Goal: Task Accomplishment & Management: Manage account settings

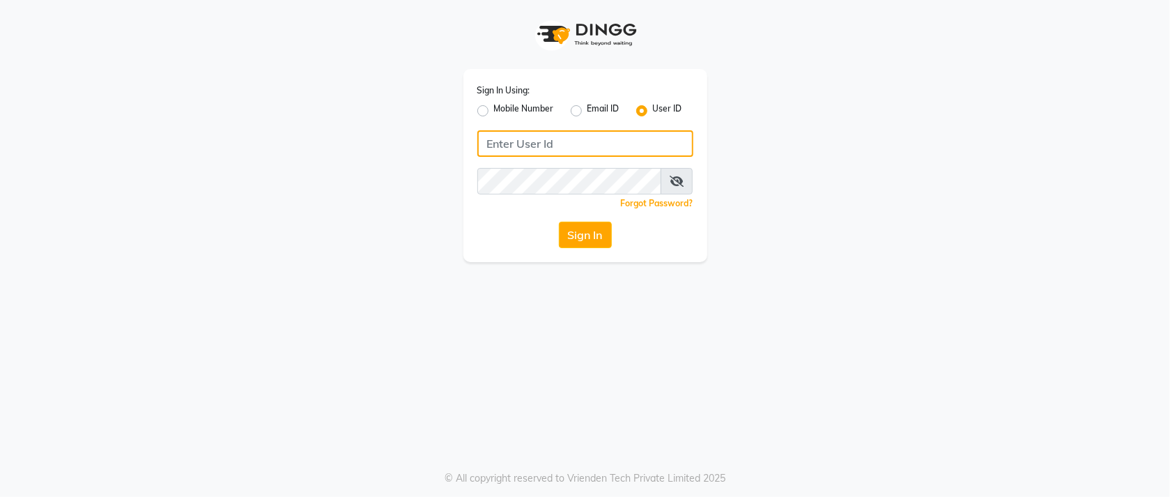
click at [568, 151] on input "Username" at bounding box center [585, 143] width 216 height 26
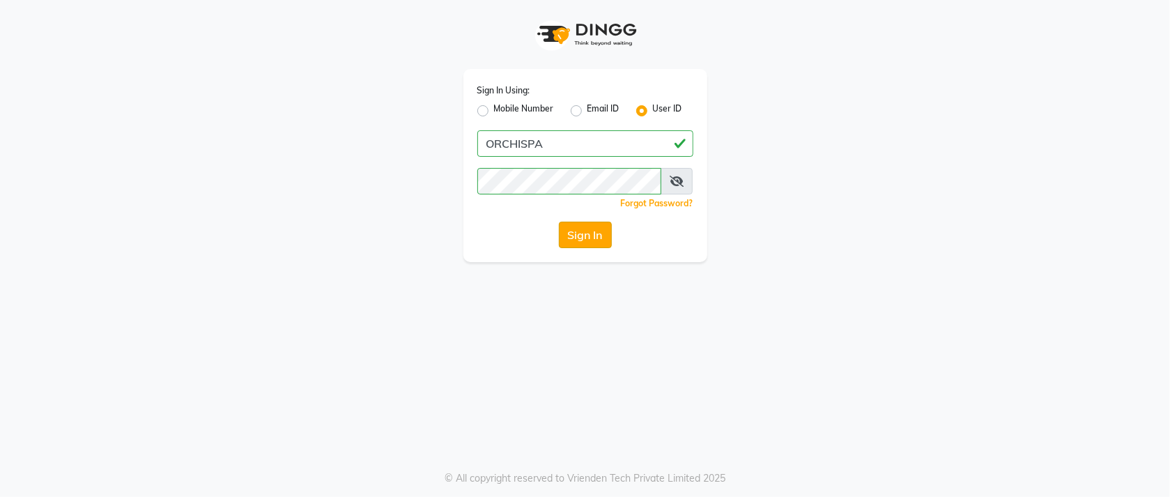
click at [572, 242] on button "Sign In" at bounding box center [585, 235] width 53 height 26
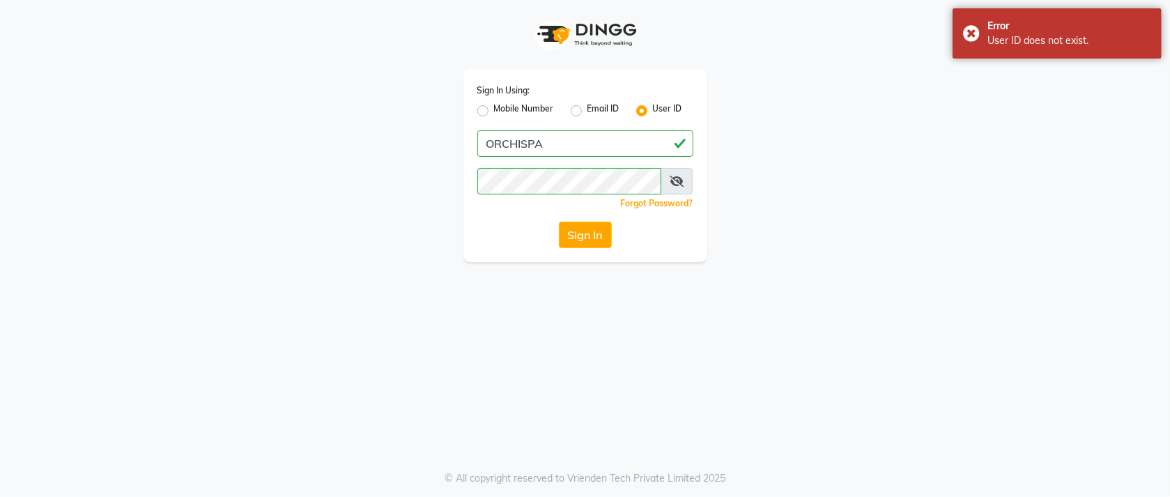
click at [678, 185] on icon at bounding box center [677, 181] width 14 height 11
click at [607, 225] on button "Sign In" at bounding box center [585, 235] width 53 height 26
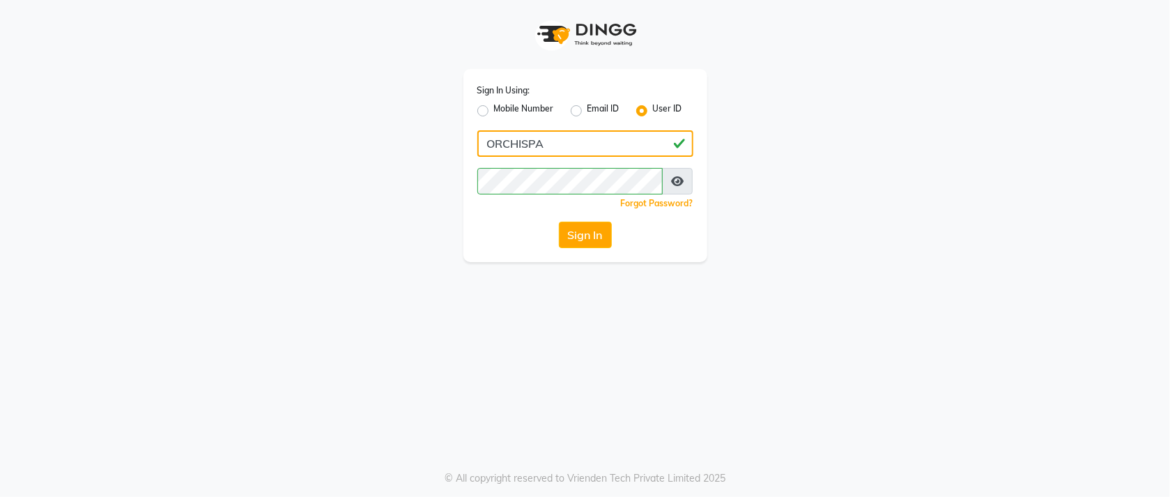
click at [510, 141] on input "ORCHISPA" at bounding box center [585, 143] width 216 height 26
click at [525, 141] on input "ORCHISPA" at bounding box center [585, 143] width 216 height 26
type input "ORCHIDSPA"
click at [574, 225] on button "Sign In" at bounding box center [585, 235] width 53 height 26
click at [680, 178] on icon at bounding box center [677, 181] width 13 height 11
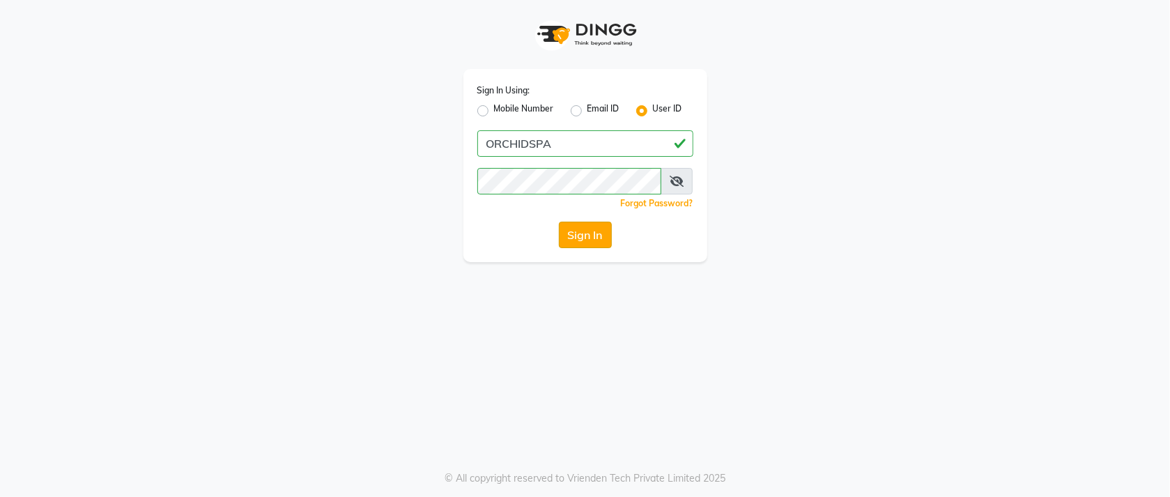
click at [604, 244] on button "Sign In" at bounding box center [585, 235] width 53 height 26
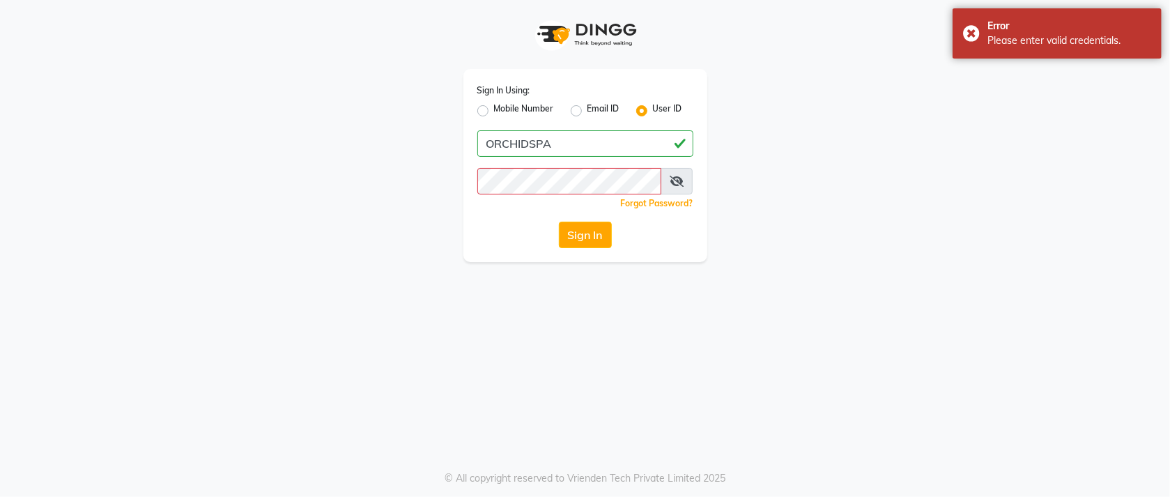
click at [684, 180] on span at bounding box center [677, 181] width 32 height 26
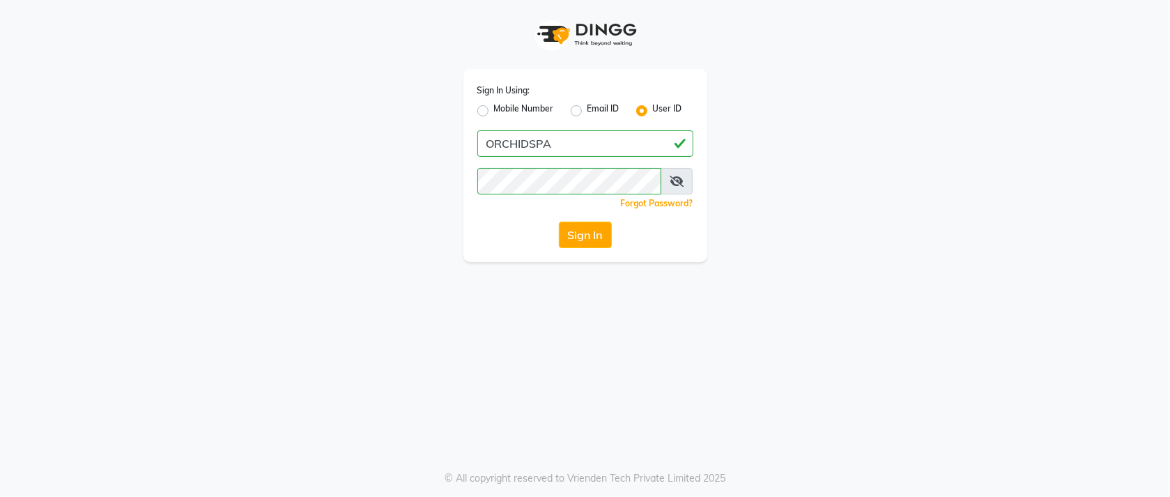
click at [678, 185] on icon at bounding box center [677, 181] width 14 height 11
click at [581, 236] on button "Sign In" at bounding box center [585, 235] width 53 height 26
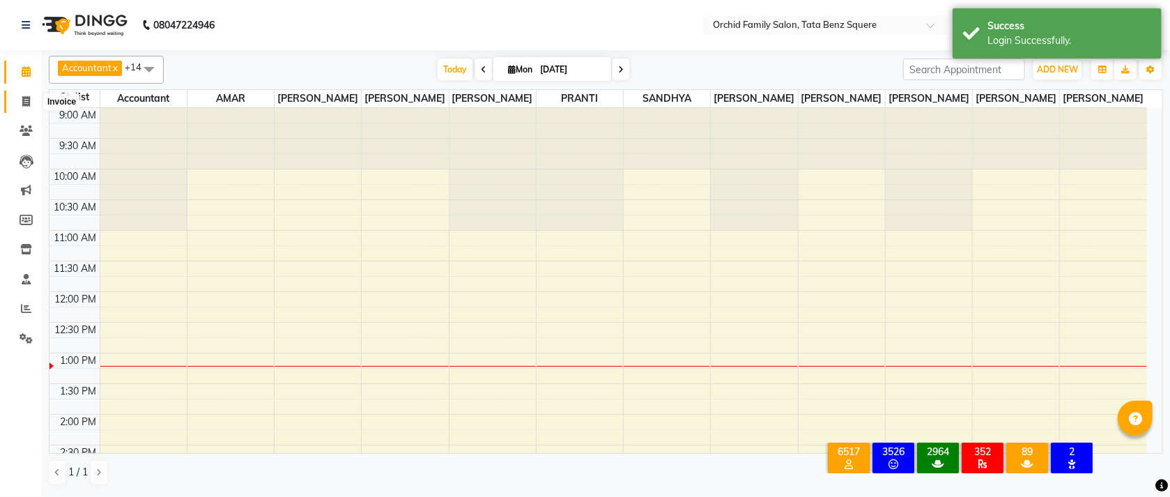
click at [23, 94] on span at bounding box center [26, 102] width 24 height 16
select select "service"
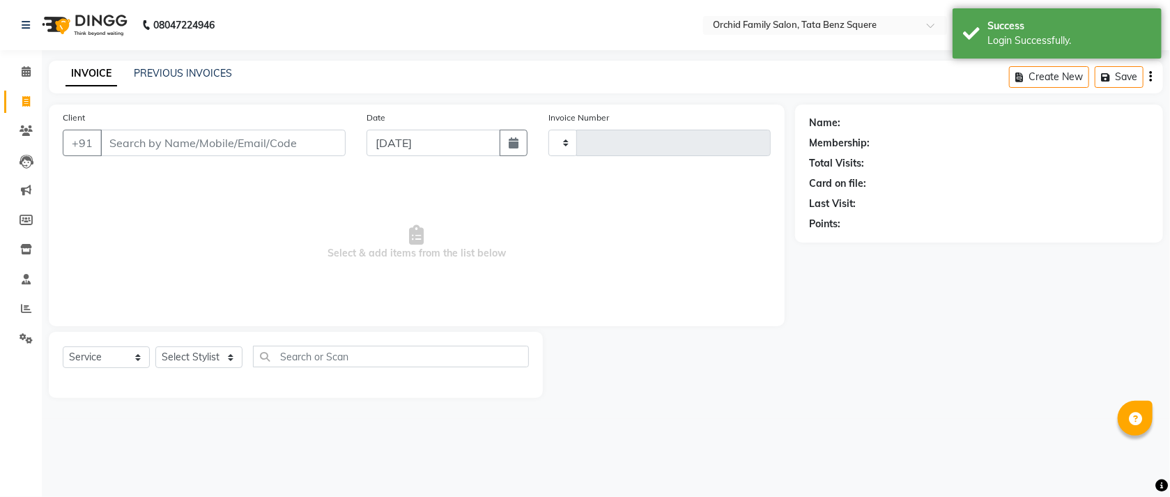
type input "2230"
select select "107"
click at [190, 75] on link "PREVIOUS INVOICES" at bounding box center [183, 73] width 98 height 13
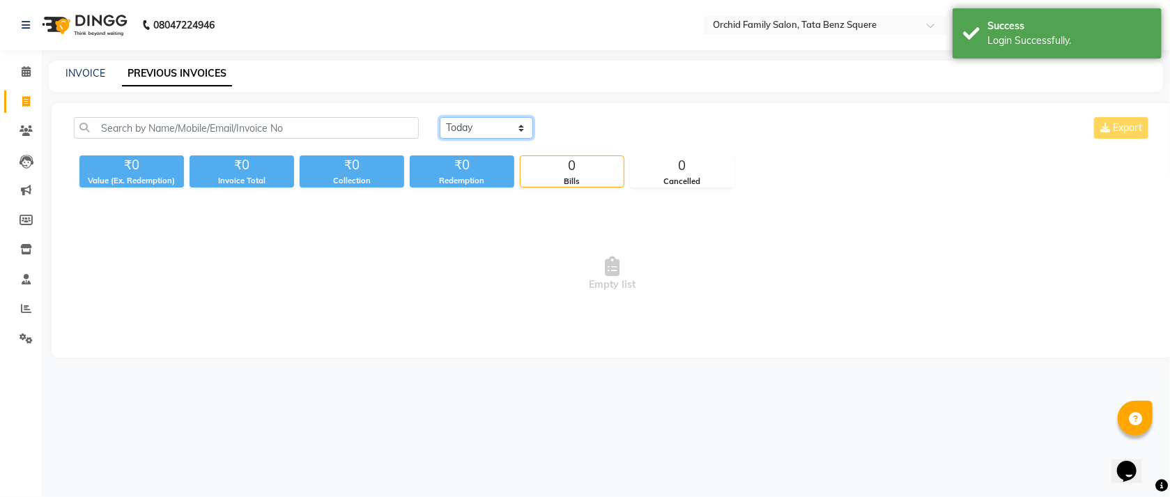
click at [500, 129] on select "[DATE] [DATE] Custom Range" at bounding box center [486, 128] width 93 height 22
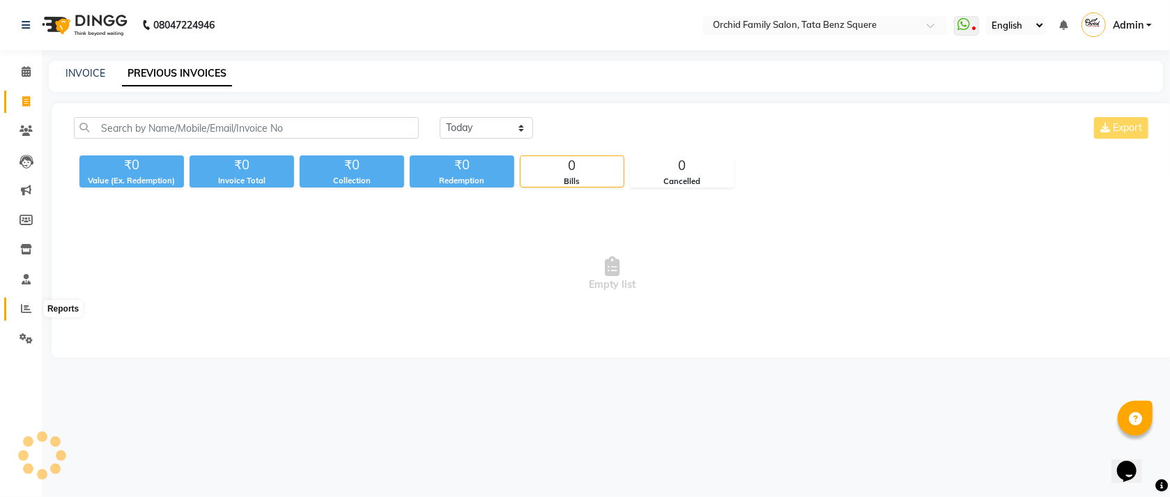
click at [33, 307] on span at bounding box center [26, 309] width 24 height 16
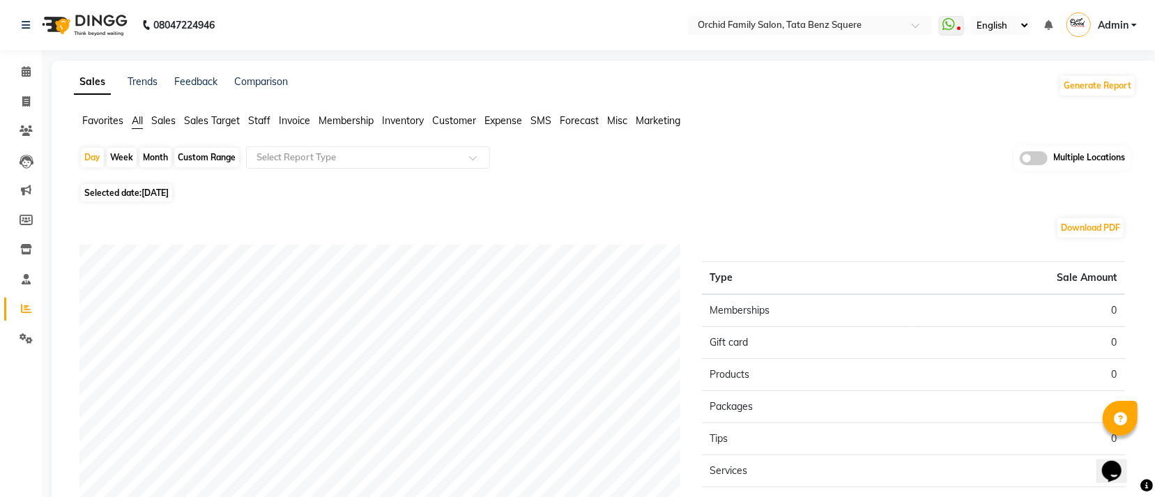
click at [190, 121] on span "Sales Target" at bounding box center [212, 120] width 56 height 13
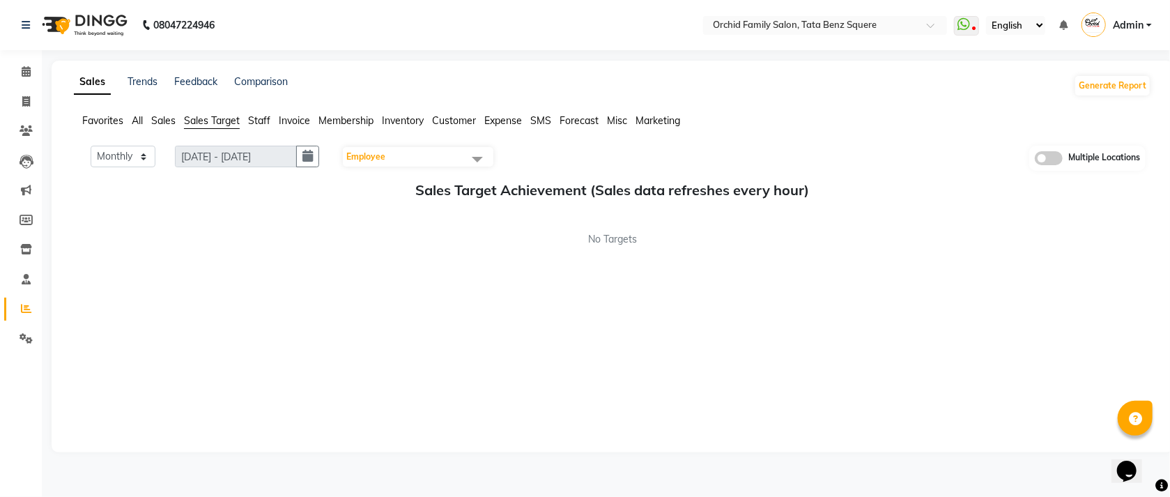
click at [256, 121] on span "Staff" at bounding box center [259, 120] width 22 height 13
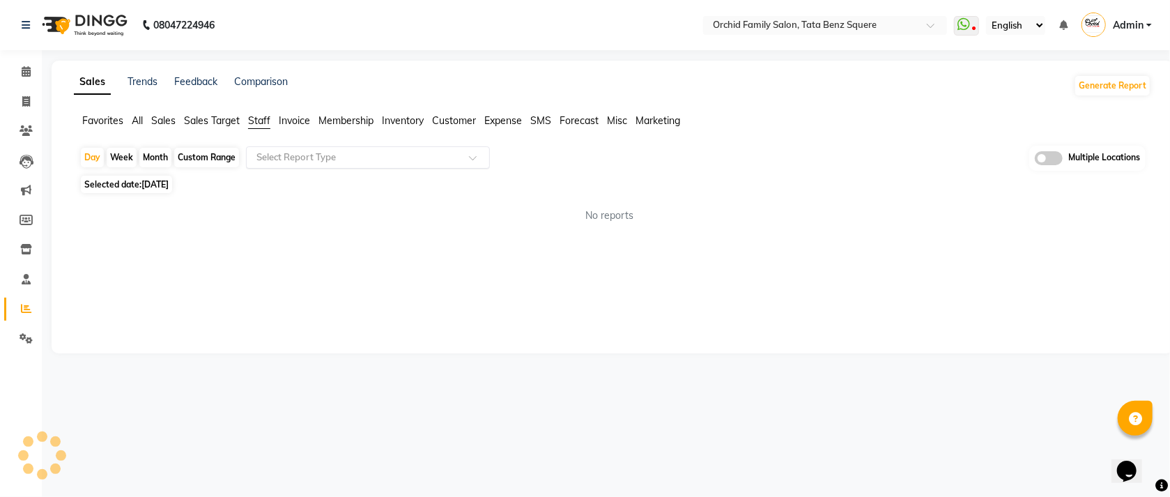
click at [374, 154] on input "text" at bounding box center [354, 158] width 201 height 14
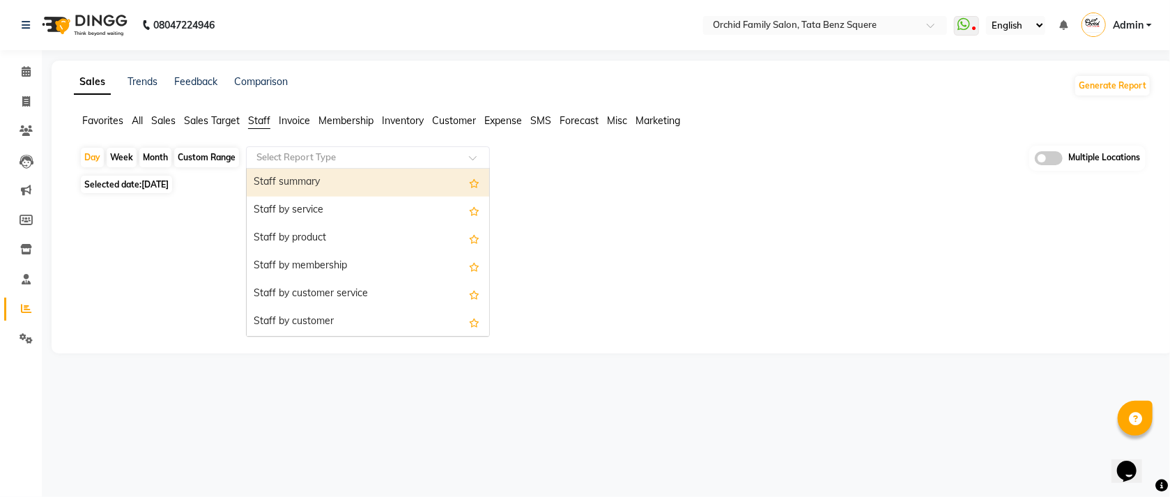
click at [355, 178] on div "Staff summary" at bounding box center [368, 183] width 243 height 28
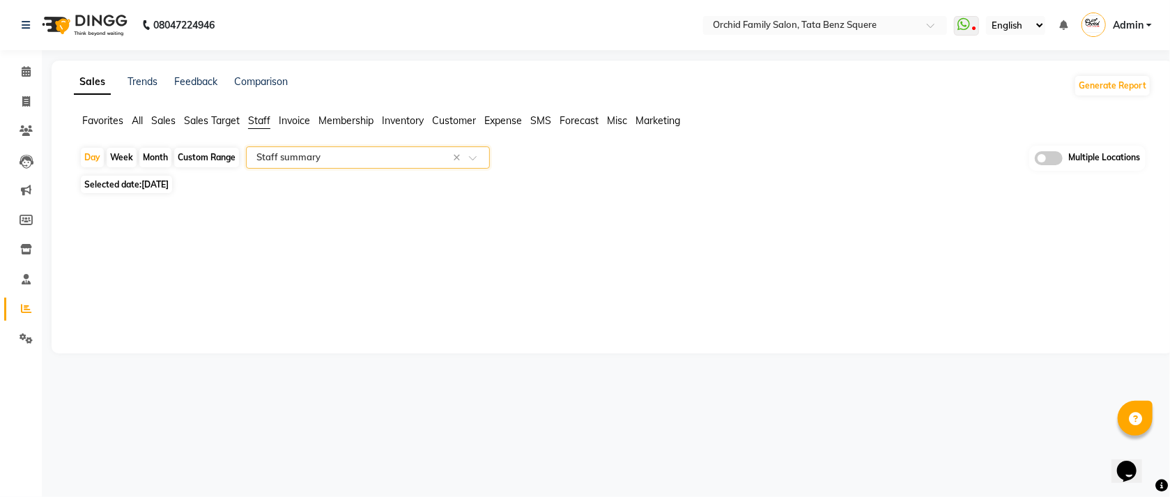
click at [151, 157] on div "Month" at bounding box center [155, 158] width 32 height 20
select select "9"
select select "2025"
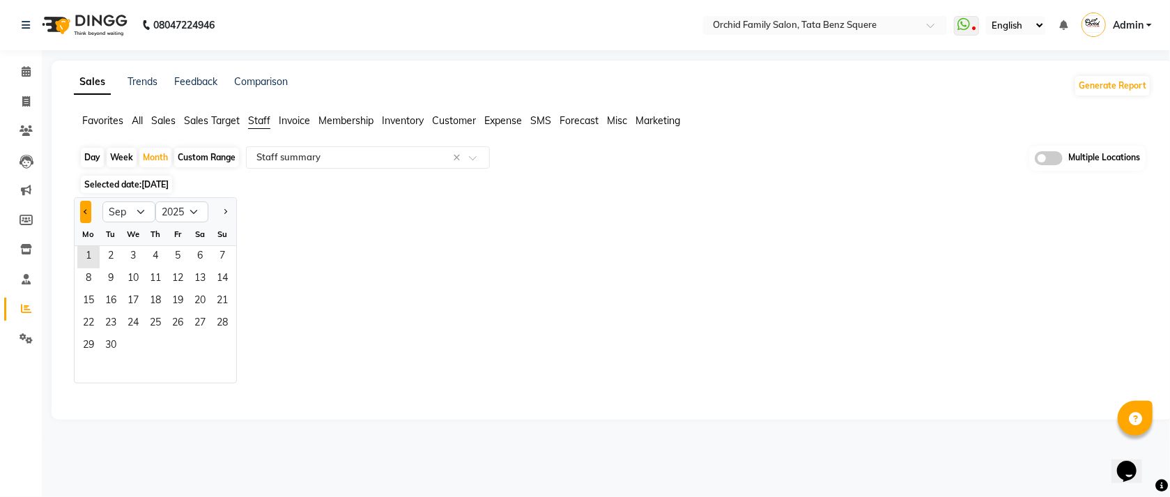
click at [84, 217] on button "Previous month" at bounding box center [85, 212] width 11 height 22
select select "8"
click at [167, 254] on span "1" at bounding box center [178, 257] width 22 height 22
select select "full_report"
select select "csv"
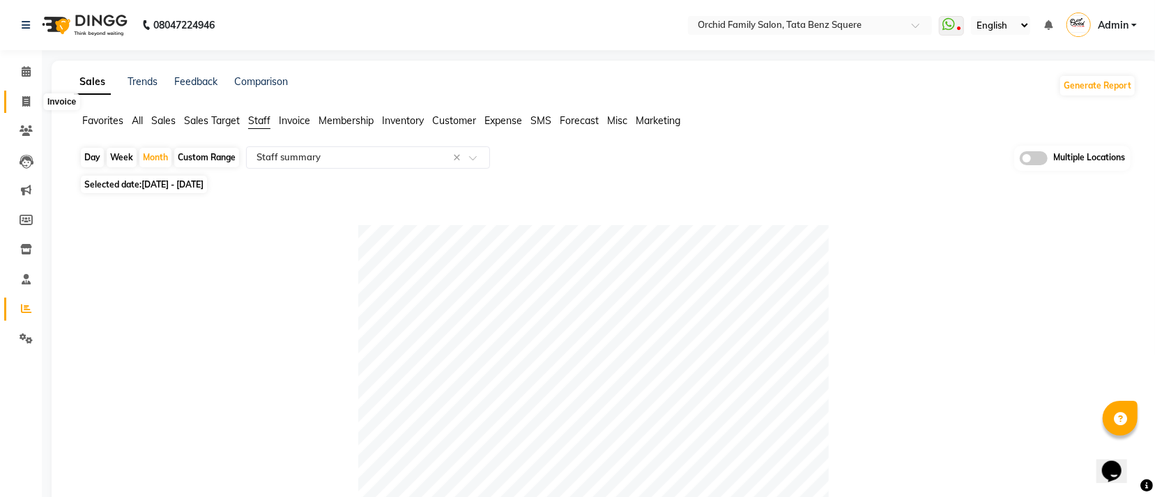
click at [24, 103] on icon at bounding box center [26, 101] width 8 height 10
select select "service"
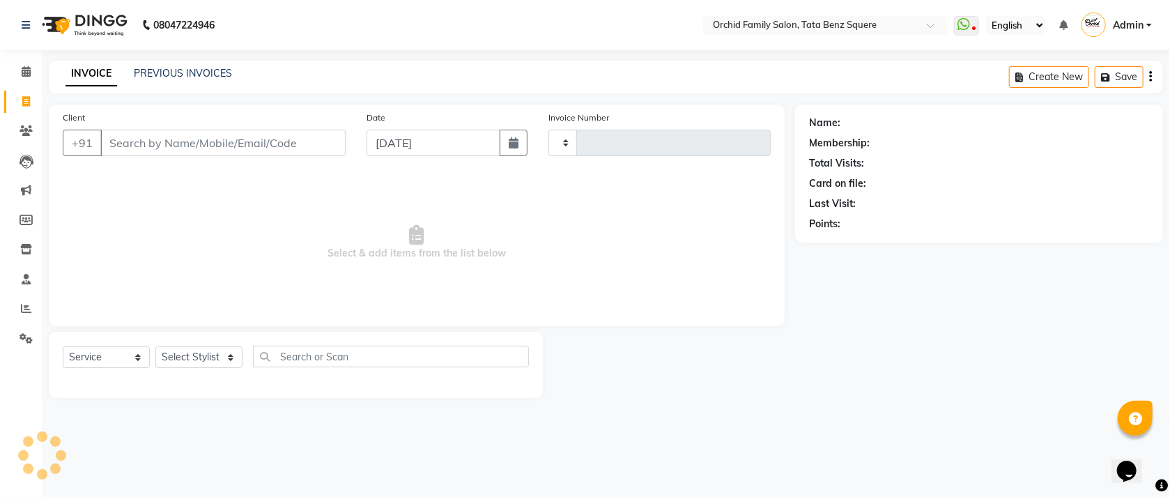
type input "2230"
select select "107"
click at [176, 74] on link "PREVIOUS INVOICES" at bounding box center [183, 73] width 98 height 13
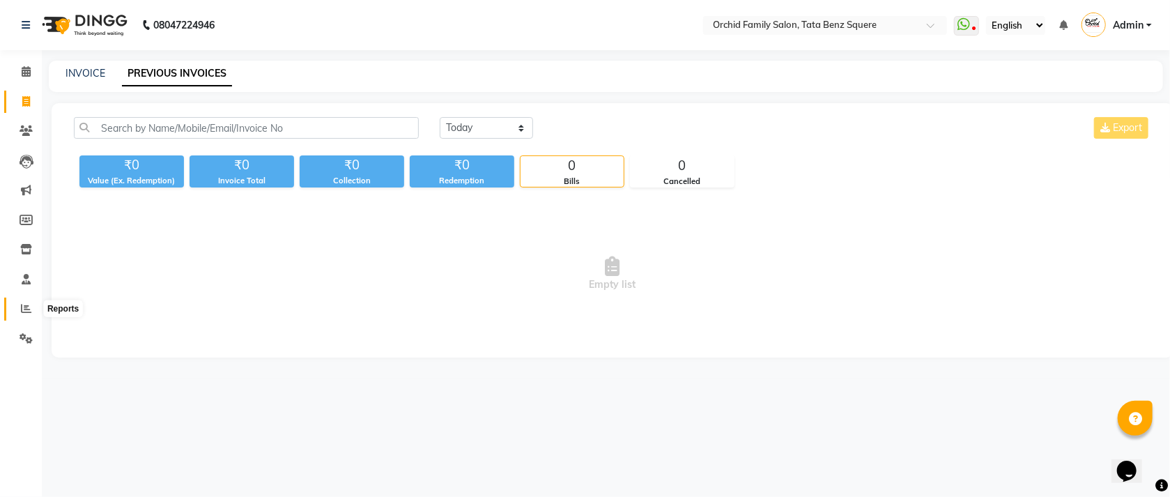
click at [26, 310] on icon at bounding box center [26, 308] width 10 height 10
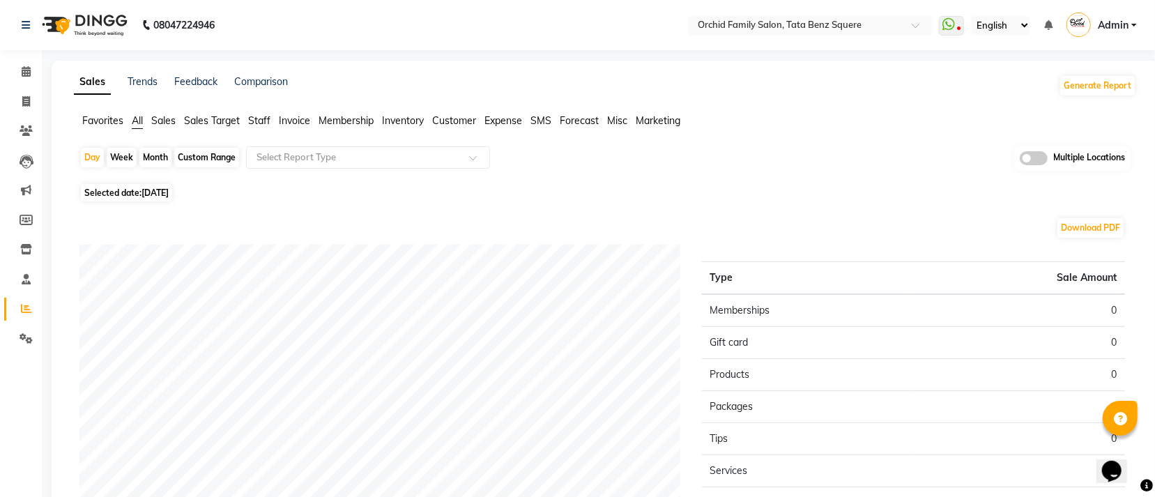
click at [266, 123] on span "Staff" at bounding box center [259, 120] width 22 height 13
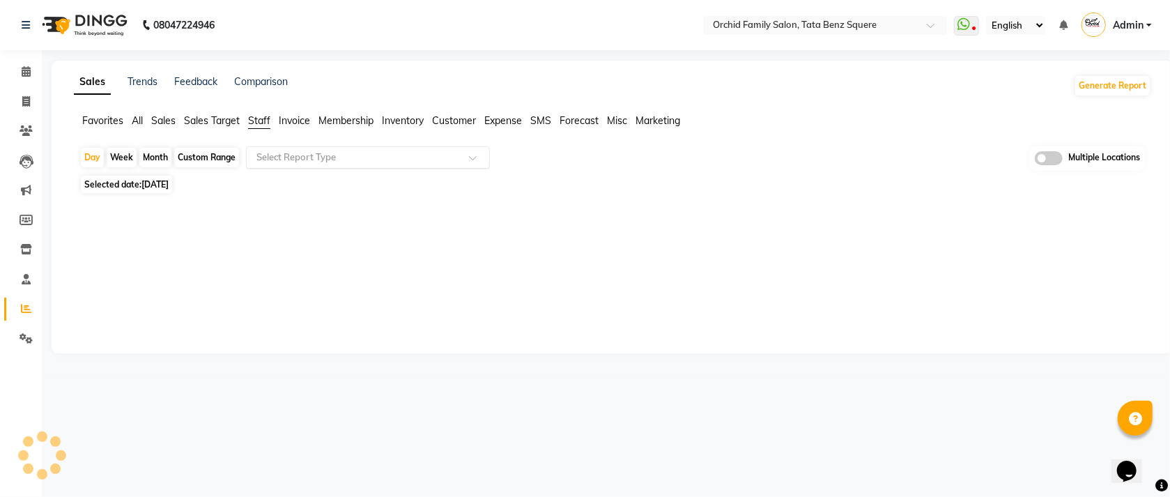
click at [328, 154] on input "text" at bounding box center [354, 158] width 201 height 14
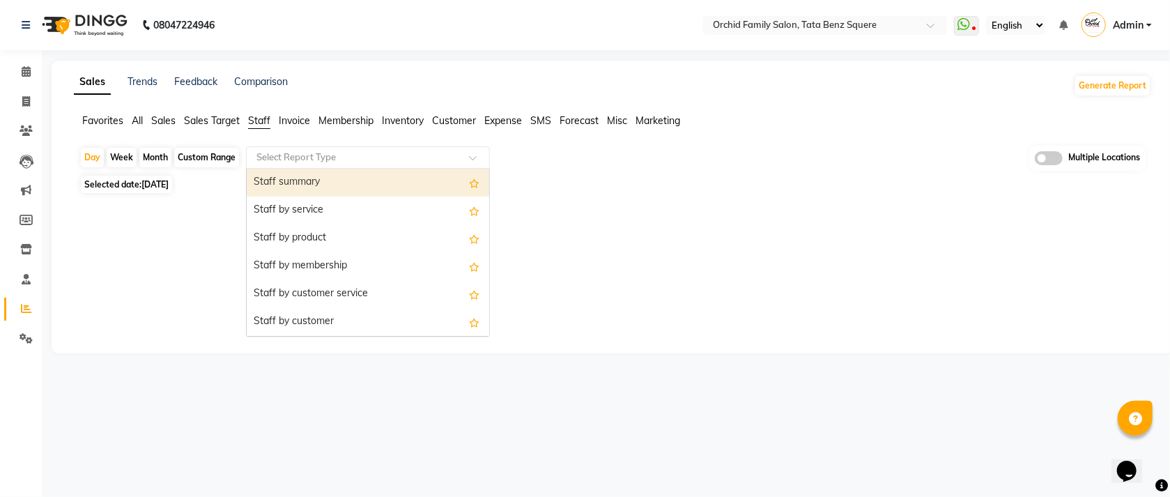
click at [318, 177] on div "Staff summary" at bounding box center [368, 183] width 243 height 28
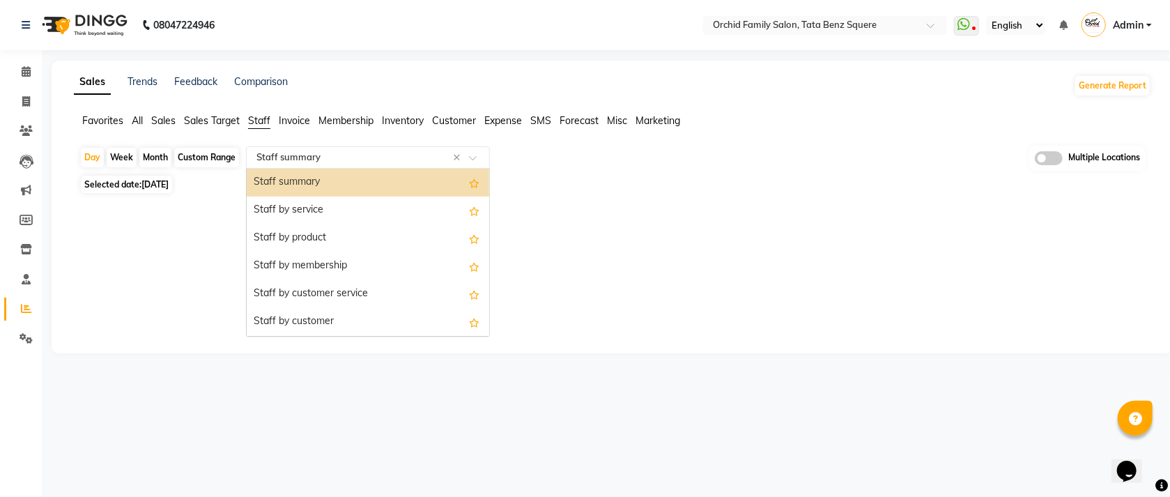
click at [321, 164] on div "Select Report Type × Staff summary ×" at bounding box center [368, 157] width 244 height 22
click at [312, 185] on div "Staff summary" at bounding box center [368, 183] width 243 height 28
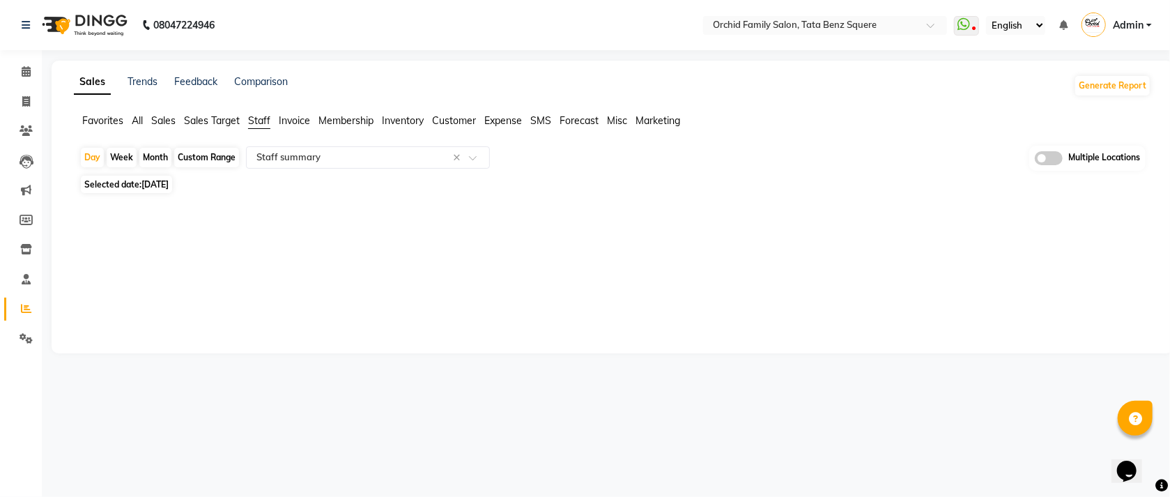
click at [153, 151] on div "Month" at bounding box center [155, 158] width 32 height 20
select select "9"
select select "2025"
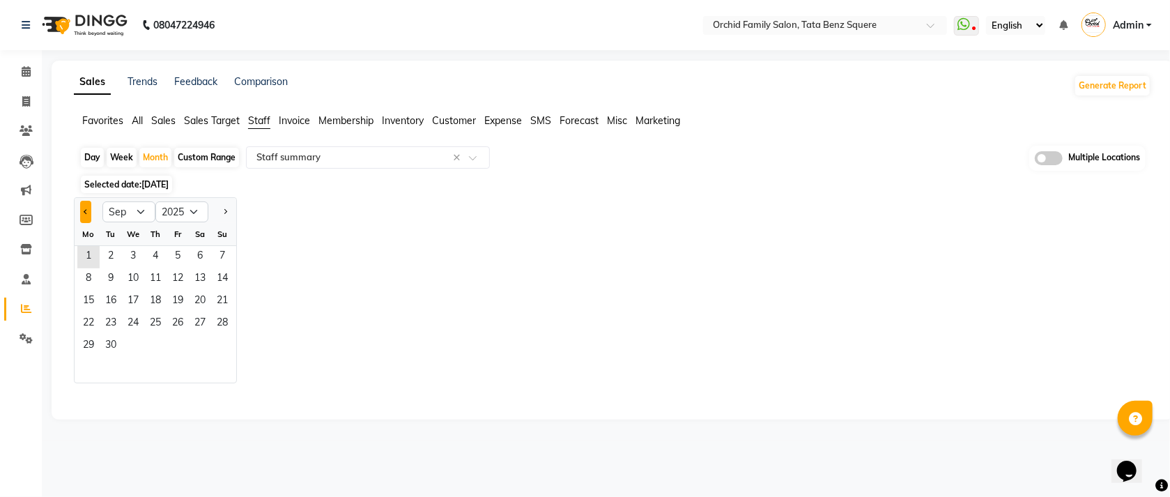
click at [86, 212] on span "Previous month" at bounding box center [86, 210] width 5 height 5
select select "8"
click at [183, 259] on span "1" at bounding box center [178, 257] width 22 height 22
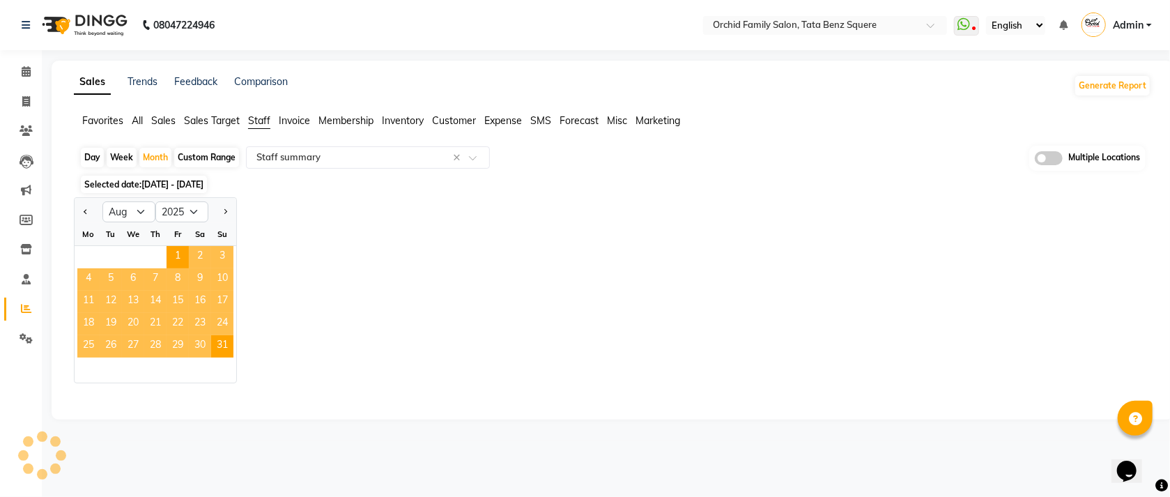
select select "full_report"
select select "csv"
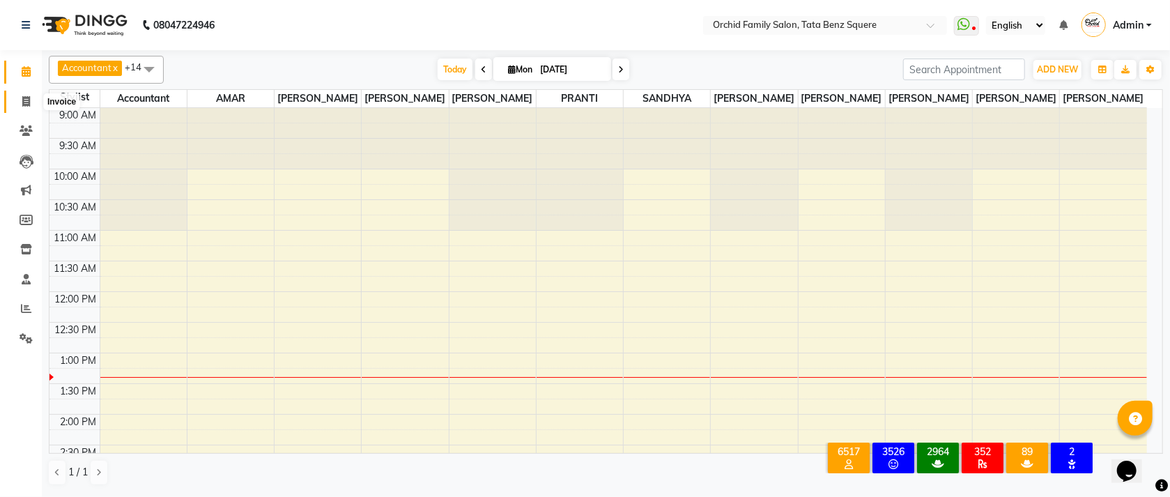
click at [24, 102] on icon at bounding box center [26, 101] width 8 height 10
select select "service"
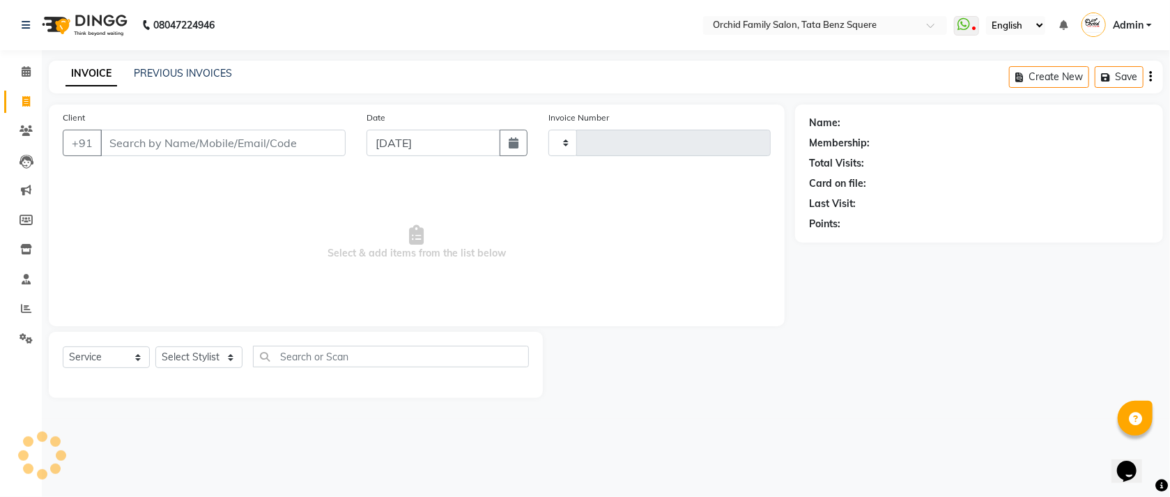
type input "2230"
select select "107"
click at [185, 72] on link "PREVIOUS INVOICES" at bounding box center [183, 73] width 98 height 13
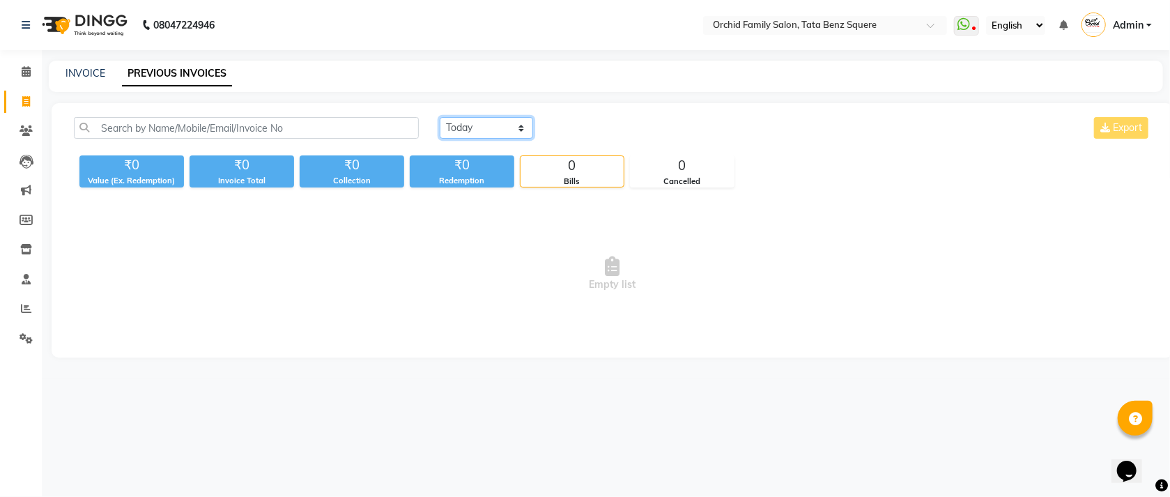
click at [465, 137] on select "Today Yesterday Custom Range" at bounding box center [486, 128] width 93 height 22
select select "range"
click at [440, 117] on select "Today Yesterday Custom Range" at bounding box center [486, 128] width 93 height 22
click at [618, 132] on input "[DATE]" at bounding box center [600, 128] width 98 height 20
select select "9"
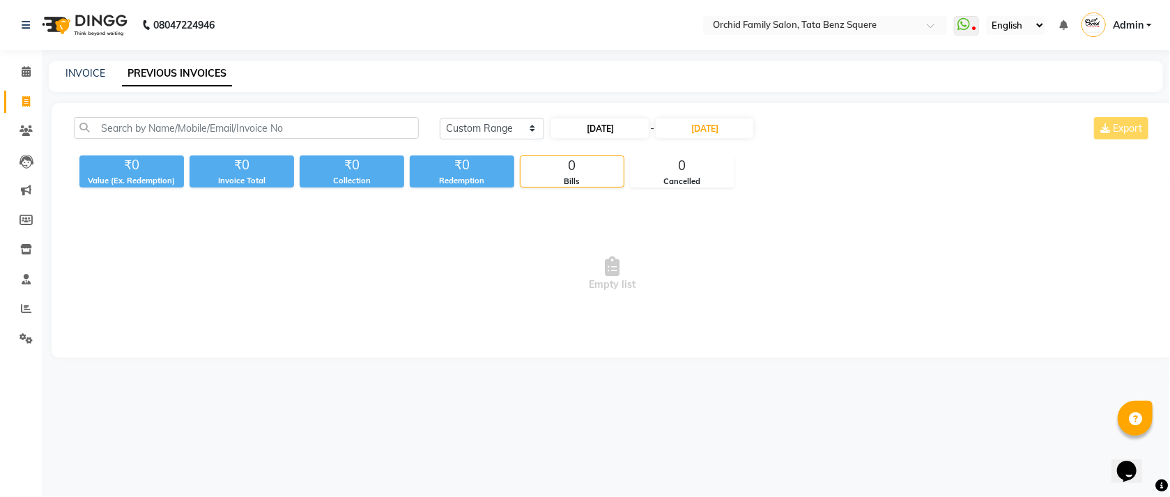
select select "2025"
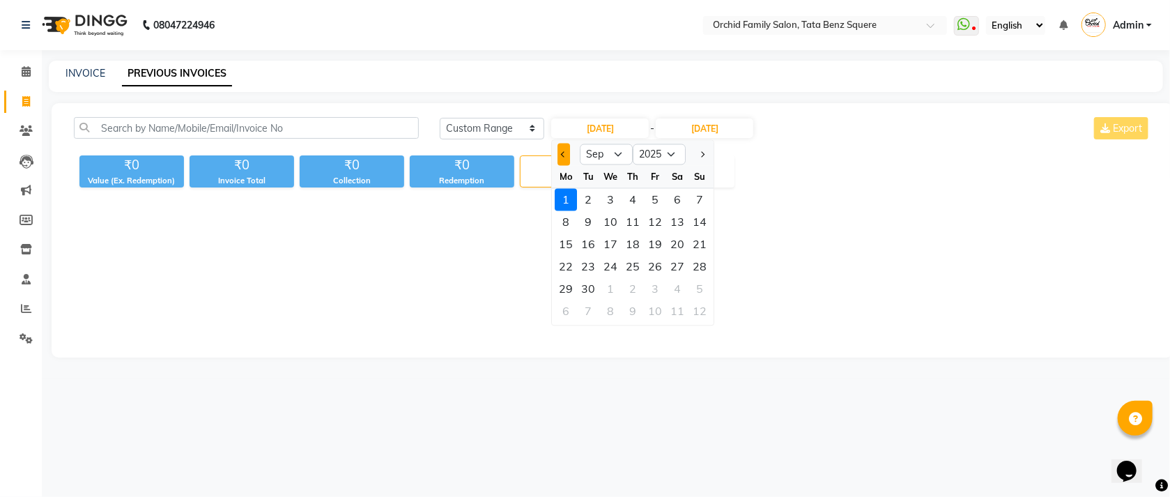
click at [564, 146] on button "Previous month" at bounding box center [564, 155] width 12 height 22
select select "8"
click at [659, 285] on div "29" at bounding box center [656, 289] width 22 height 22
type input "[DATE]"
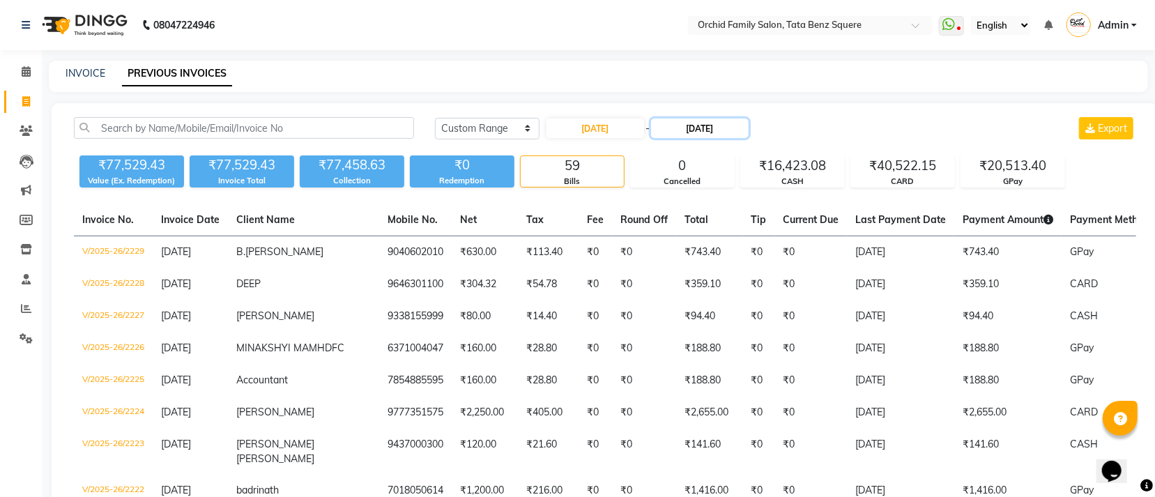
click at [737, 125] on input "[DATE]" at bounding box center [700, 128] width 98 height 20
select select "9"
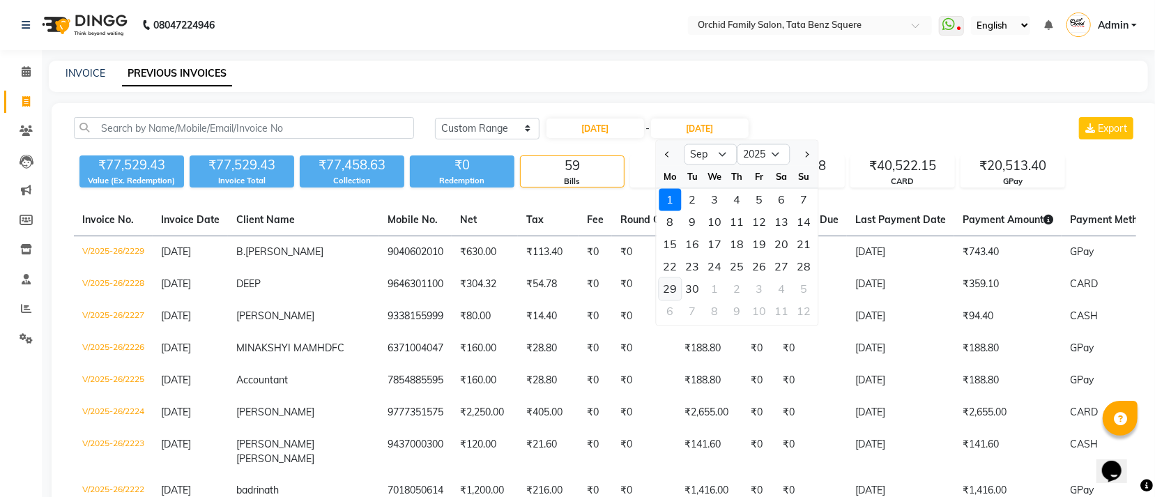
click at [678, 288] on div "29" at bounding box center [670, 289] width 22 height 22
type input "29-09-2025"
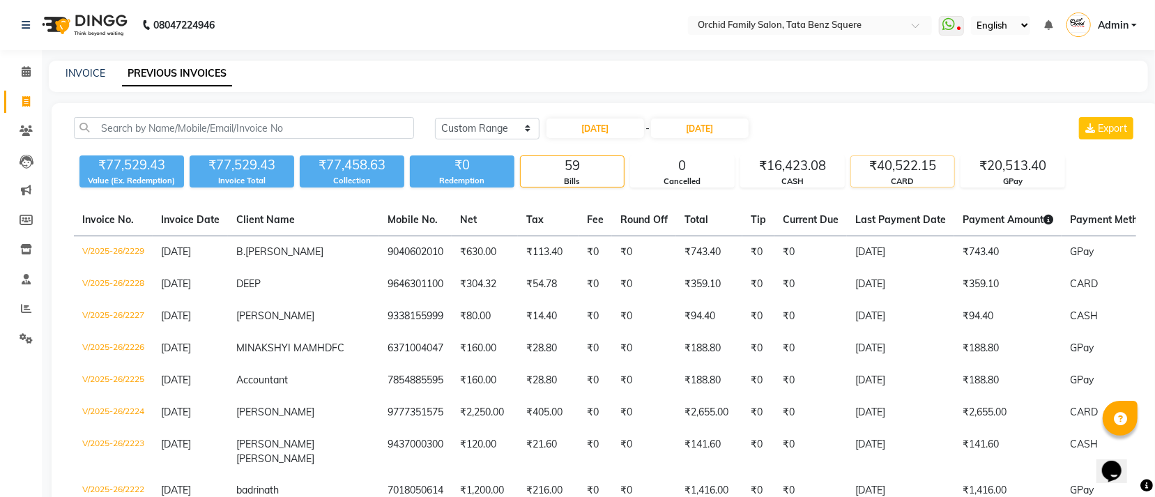
click at [926, 172] on div "₹40,522.15" at bounding box center [902, 166] width 103 height 20
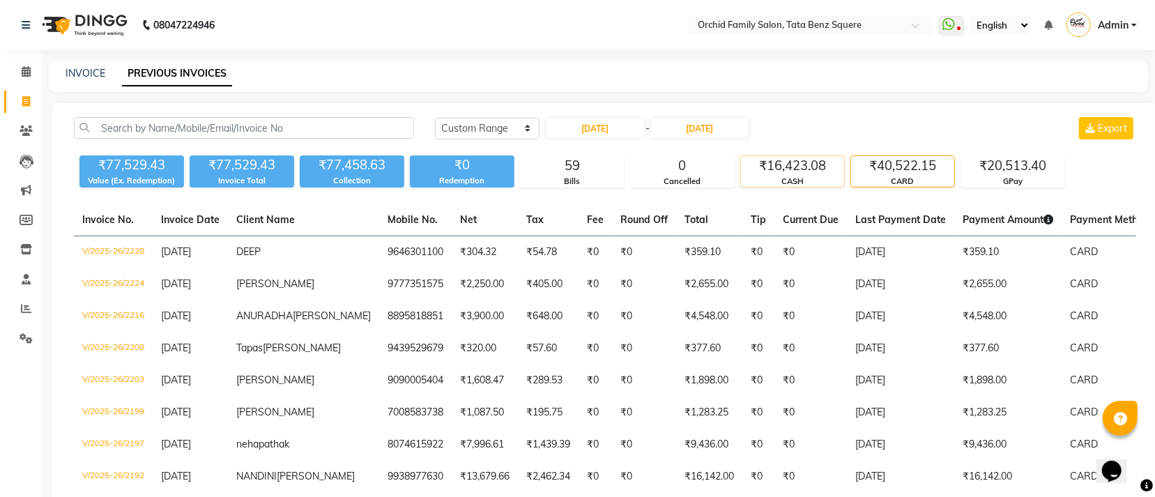
click at [805, 164] on div "₹16,423.08" at bounding box center [792, 166] width 103 height 20
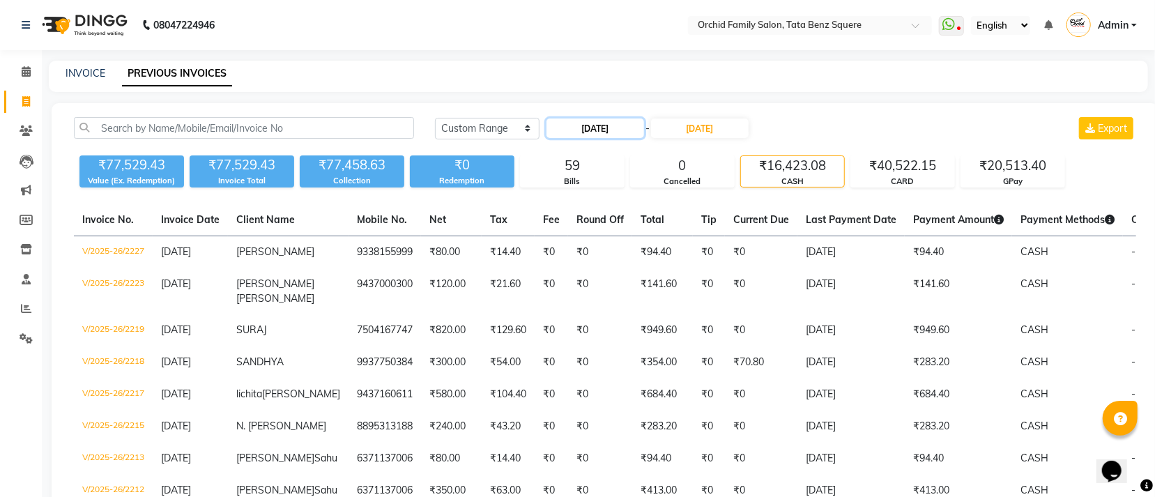
click at [613, 125] on input "29-08-2025" at bounding box center [595, 128] width 98 height 20
select select "8"
select select "2025"
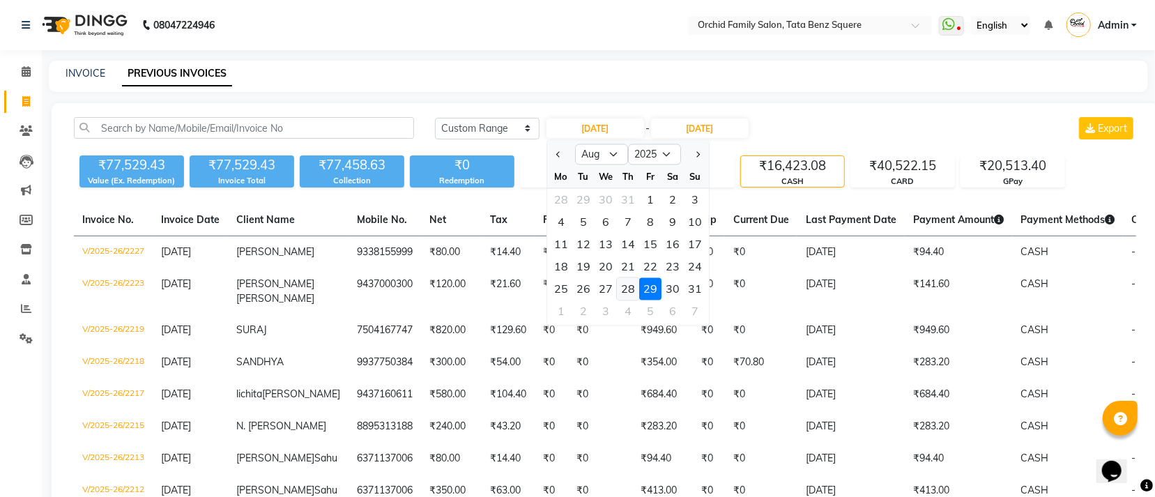
click at [634, 281] on div "28" at bounding box center [628, 289] width 22 height 22
type input "[DATE]"
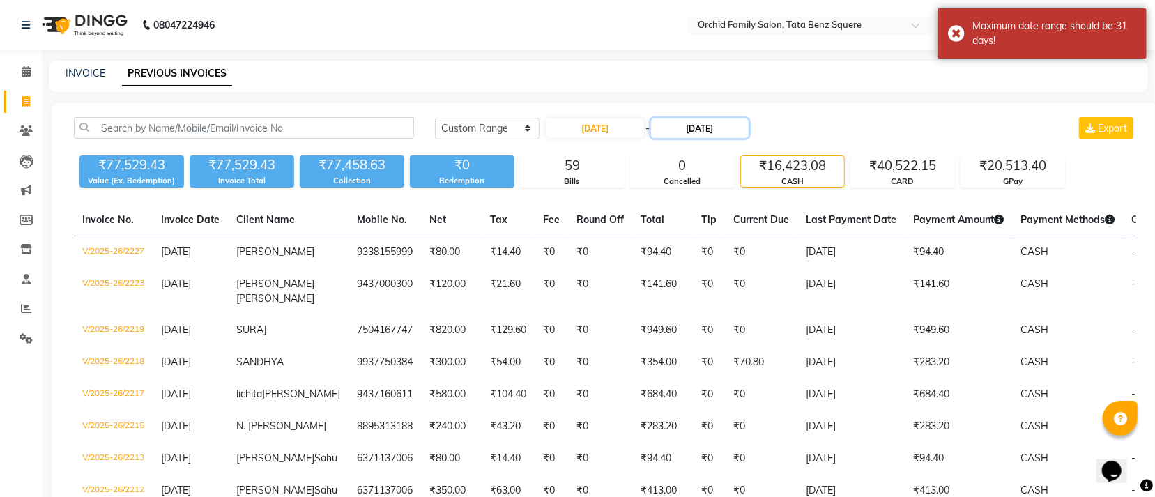
click at [728, 128] on input "29-09-2025" at bounding box center [700, 128] width 98 height 20
select select "9"
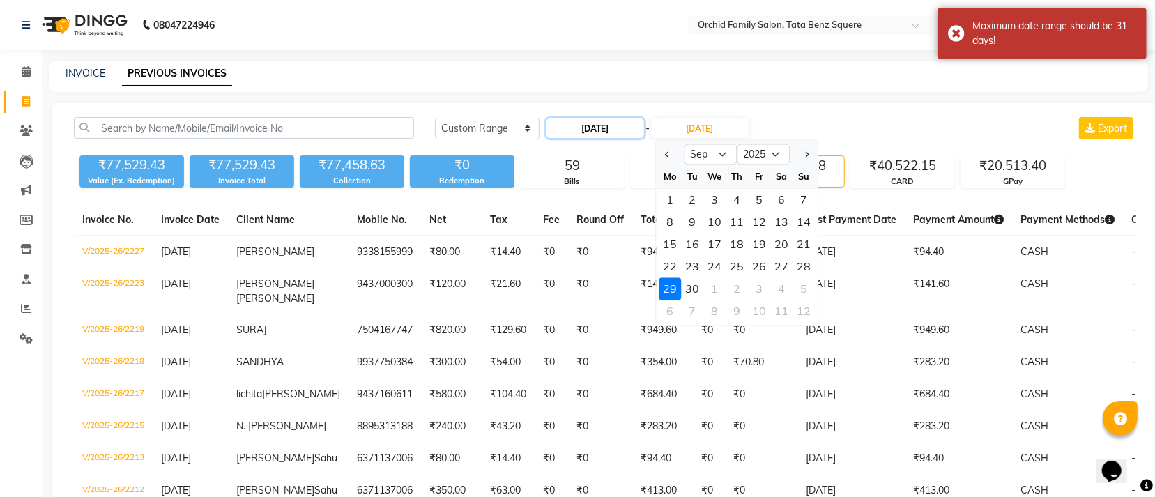
click at [625, 131] on input "[DATE]" at bounding box center [595, 128] width 98 height 20
select select "8"
select select "2025"
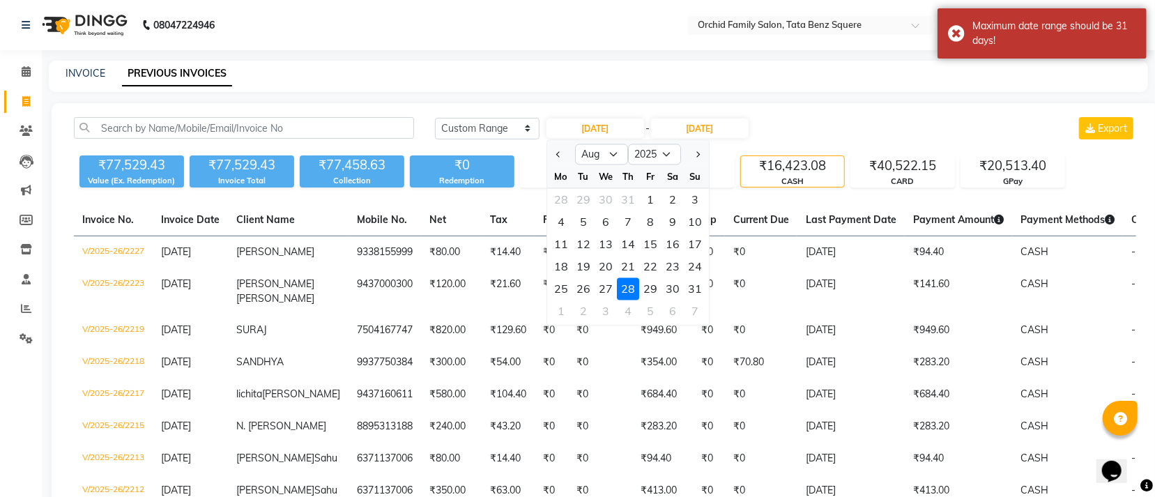
click at [628, 292] on div "28" at bounding box center [628, 289] width 22 height 22
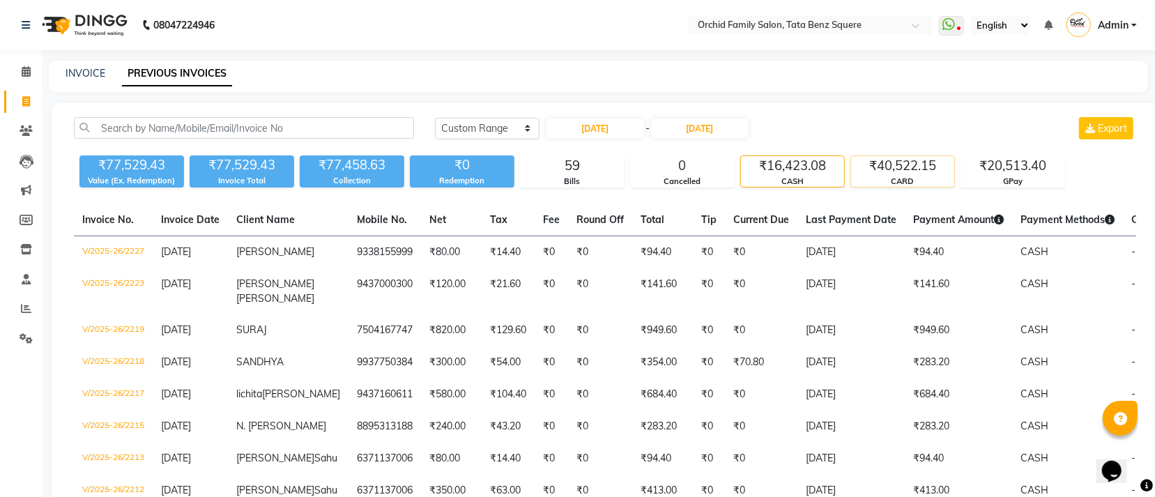
click at [893, 169] on div "₹40,522.15" at bounding box center [902, 166] width 103 height 20
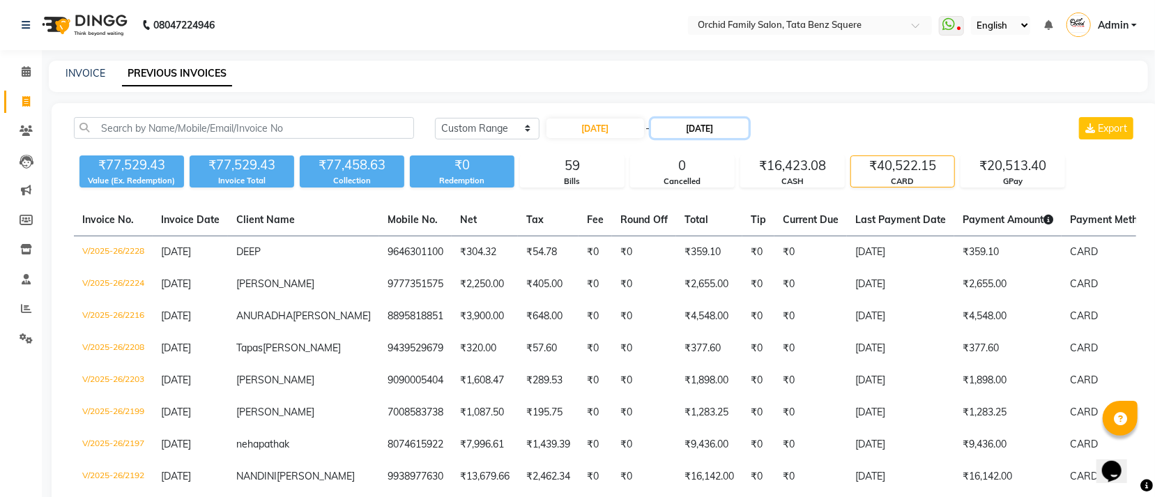
click at [728, 131] on input "29-09-2025" at bounding box center [700, 128] width 98 height 20
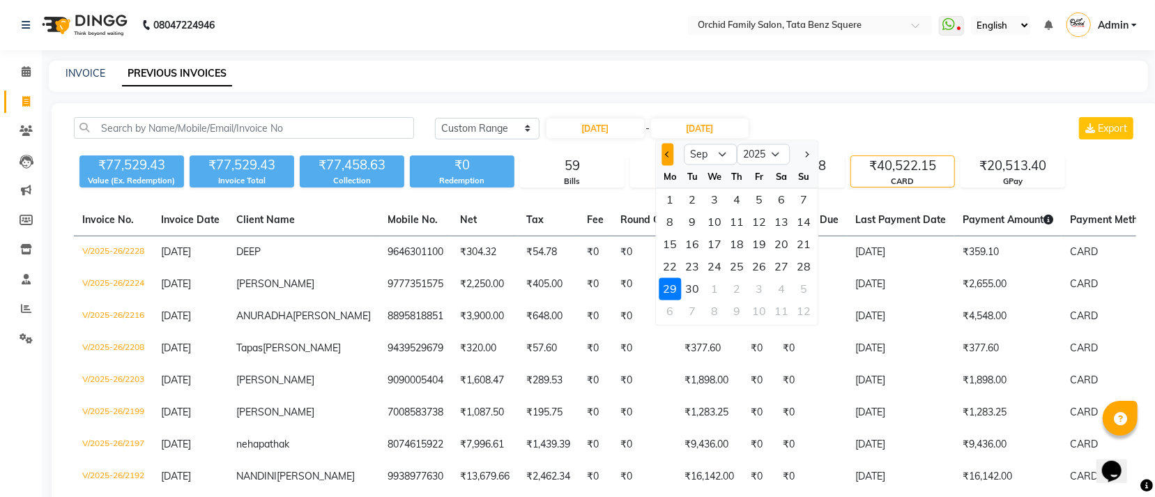
click at [666, 151] on button "Previous month" at bounding box center [667, 155] width 12 height 22
select select "8"
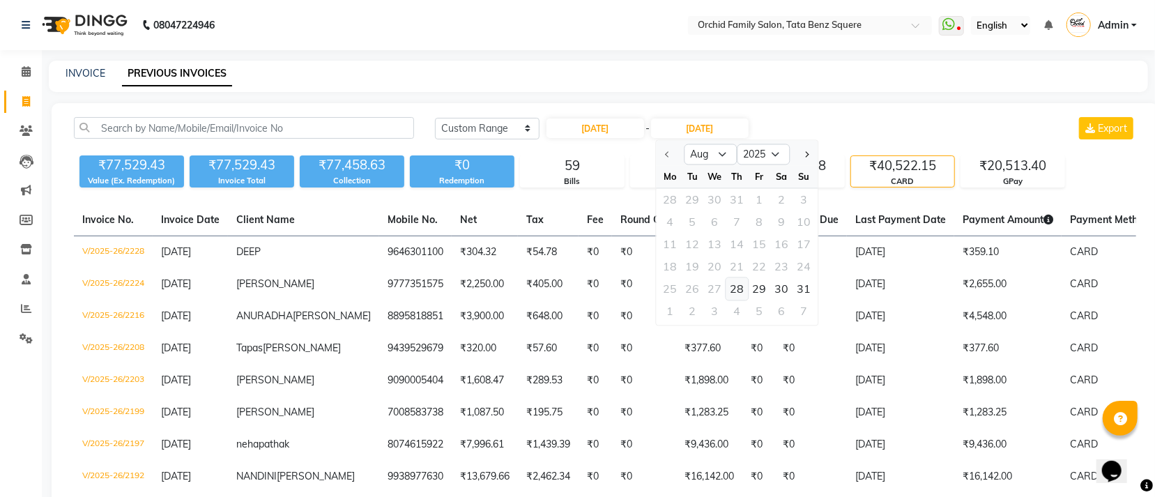
click at [748, 289] on div "28" at bounding box center [737, 289] width 22 height 22
type input "28-08-2025"
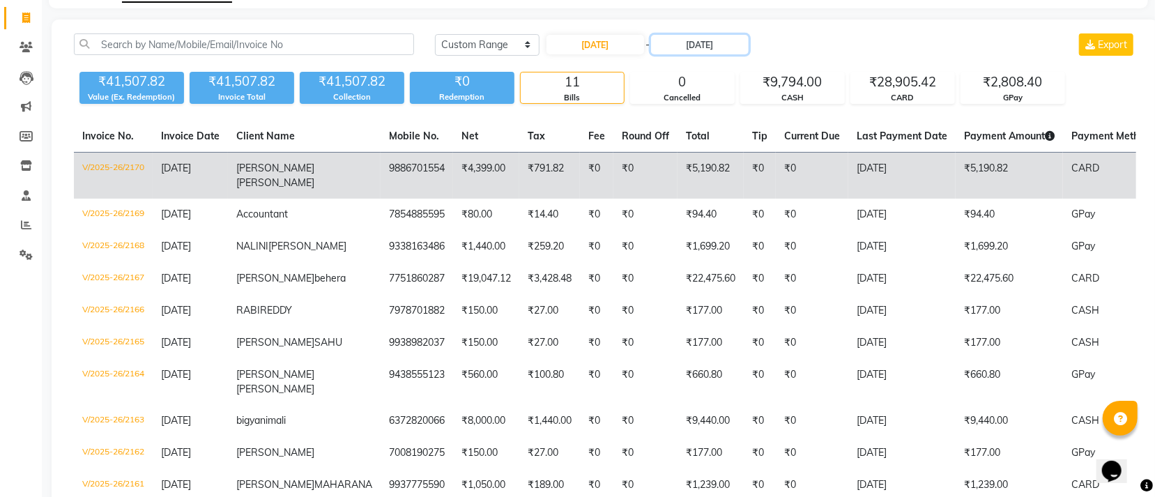
scroll to position [213, 0]
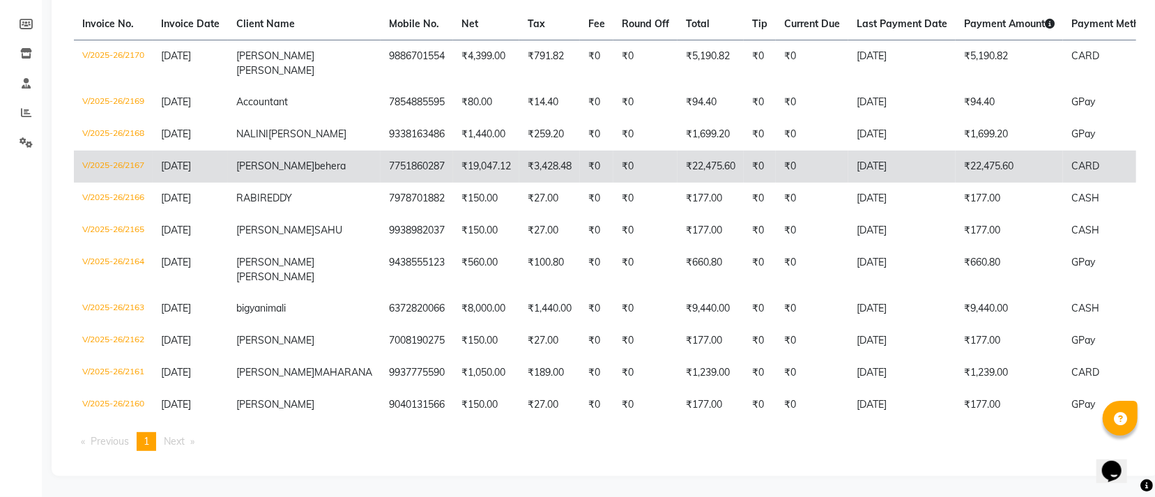
click at [956, 153] on td "₹22,475.60" at bounding box center [1009, 167] width 107 height 32
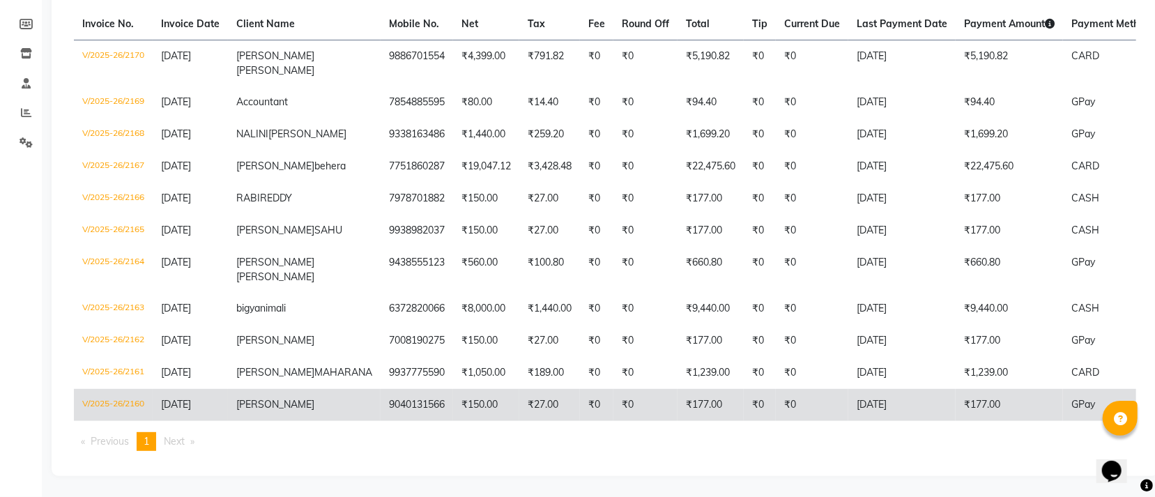
click at [744, 389] on td "₹0" at bounding box center [760, 405] width 32 height 32
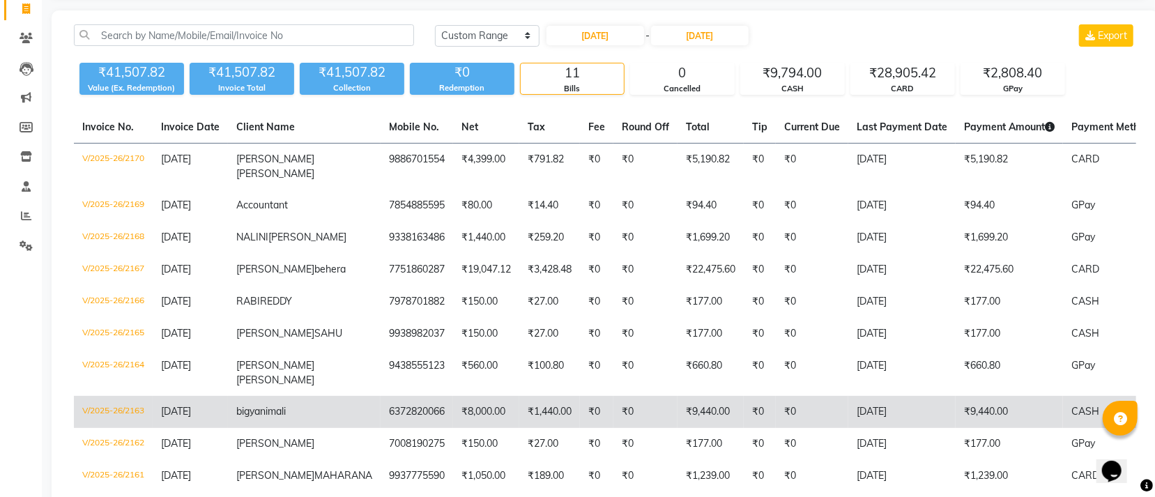
scroll to position [4, 0]
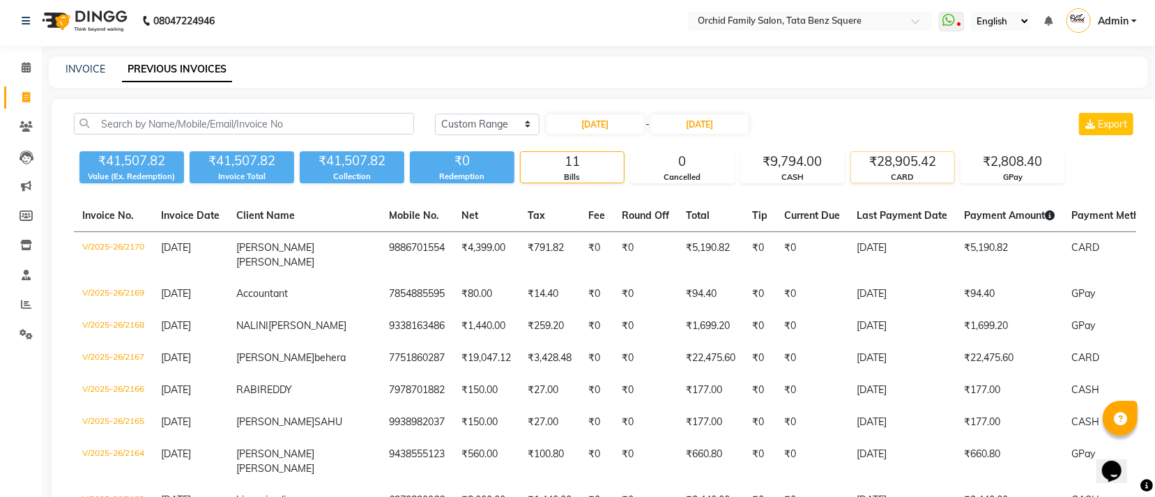
click at [891, 171] on div "CARD" at bounding box center [902, 177] width 103 height 12
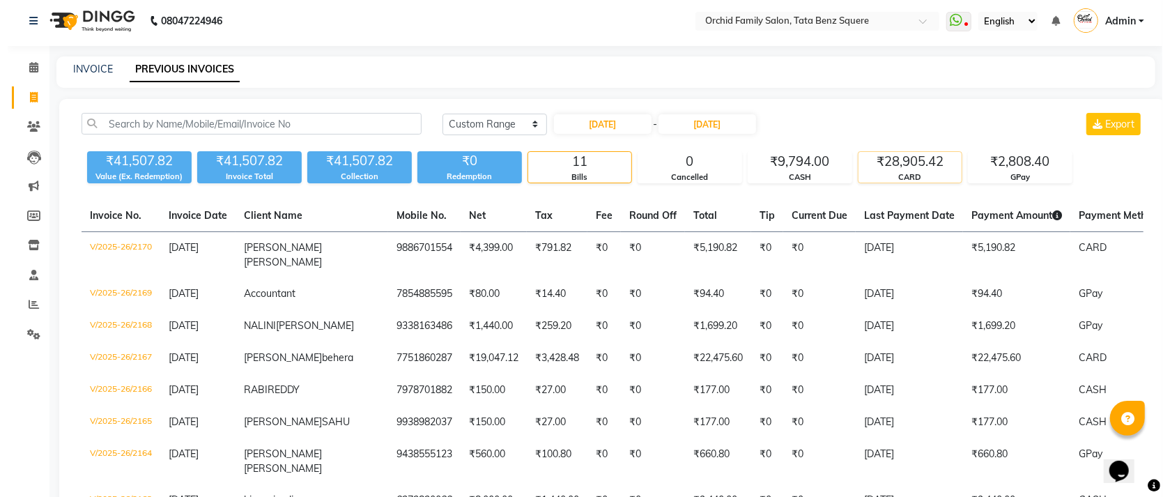
scroll to position [0, 0]
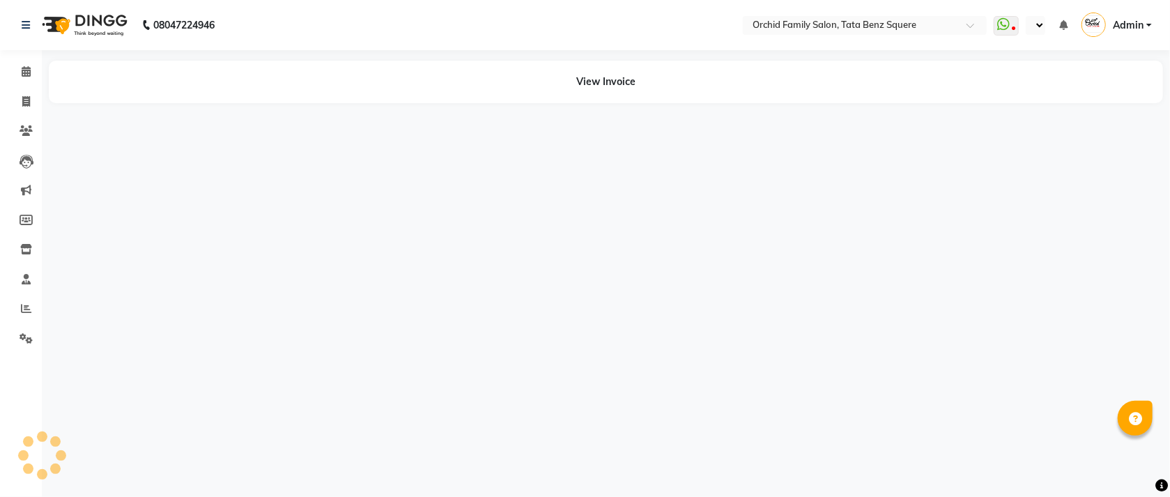
select select "en"
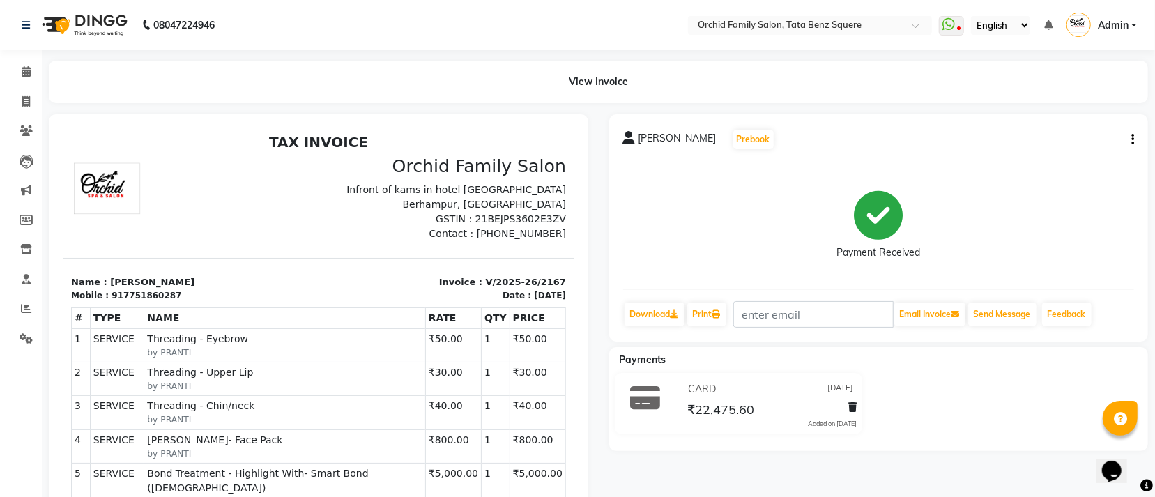
click at [1131, 140] on icon "button" at bounding box center [1132, 139] width 3 height 1
click at [1070, 151] on div "Edit Invoice" at bounding box center [1062, 156] width 95 height 17
select select "service"
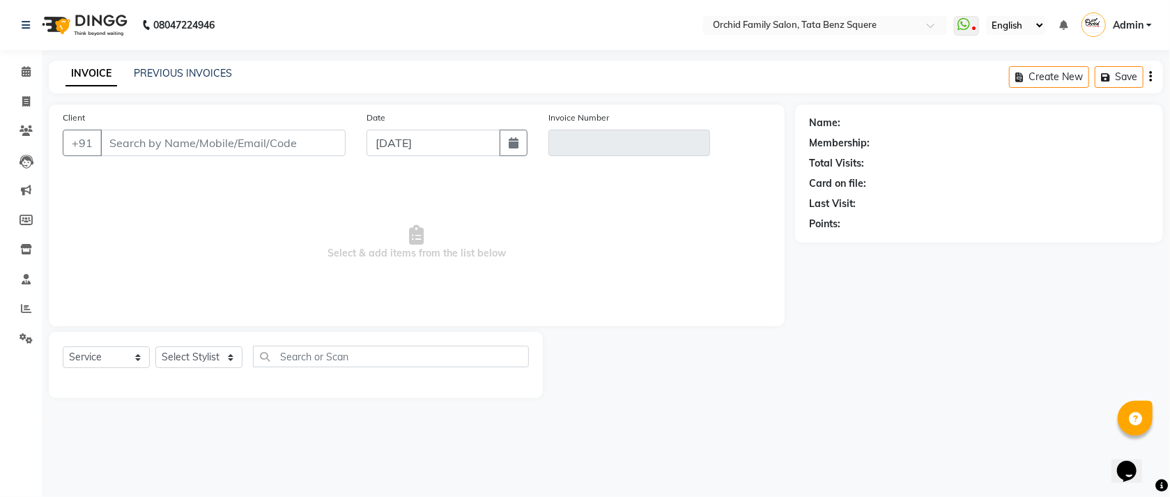
type input "7751860287"
type input "V/2025-26/2167"
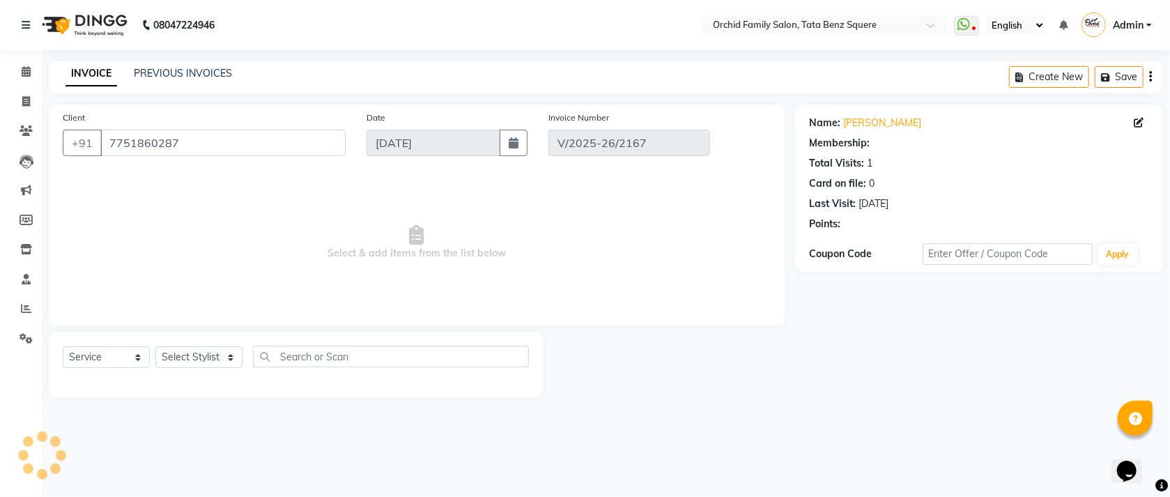
type input "28-08-2025"
select select "select"
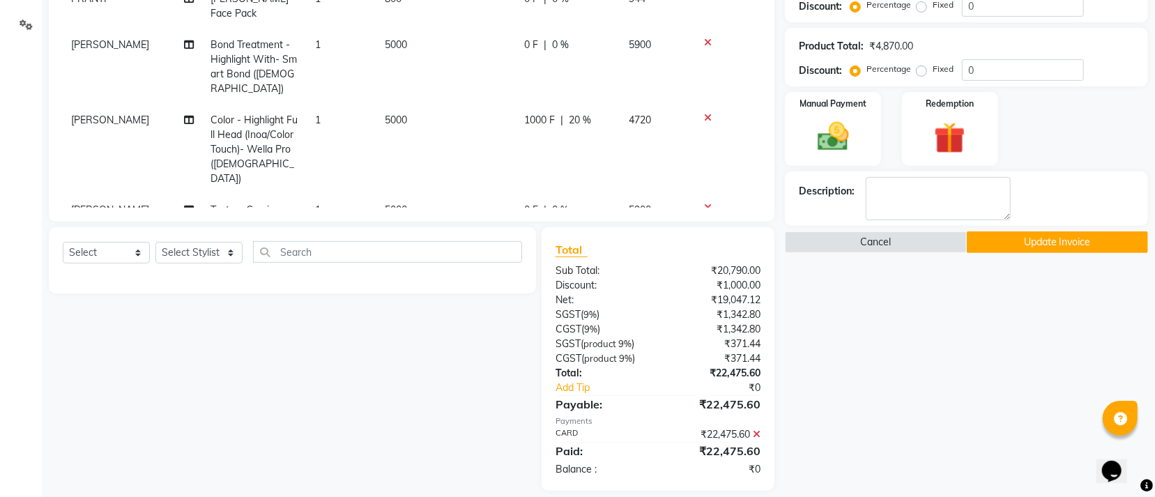
scroll to position [105, 0]
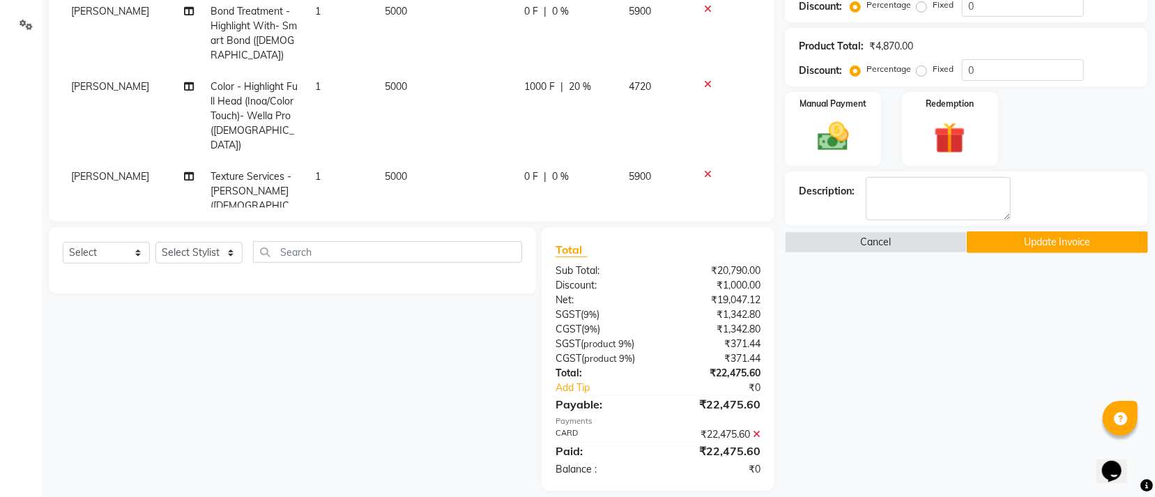
click at [707, 169] on icon at bounding box center [708, 174] width 8 height 10
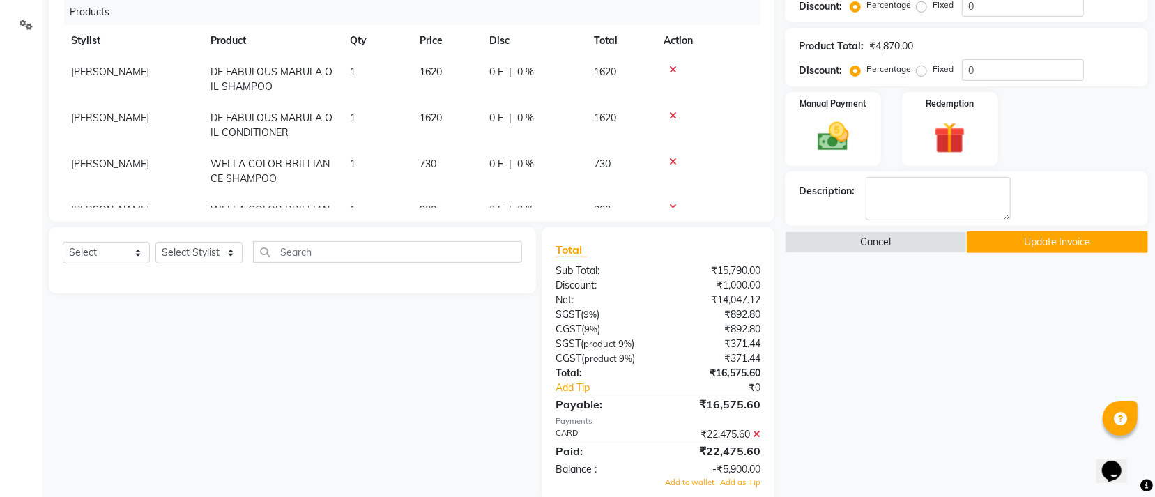
scroll to position [342, 0]
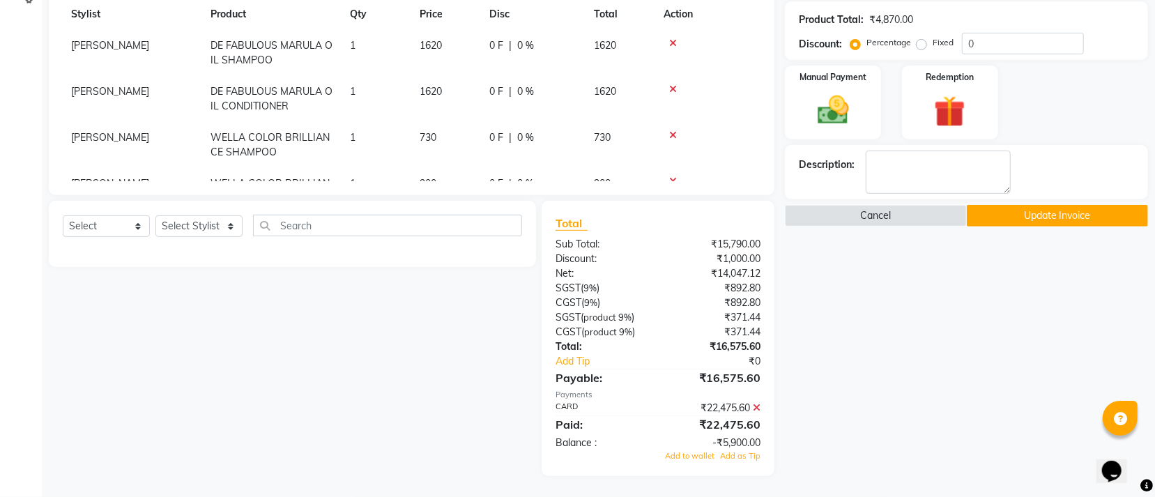
click at [758, 408] on icon at bounding box center [757, 408] width 8 height 10
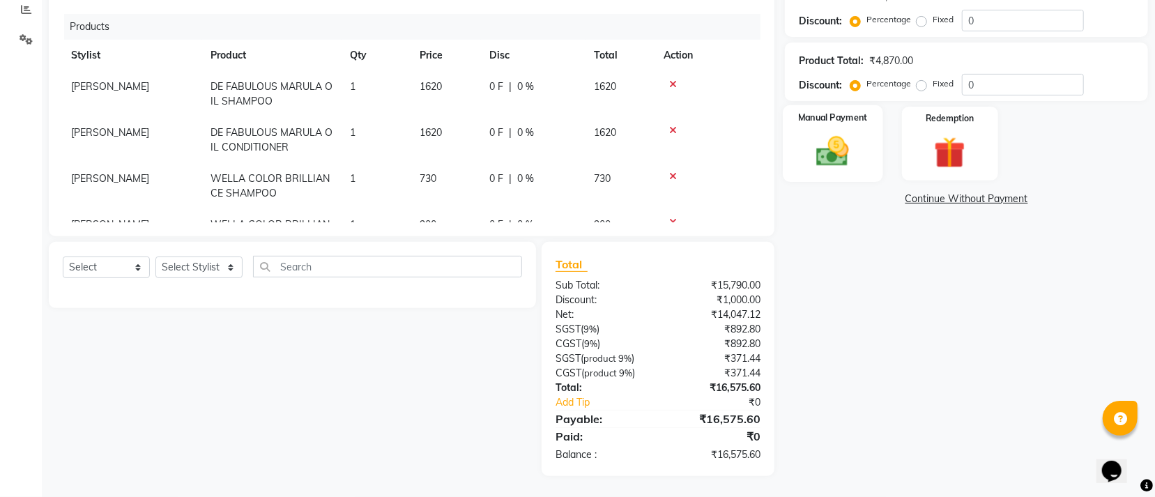
click at [828, 171] on div "Manual Payment" at bounding box center [833, 143] width 100 height 77
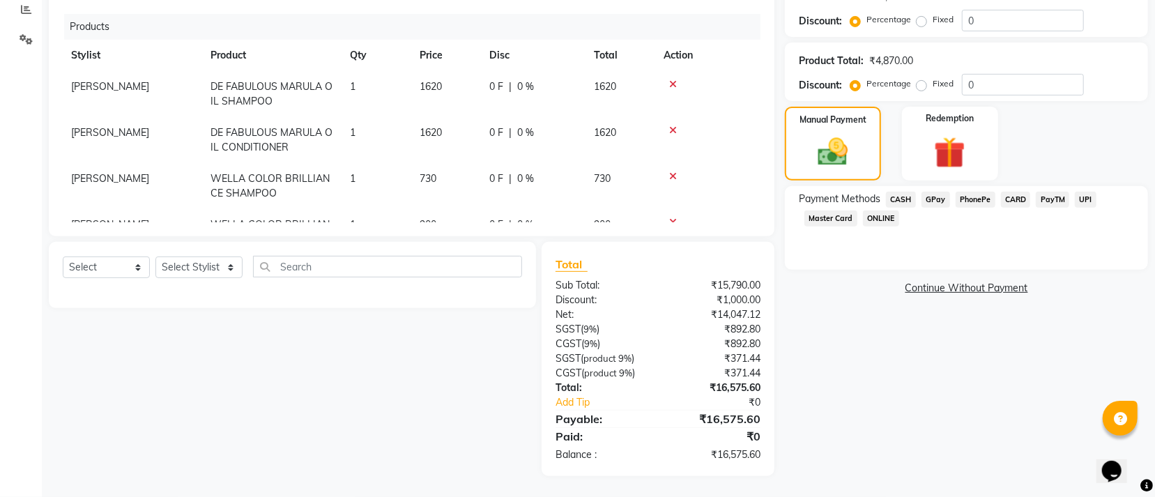
click at [1023, 197] on span "CARD" at bounding box center [1016, 200] width 30 height 16
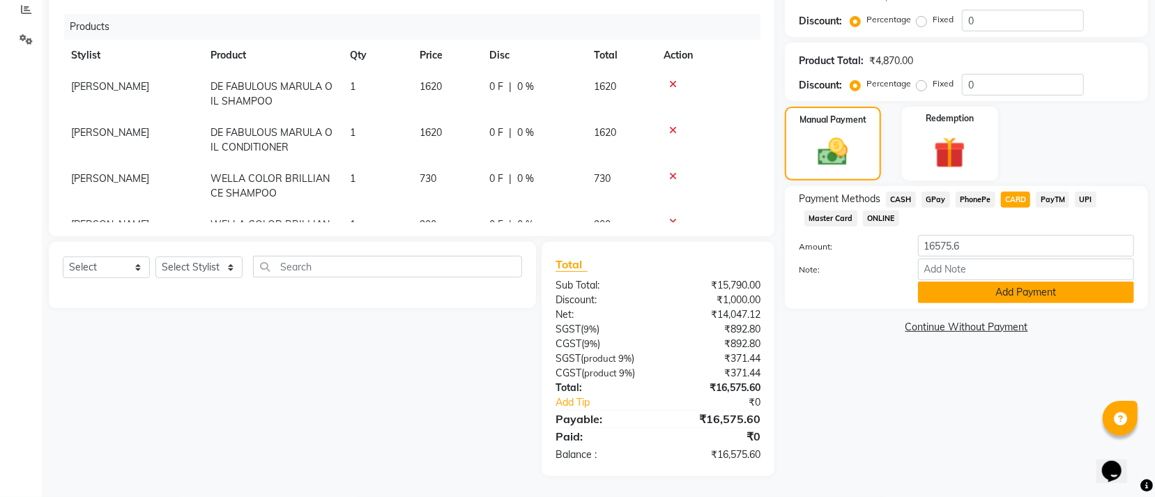
click at [974, 291] on button "Add Payment" at bounding box center [1026, 293] width 216 height 22
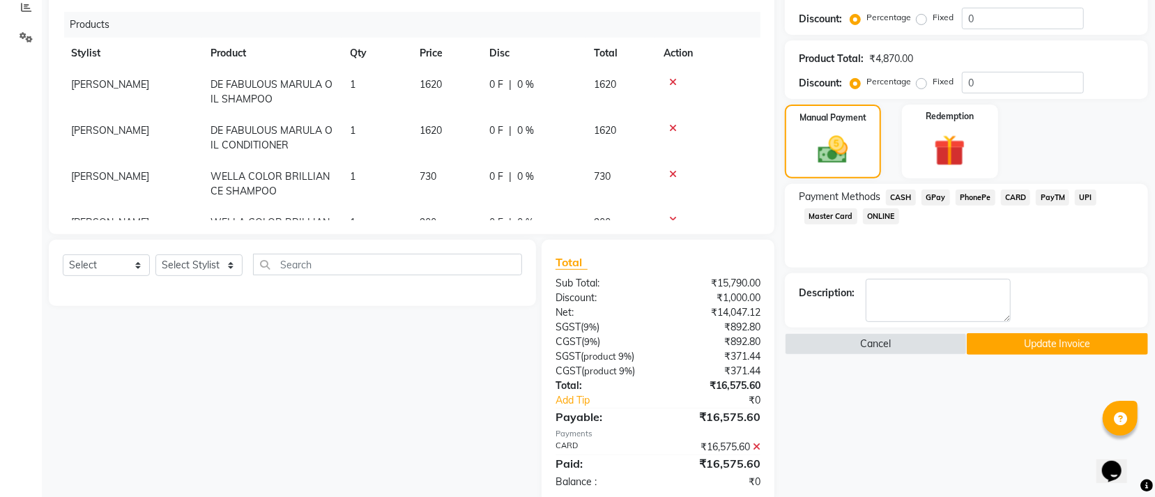
scroll to position [330, 0]
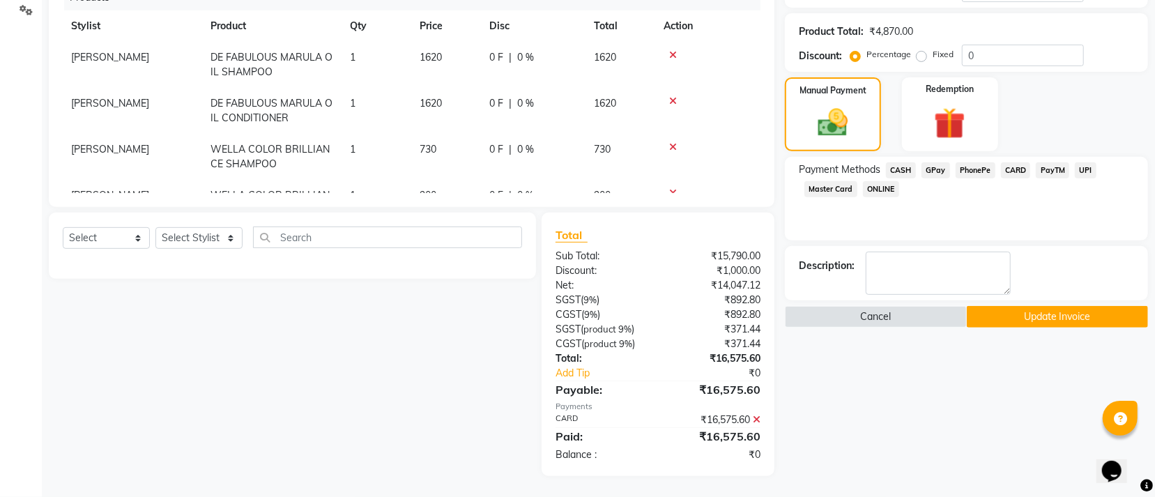
click at [975, 321] on button "Update Invoice" at bounding box center [1057, 317] width 181 height 22
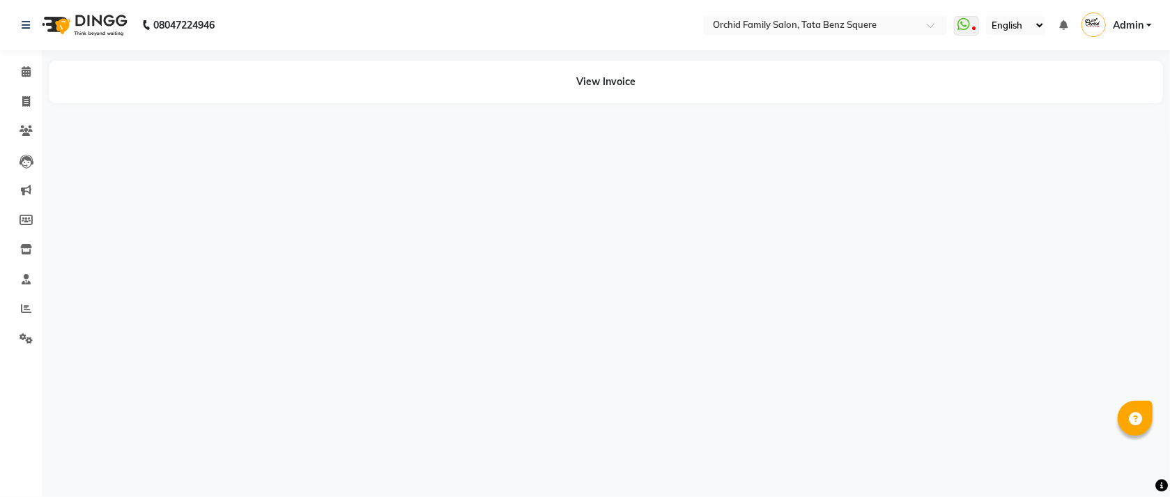
select select "en"
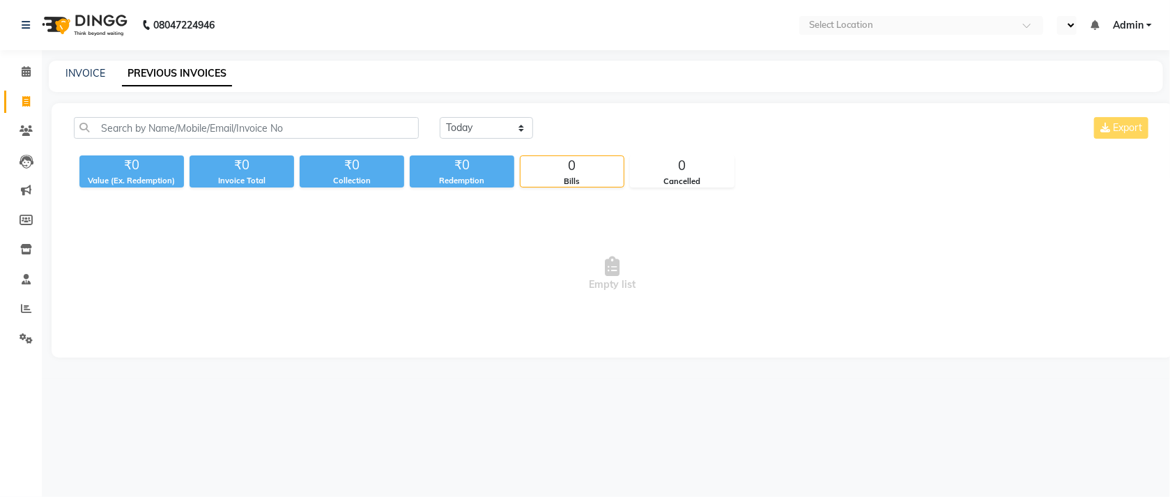
select select "en"
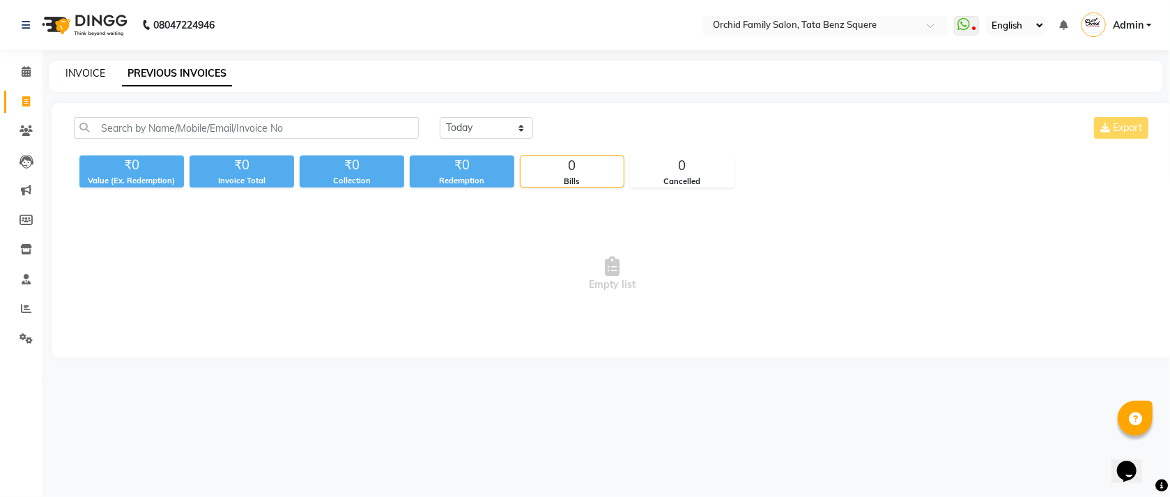
click at [94, 77] on link "INVOICE" at bounding box center [86, 73] width 40 height 13
select select "service"
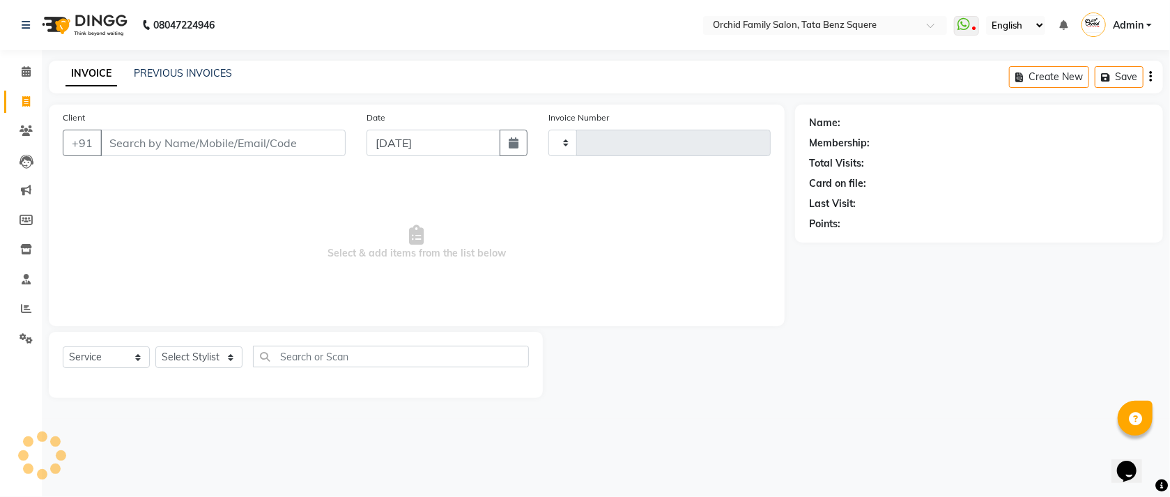
type input "2230"
select select "107"
click at [212, 72] on link "PREVIOUS INVOICES" at bounding box center [183, 73] width 98 height 13
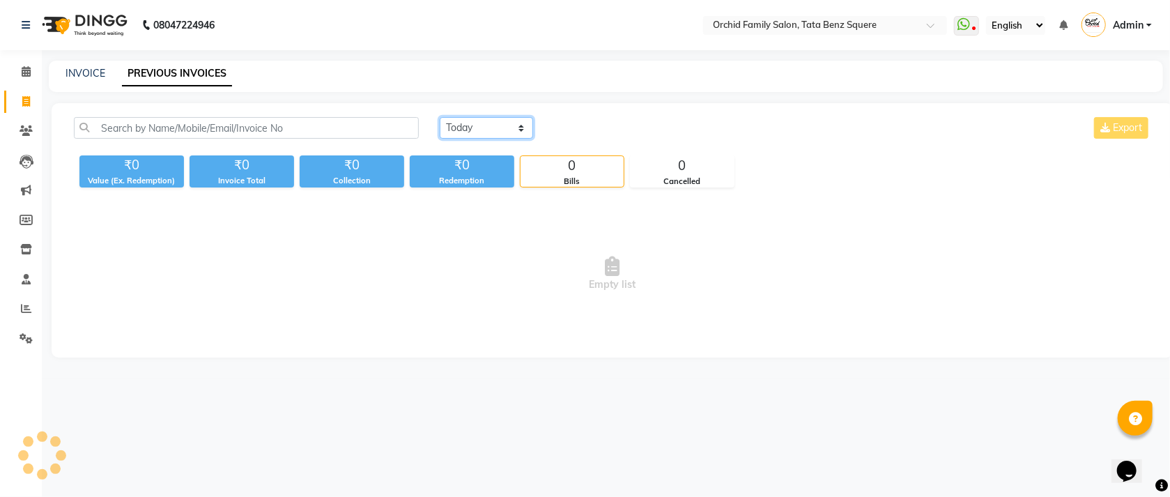
click at [489, 130] on select "Today Yesterday Custom Range" at bounding box center [486, 128] width 93 height 22
select select "range"
click at [440, 117] on select "Today Yesterday Custom Range" at bounding box center [486, 128] width 93 height 22
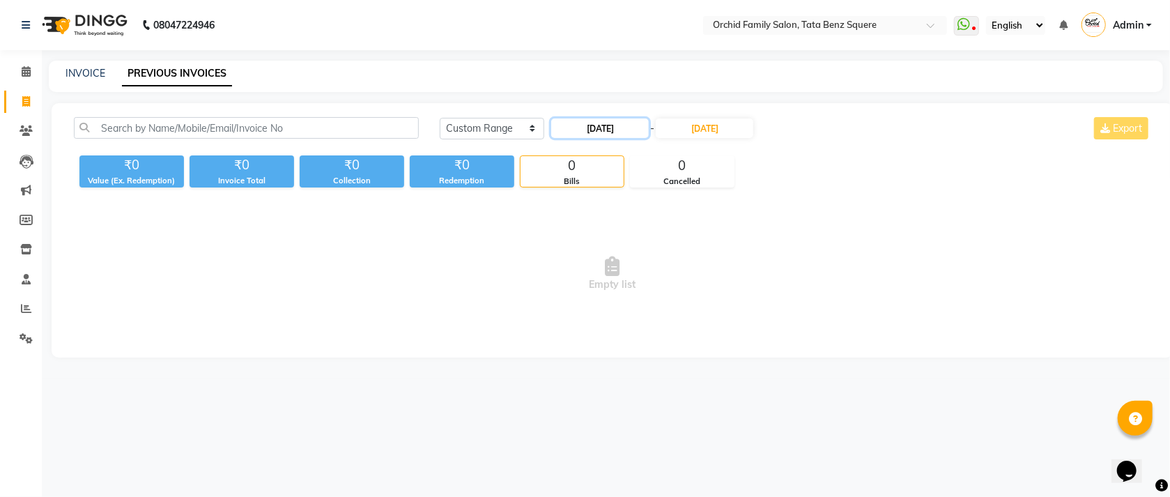
click at [616, 123] on input "01-09-2025" at bounding box center [600, 128] width 98 height 20
select select "9"
select select "2025"
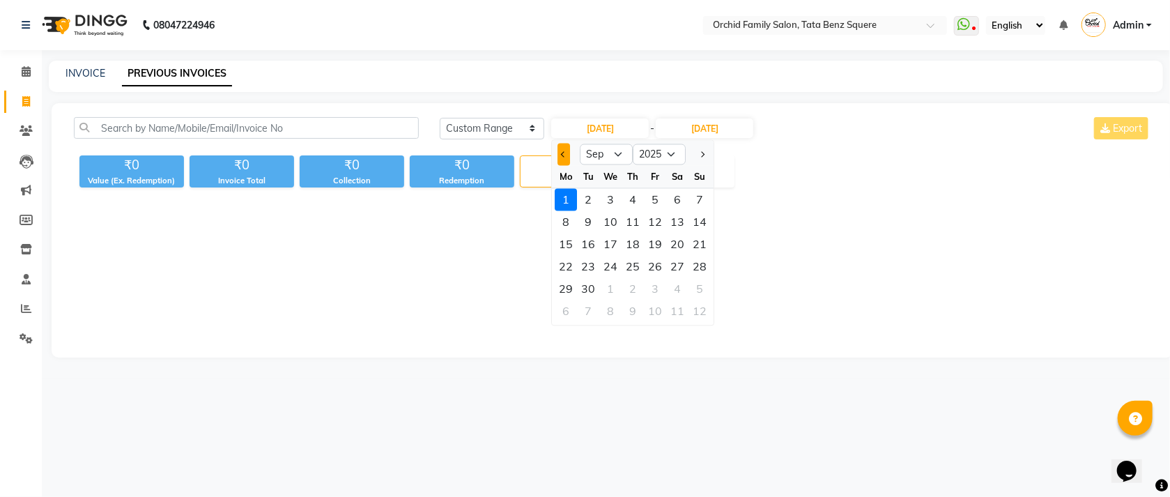
click at [564, 147] on button "Previous month" at bounding box center [564, 155] width 12 height 22
select select "8"
click at [657, 197] on div "1" at bounding box center [656, 200] width 22 height 22
type input "01-08-2025"
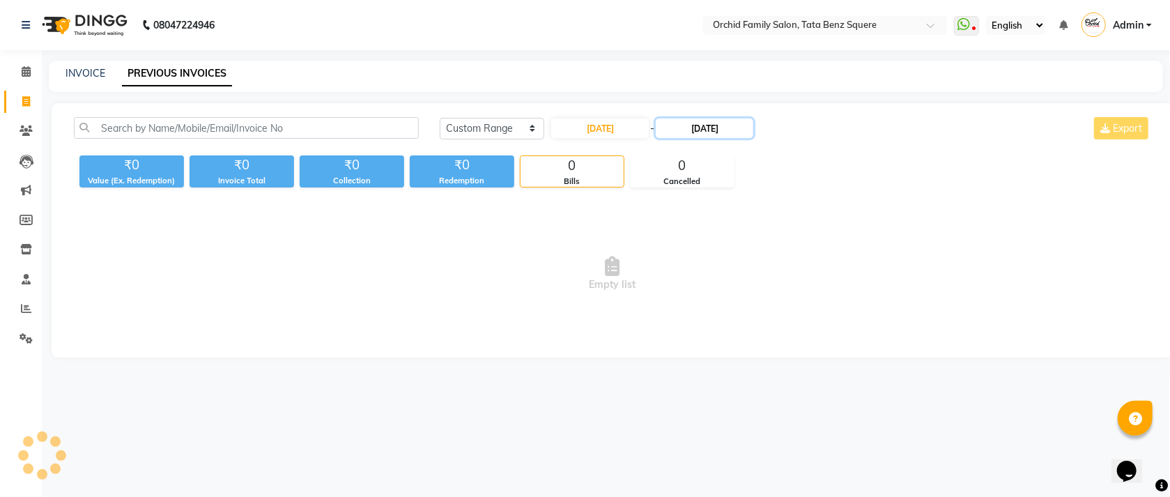
click at [722, 130] on input "01-09-2025" at bounding box center [705, 128] width 98 height 20
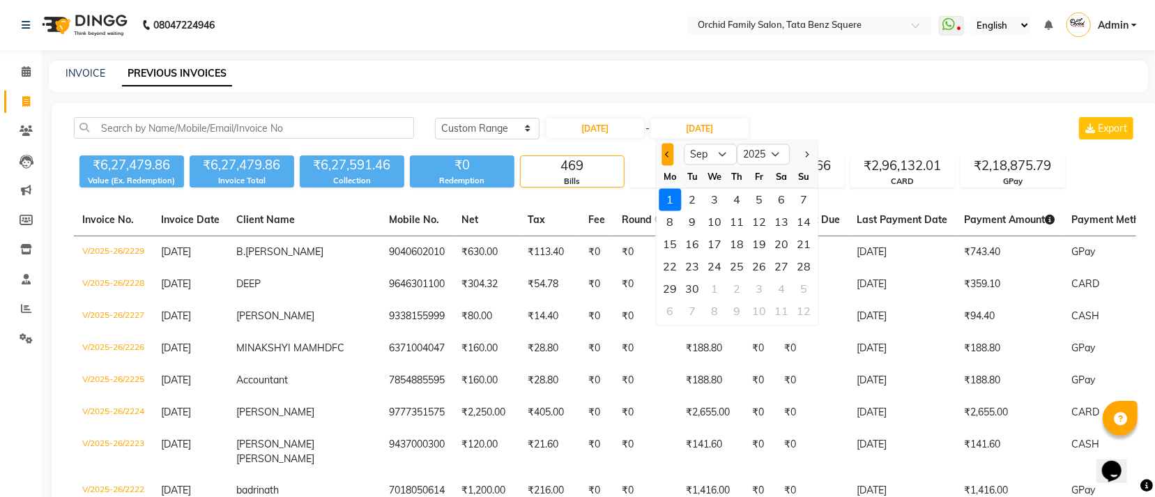
click at [664, 155] on button "Previous month" at bounding box center [667, 155] width 12 height 22
select select "8"
click at [762, 203] on div "1" at bounding box center [759, 200] width 22 height 22
type input "01-08-2025"
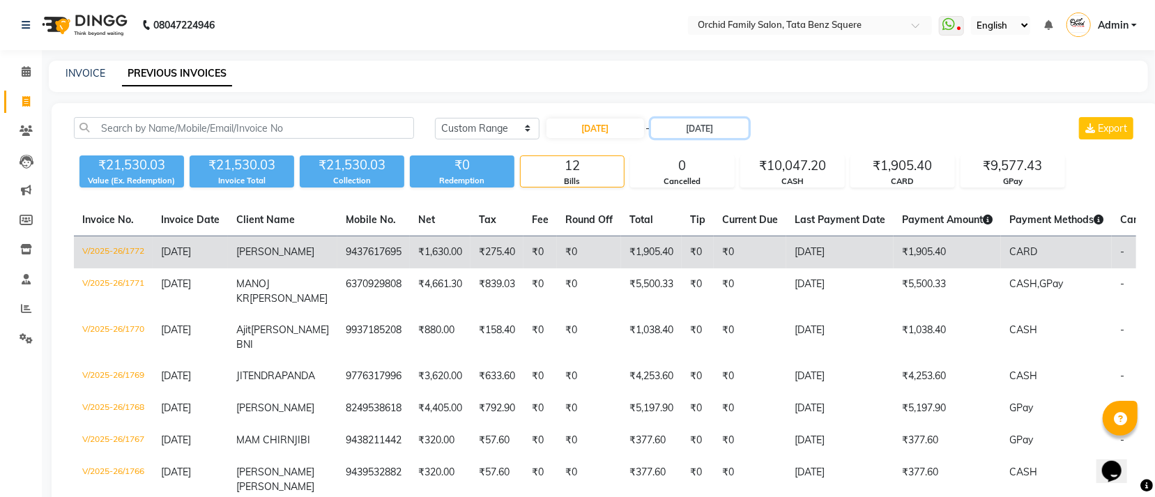
scroll to position [105, 0]
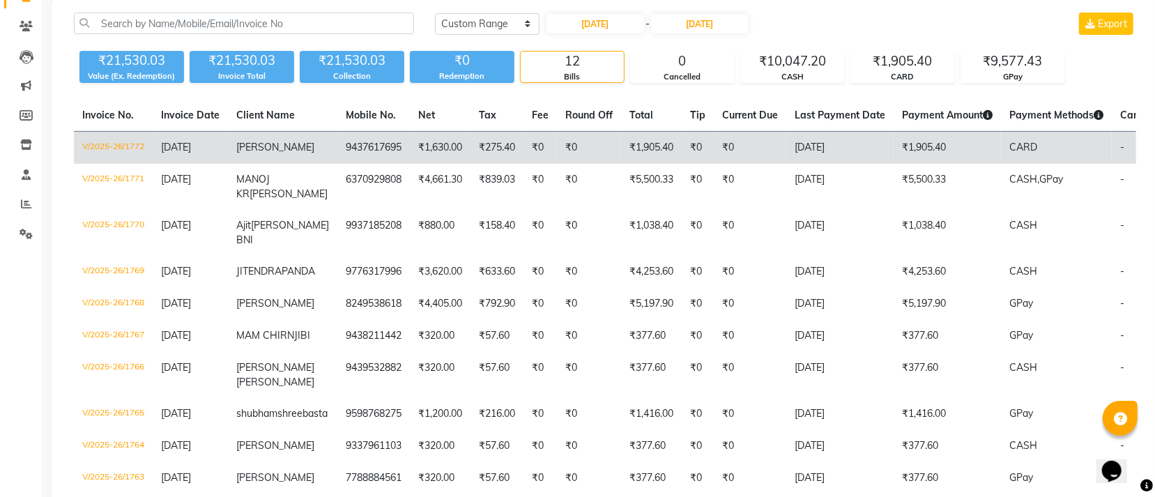
click at [868, 155] on td "01-08-2025" at bounding box center [839, 148] width 107 height 33
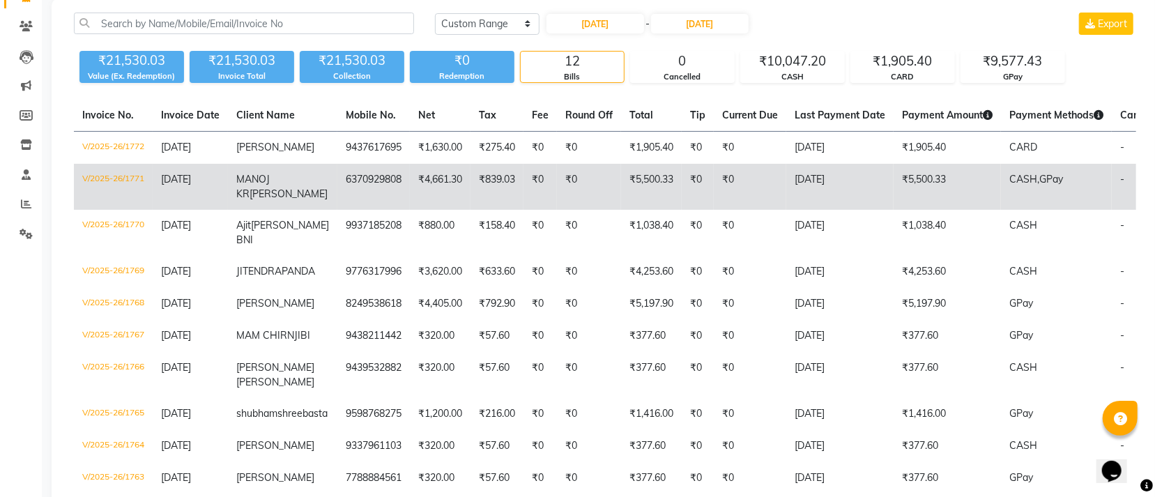
click at [941, 181] on td "₹5,500.33" at bounding box center [947, 187] width 107 height 46
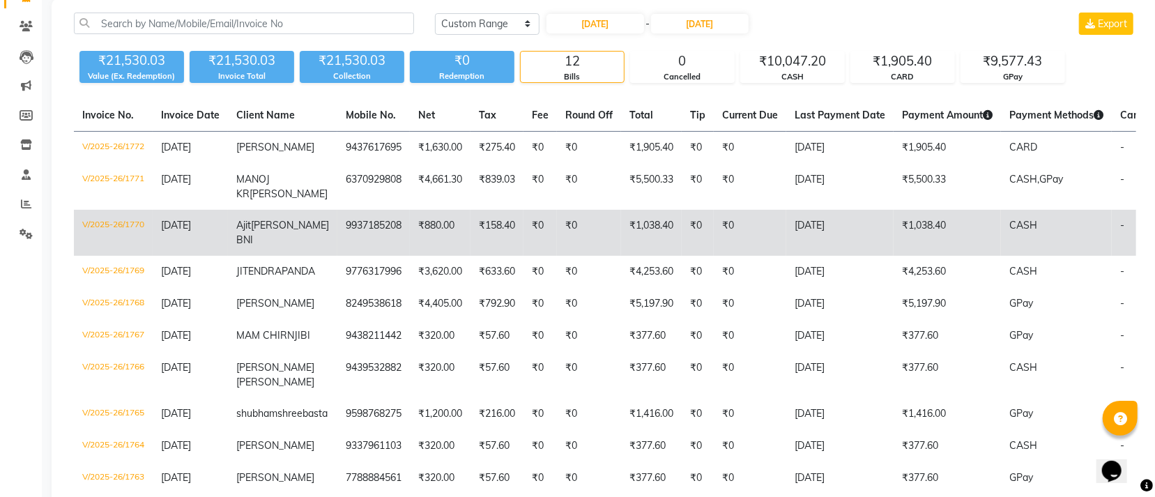
click at [894, 221] on td "₹1,038.40" at bounding box center [947, 233] width 107 height 46
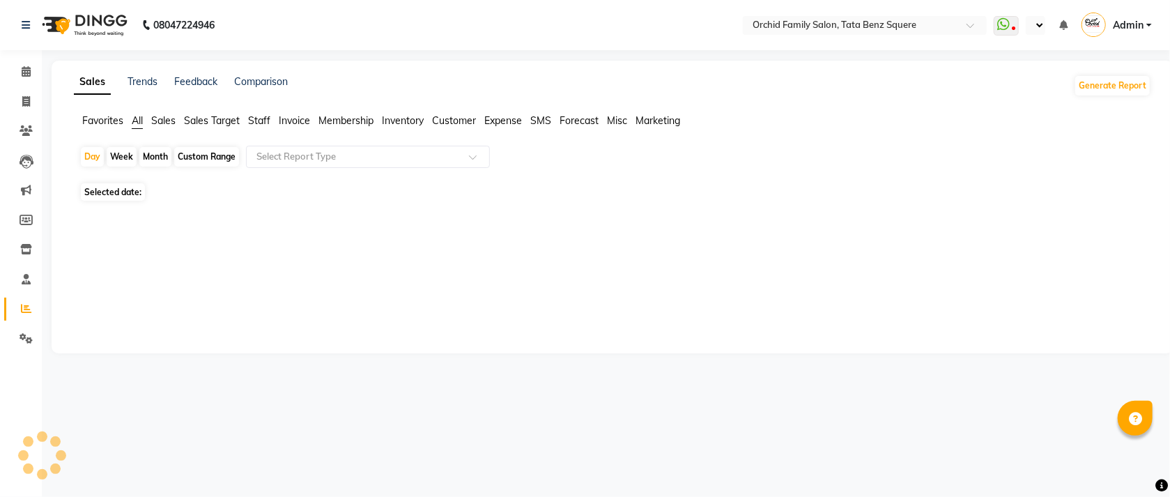
select select "en"
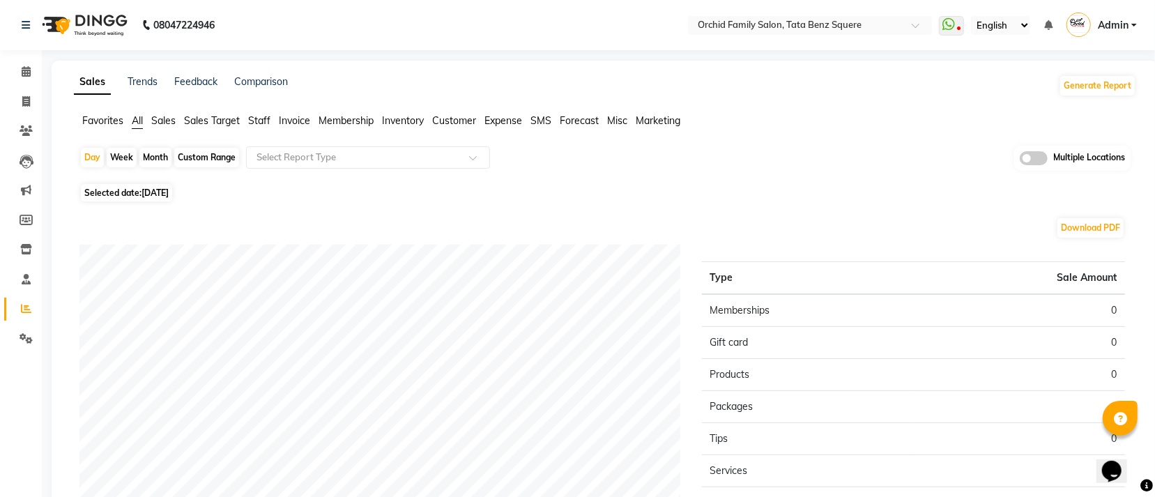
click at [247, 117] on ul "Favorites All Sales Sales Target Staff Invoice Membership Inventory Customer Ex…" at bounding box center [605, 121] width 1062 height 15
click at [320, 157] on input "text" at bounding box center [354, 158] width 201 height 14
click at [270, 119] on span "Staff" at bounding box center [259, 120] width 22 height 13
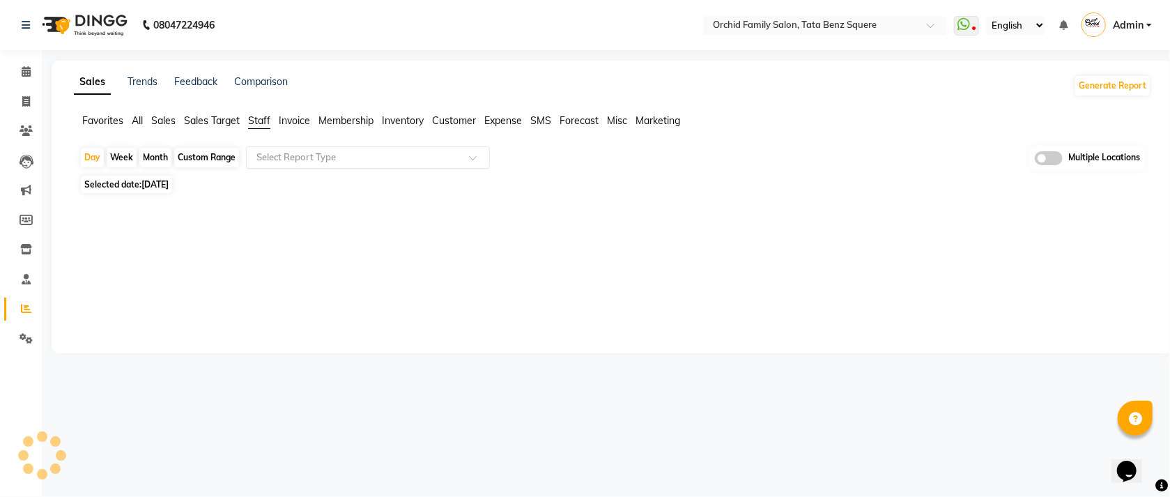
click at [296, 157] on input "text" at bounding box center [354, 158] width 201 height 14
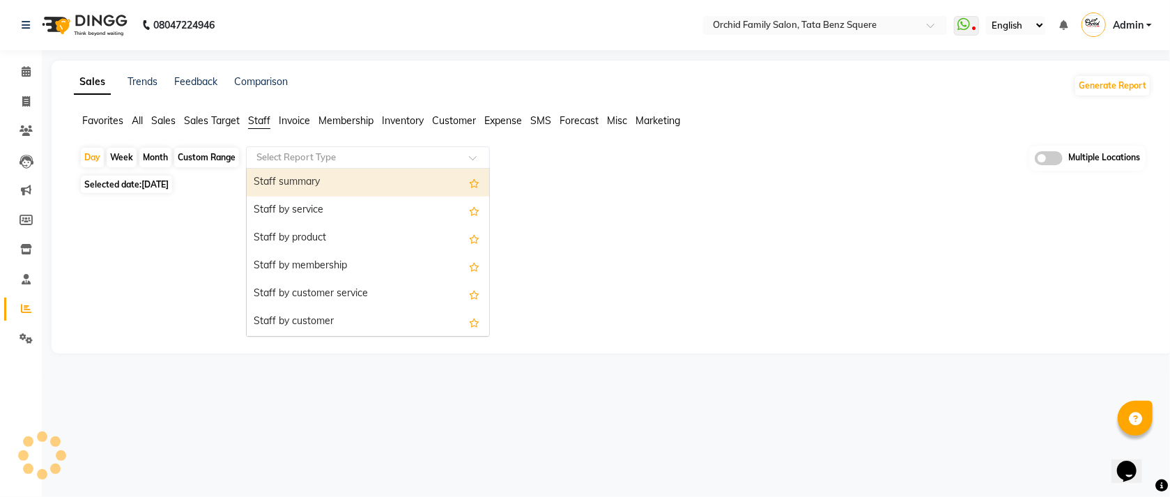
click at [288, 184] on div "Staff summary" at bounding box center [368, 183] width 243 height 28
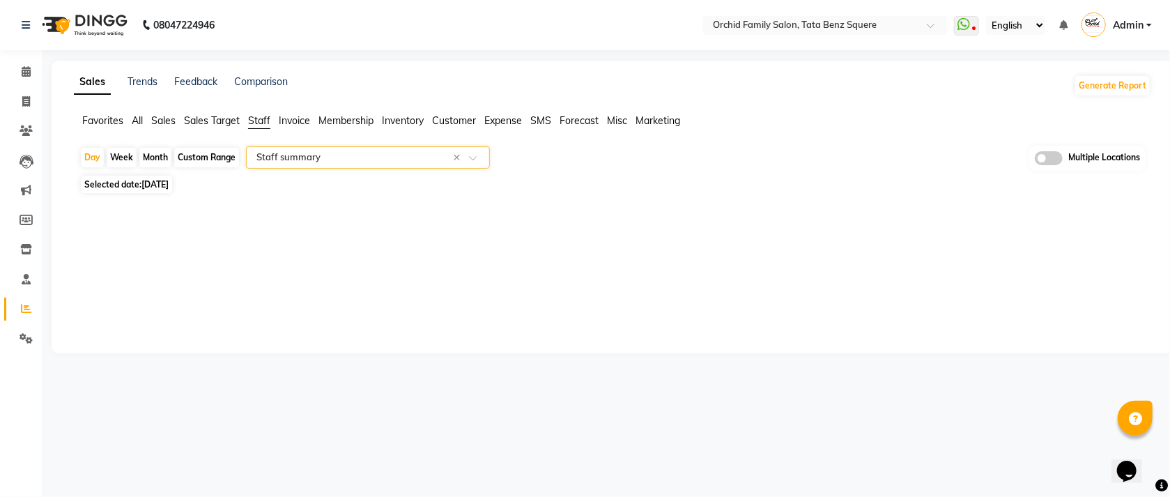
click at [159, 159] on div "Month" at bounding box center [155, 158] width 32 height 20
select select "9"
select select "2025"
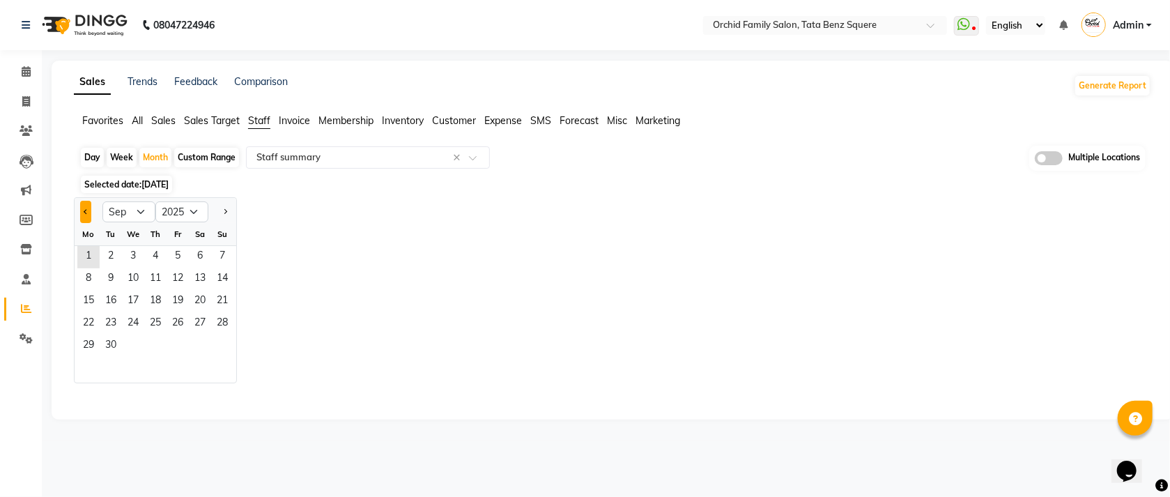
click at [88, 216] on button "Previous month" at bounding box center [85, 212] width 11 height 22
select select "8"
click at [181, 259] on span "1" at bounding box center [178, 257] width 22 height 22
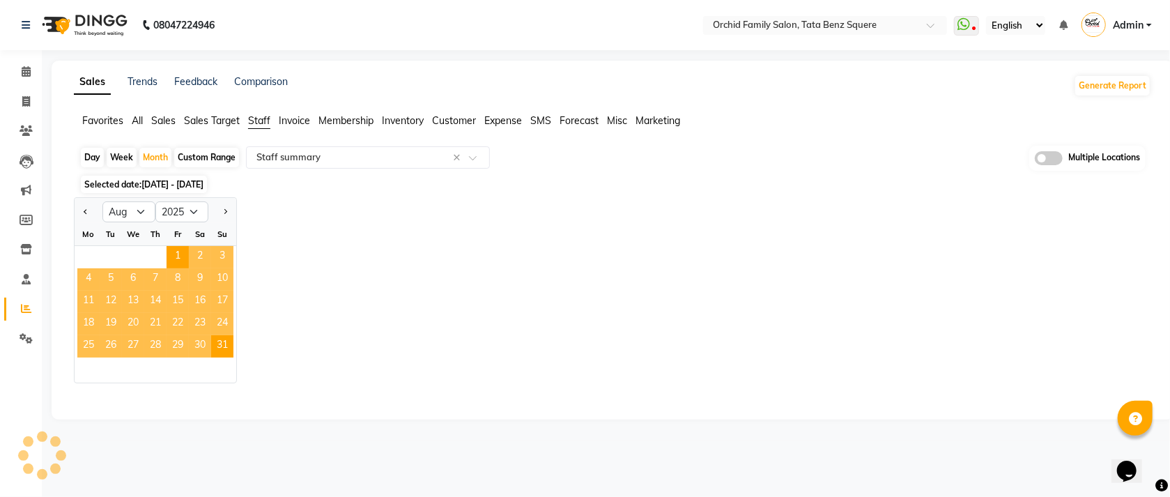
select select "full_report"
select select "csv"
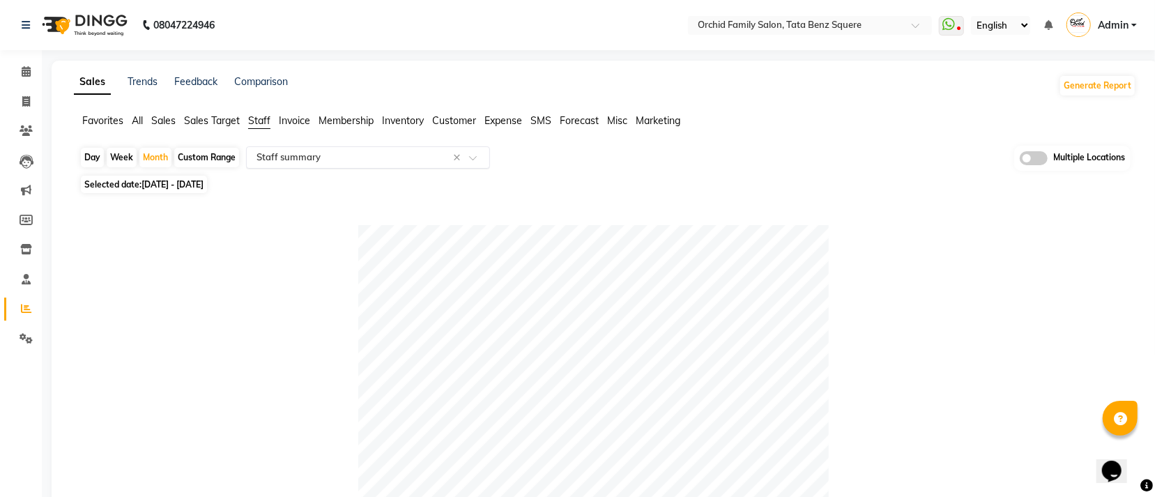
click at [312, 155] on input "text" at bounding box center [354, 158] width 201 height 14
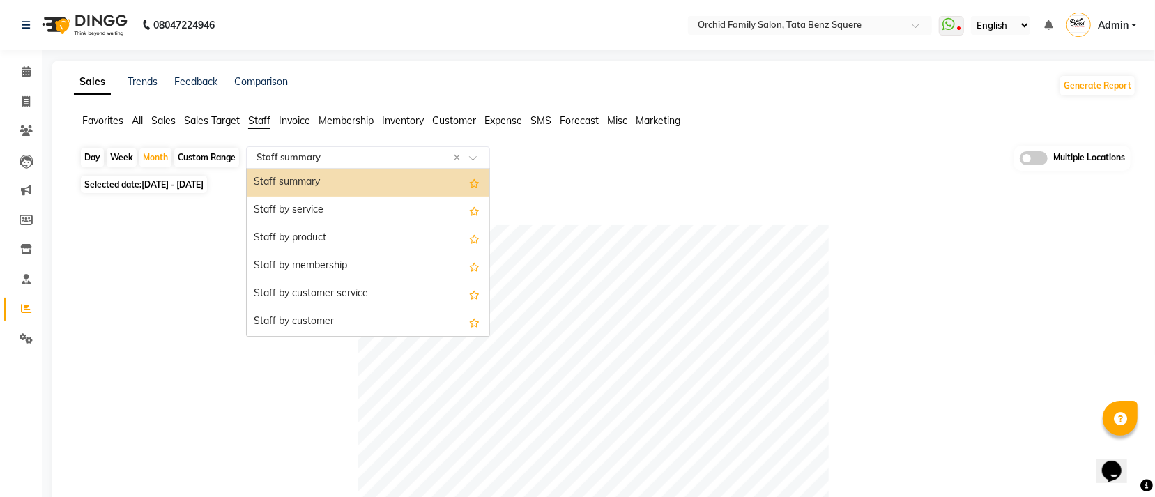
click at [311, 178] on div "Staff summary" at bounding box center [368, 183] width 243 height 28
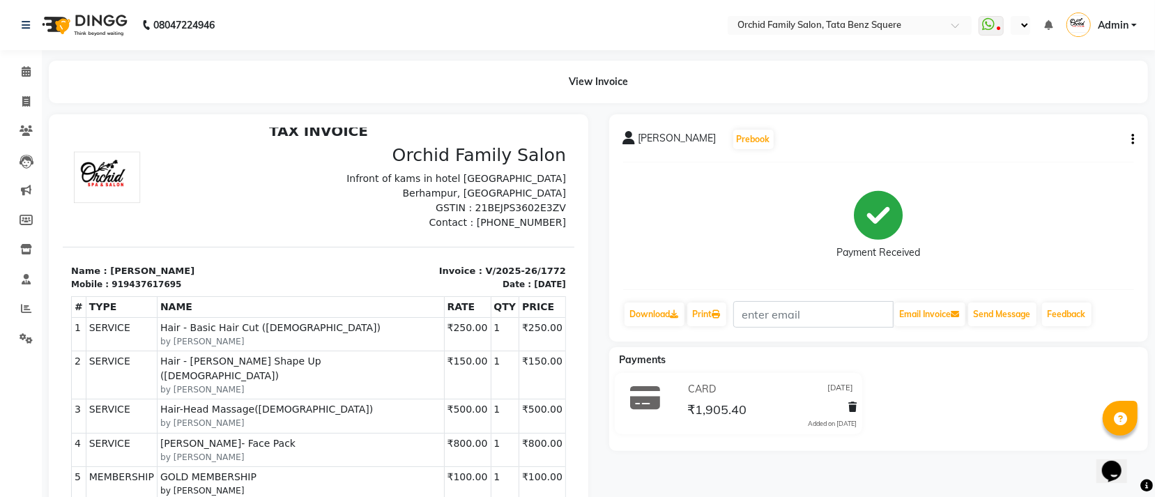
scroll to position [105, 0]
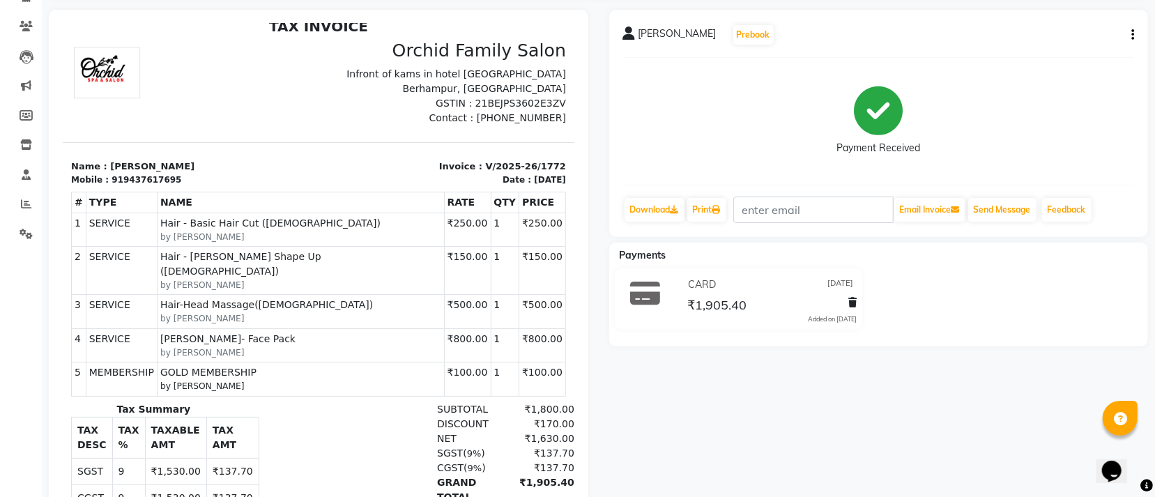
click at [1132, 36] on icon "button" at bounding box center [1132, 35] width 3 height 1
click at [1057, 56] on div "Edit Invoice" at bounding box center [1062, 51] width 95 height 17
select select "service"
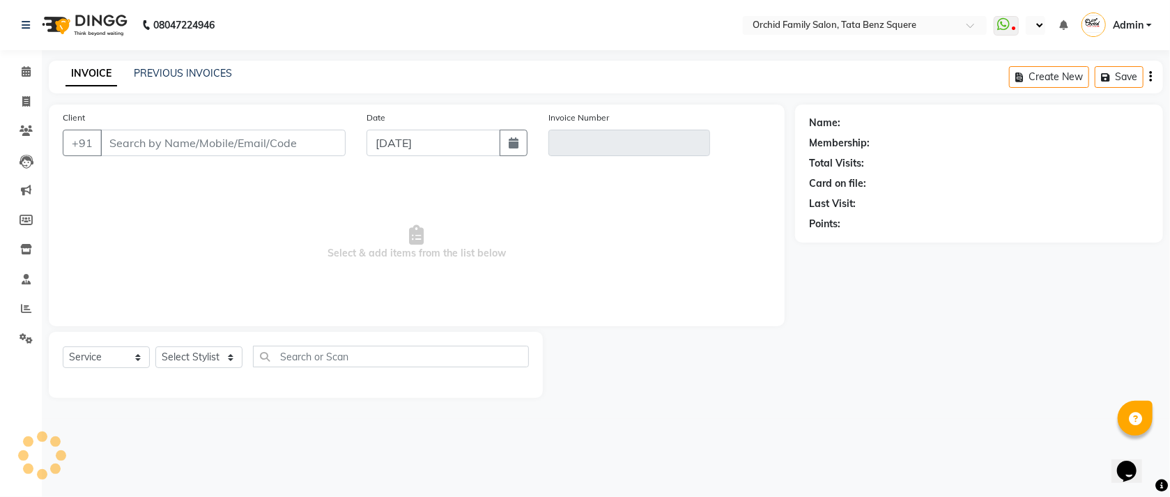
type input "9437617695"
type input "V/2025-26/1772"
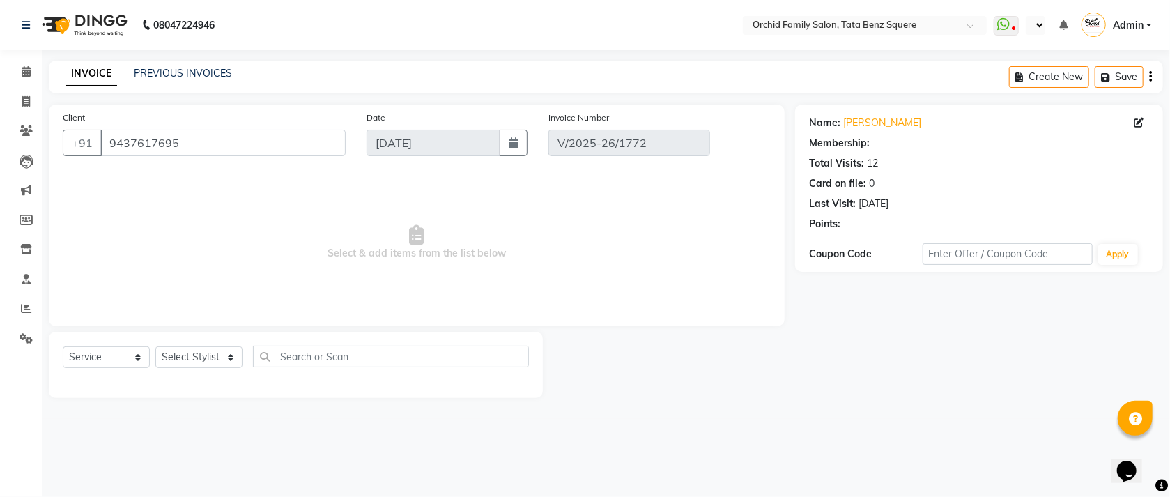
select select "1: Object"
type input "[DATE]"
select select "select"
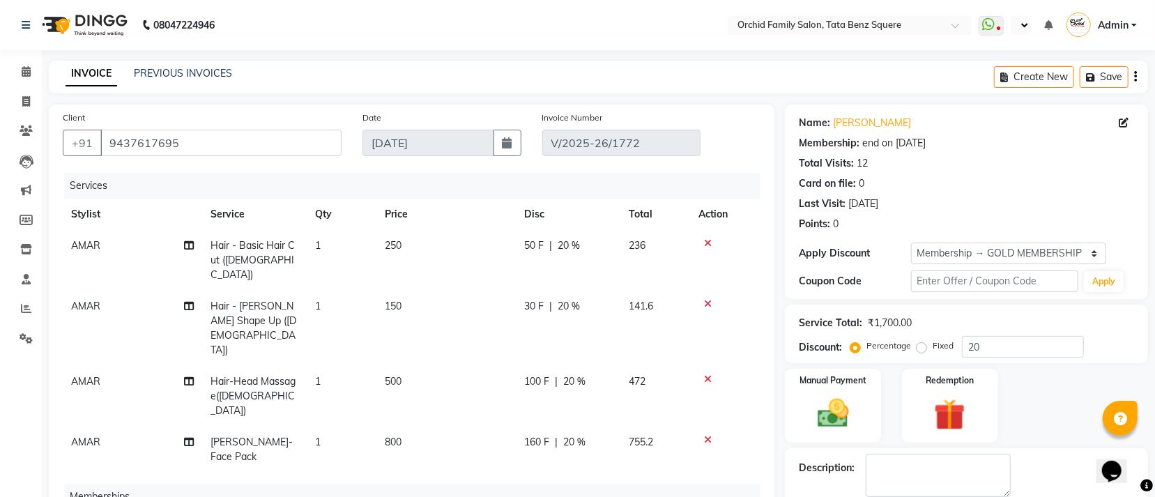
click at [142, 246] on td "AMAR" at bounding box center [132, 260] width 139 height 61
select select "45556"
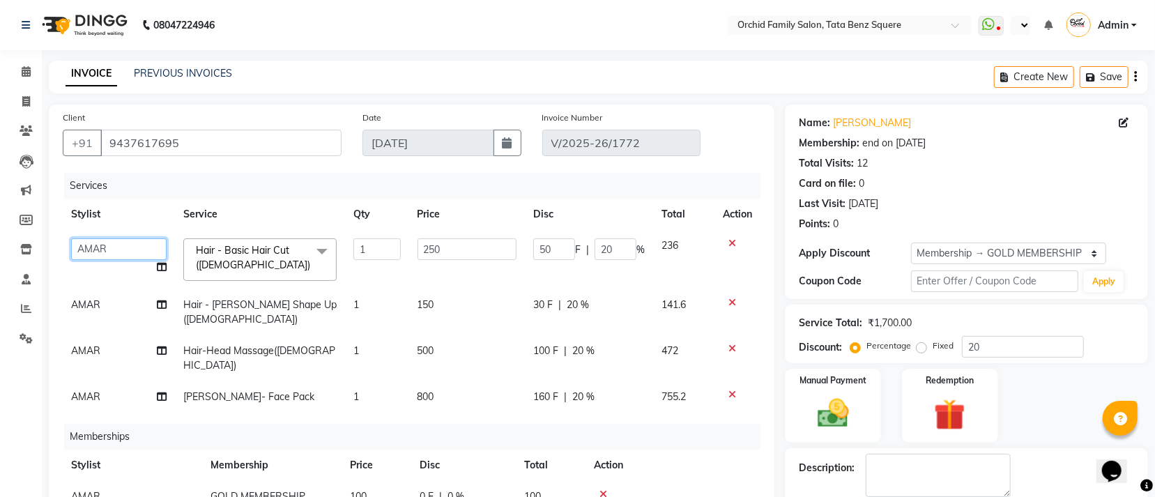
click at [142, 246] on select "Accountant AJAYA AMAR BHARATI BINDIYA JHUMA KALYANI SATAPATHY KRISHNA PRANTI RA…" at bounding box center [118, 249] width 95 height 22
select select "40047"
click at [114, 300] on td "AMAR" at bounding box center [119, 312] width 112 height 46
select select "45556"
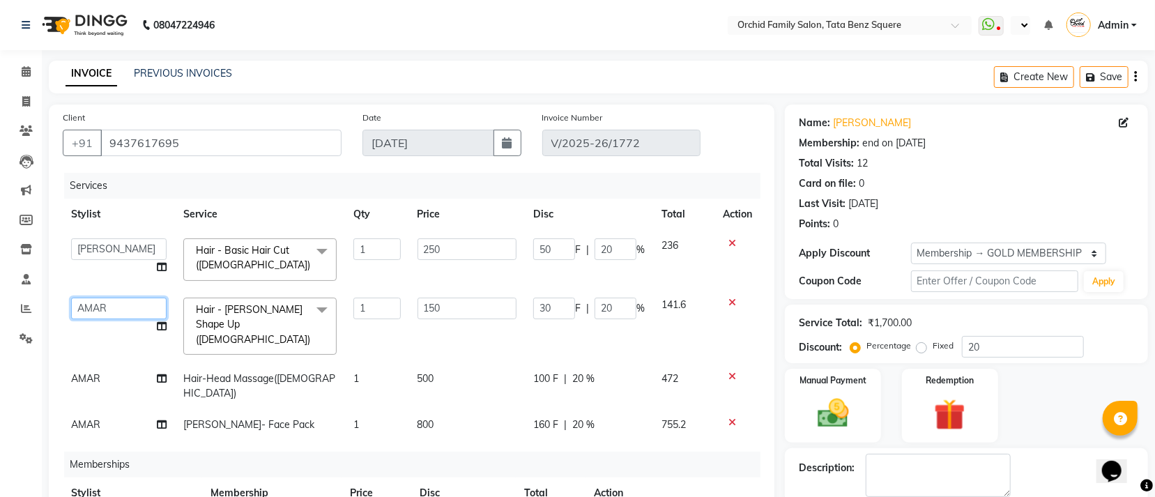
click at [114, 300] on select "Accountant AJAYA AMAR BHARATI BINDIYA JHUMA KALYANI SATAPATHY KRISHNA PRANTI RA…" at bounding box center [118, 309] width 95 height 22
select select "40047"
click at [116, 367] on td "AMAR" at bounding box center [119, 386] width 112 height 46
select select "45556"
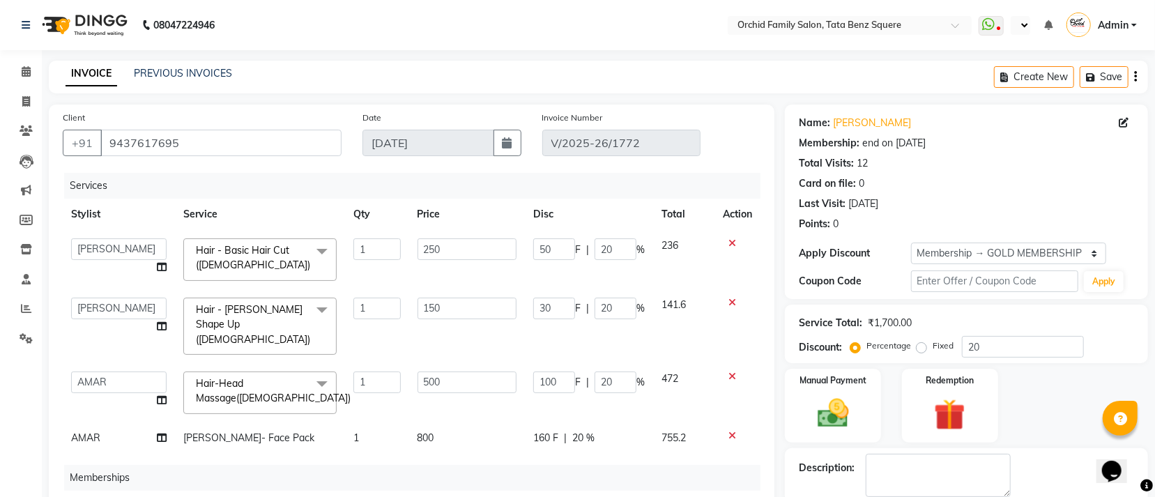
click at [116, 372] on select "Accountant [PERSON_NAME] [PERSON_NAME] [PERSON_NAME] [PERSON_NAME] PRANTI [PERS…" at bounding box center [118, 383] width 95 height 22
select select "40047"
click at [116, 422] on td "AMAR" at bounding box center [119, 437] width 112 height 31
select select "45556"
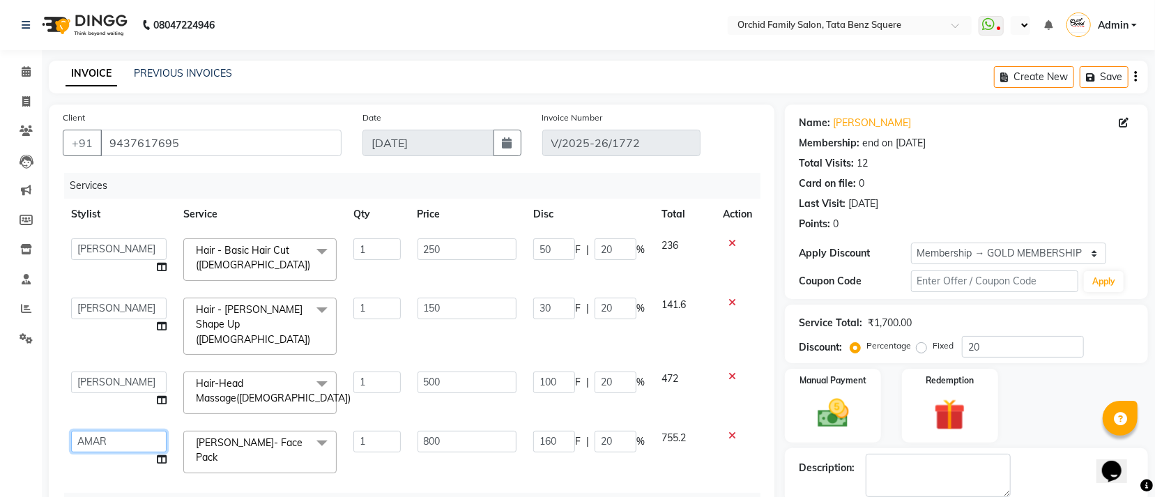
click at [116, 431] on select "Accountant [PERSON_NAME] [PERSON_NAME] [PERSON_NAME] [PERSON_NAME] PRANTI [PERS…" at bounding box center [118, 442] width 95 height 22
select select "40047"
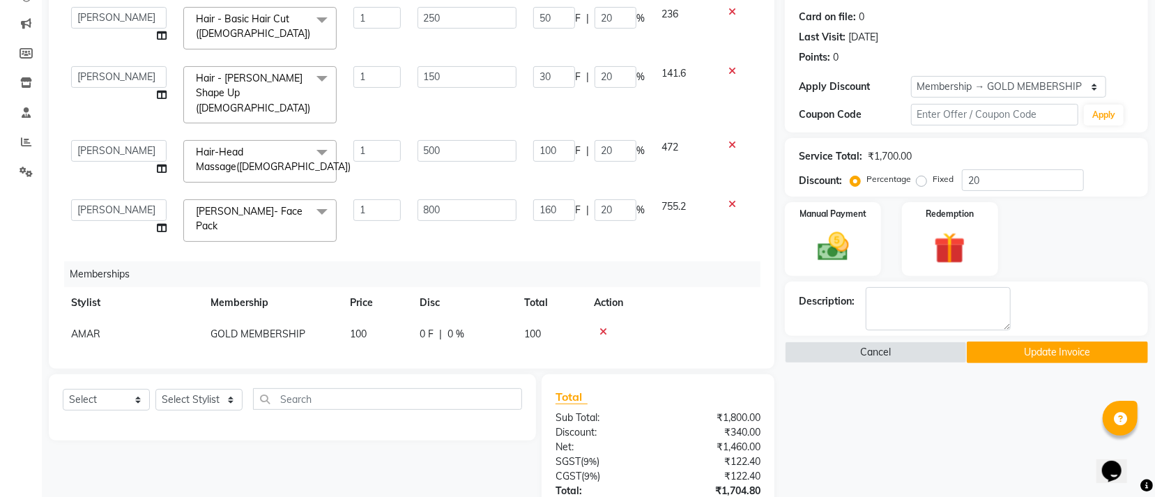
scroll to position [312, 0]
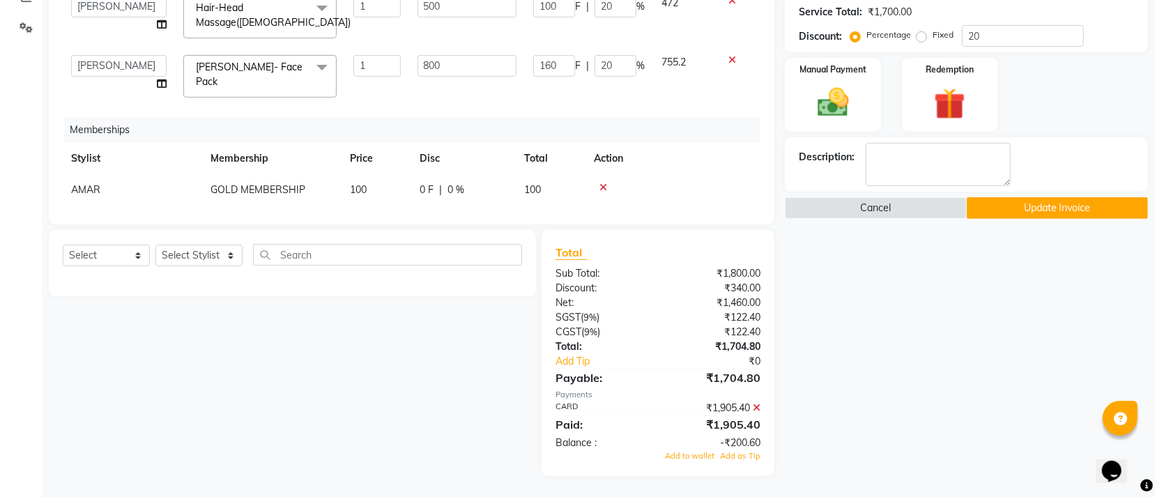
click at [144, 174] on td "AMAR" at bounding box center [132, 189] width 139 height 31
select select "45556"
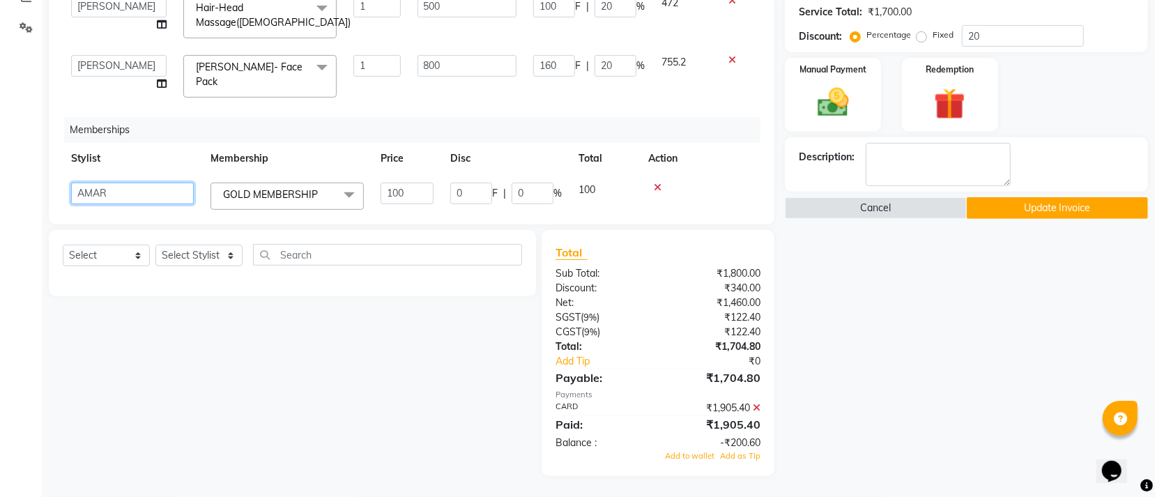
click at [144, 183] on select "Accountant [PERSON_NAME] [PERSON_NAME] [PERSON_NAME] [PERSON_NAME] PRANTI [PERS…" at bounding box center [132, 194] width 123 height 22
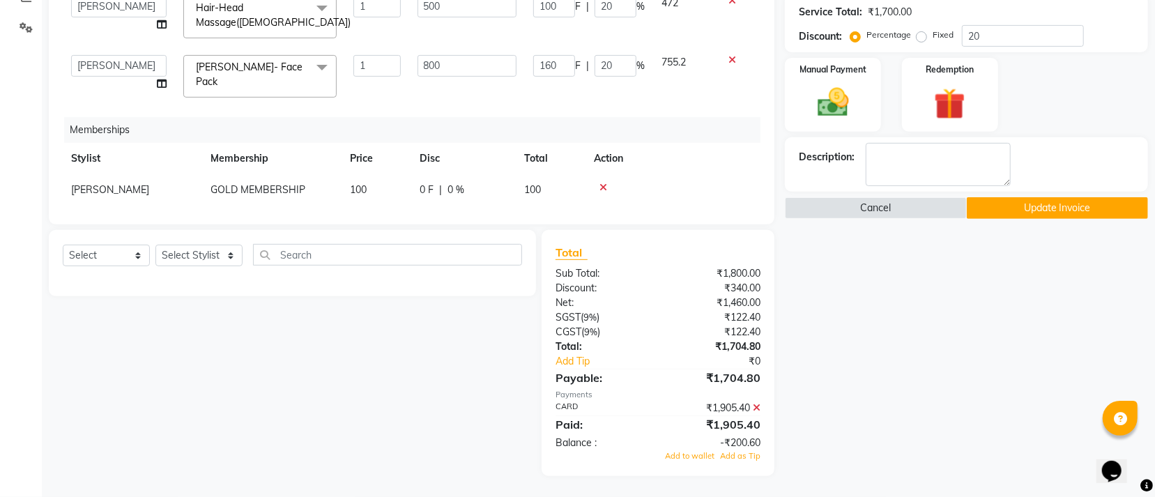
click at [756, 406] on icon at bounding box center [757, 408] width 8 height 10
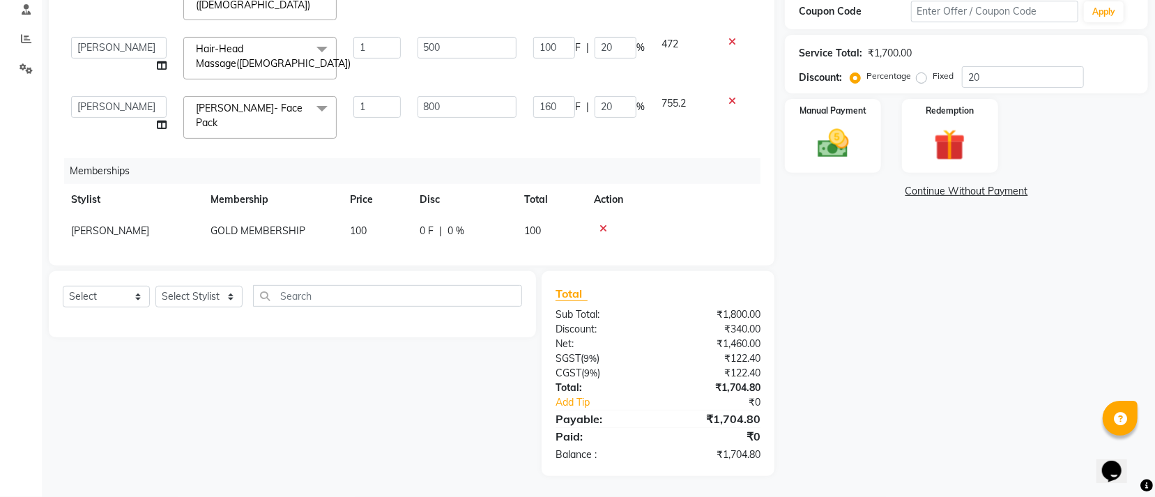
scroll to position [271, 0]
click at [1007, 69] on input "20" at bounding box center [1023, 77] width 122 height 22
type input "2"
type input "5"
type input "2"
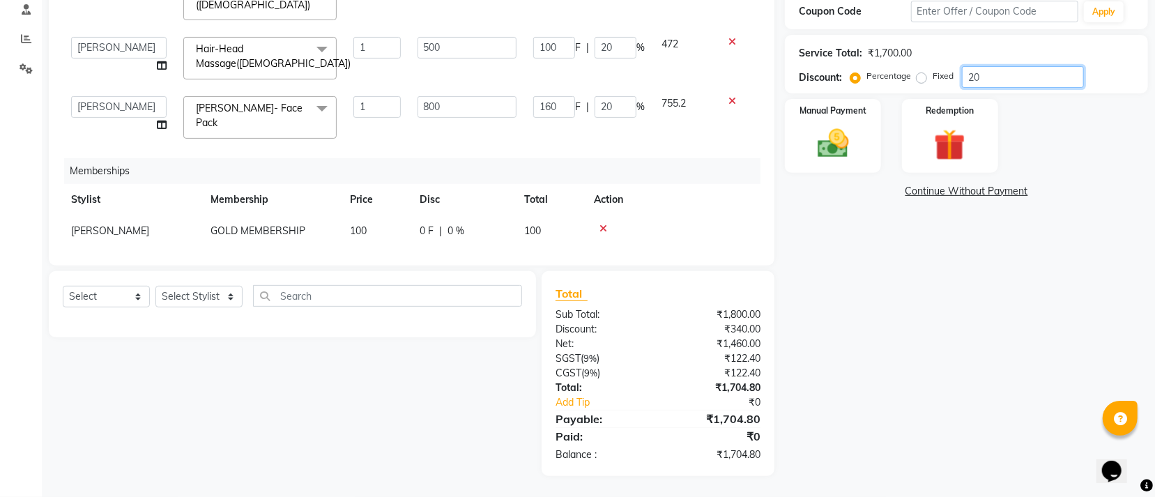
type input "3"
type input "2"
type input "10"
type input "2"
type input "16"
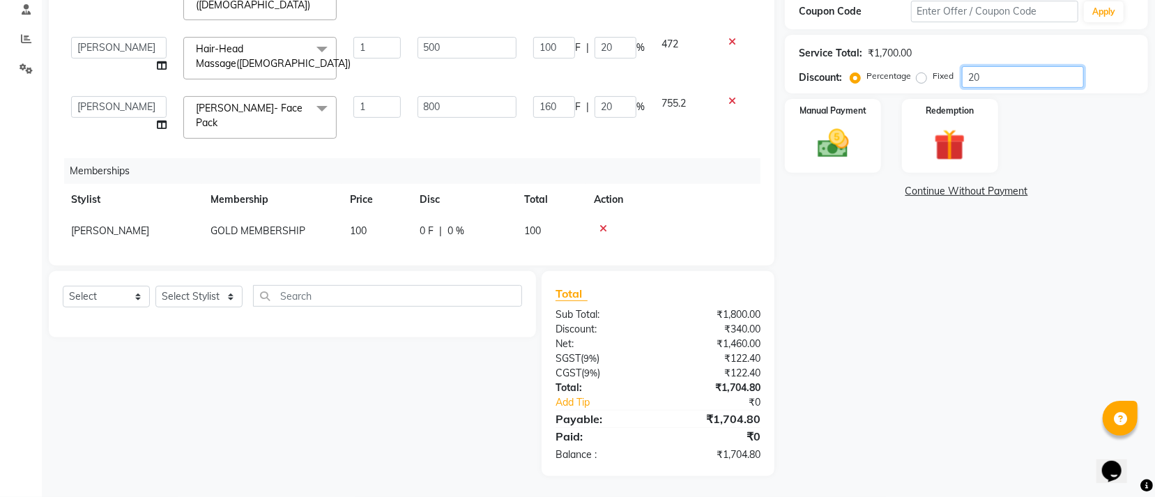
type input "2"
type input "0"
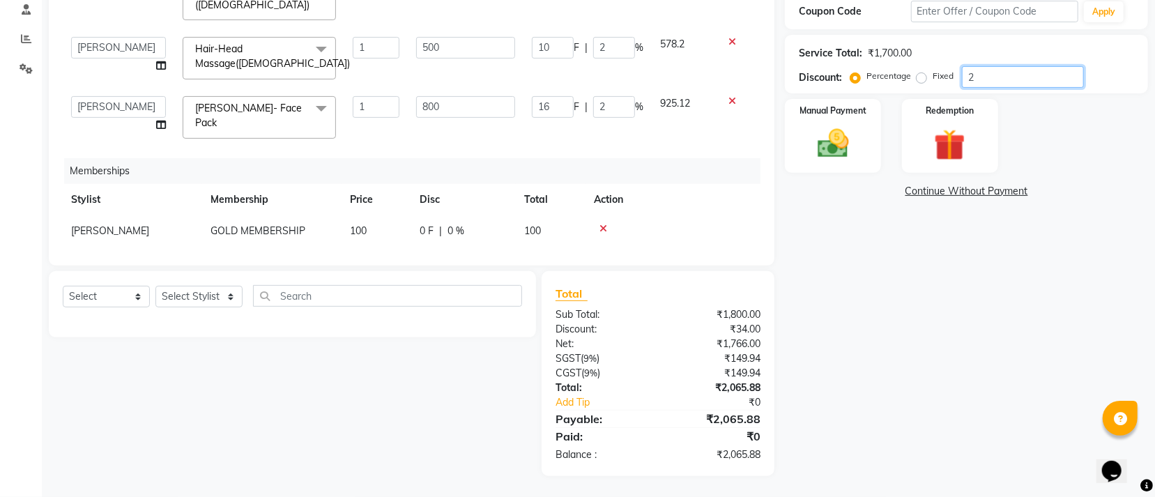
type input "0"
click at [841, 125] on img at bounding box center [832, 144] width 53 height 38
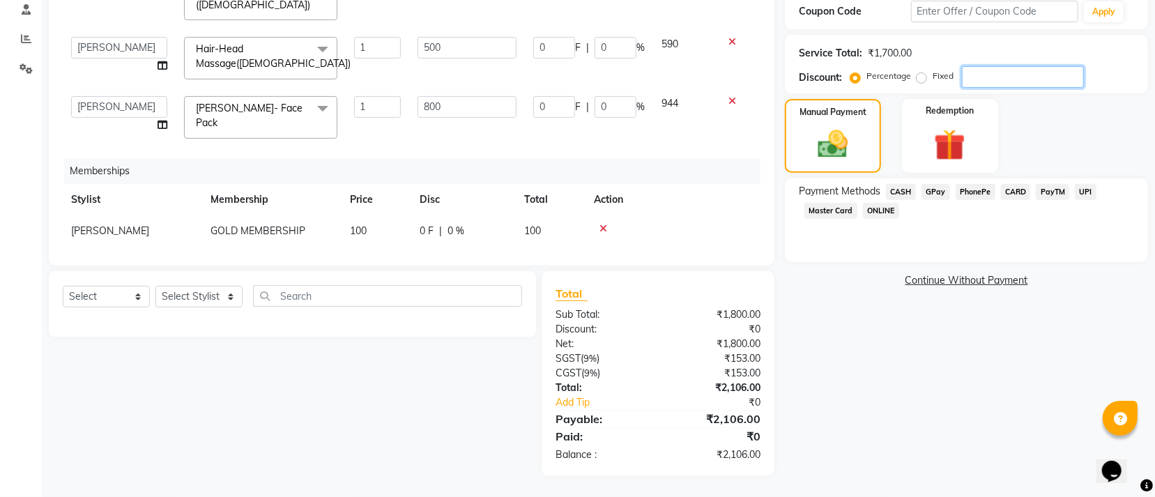
click at [1026, 77] on input "number" at bounding box center [1023, 77] width 122 height 22
type input "1"
type input "2.5"
type input "1"
type input "1.5"
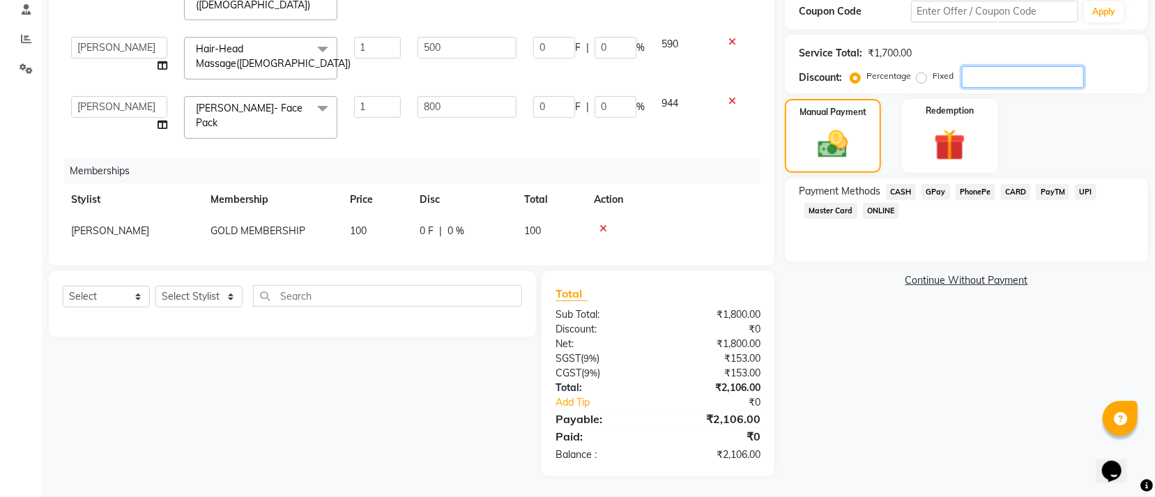
type input "1"
type input "5"
type input "1"
type input "8"
type input "1"
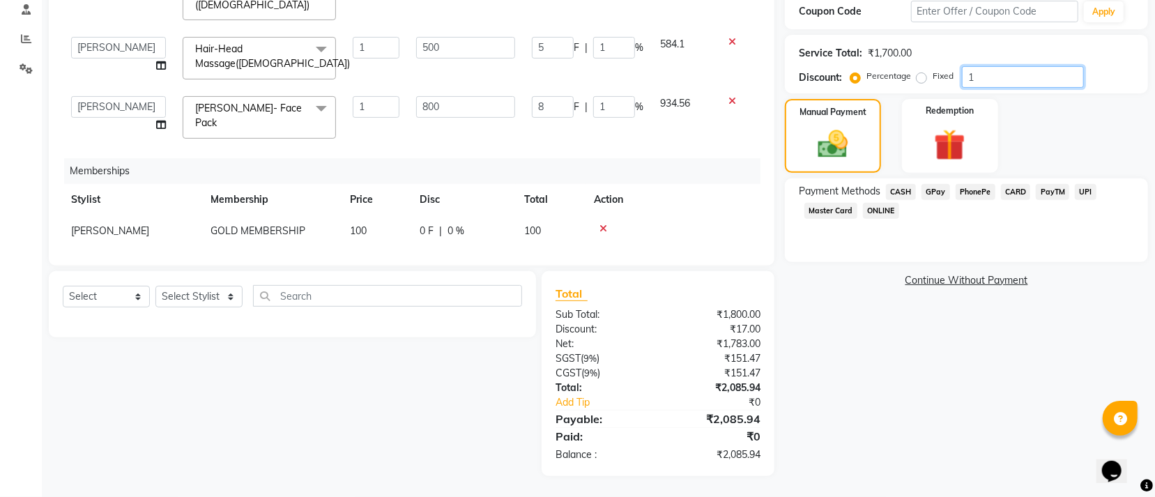
type input "10"
type input "25"
type input "10"
type input "15"
type input "10"
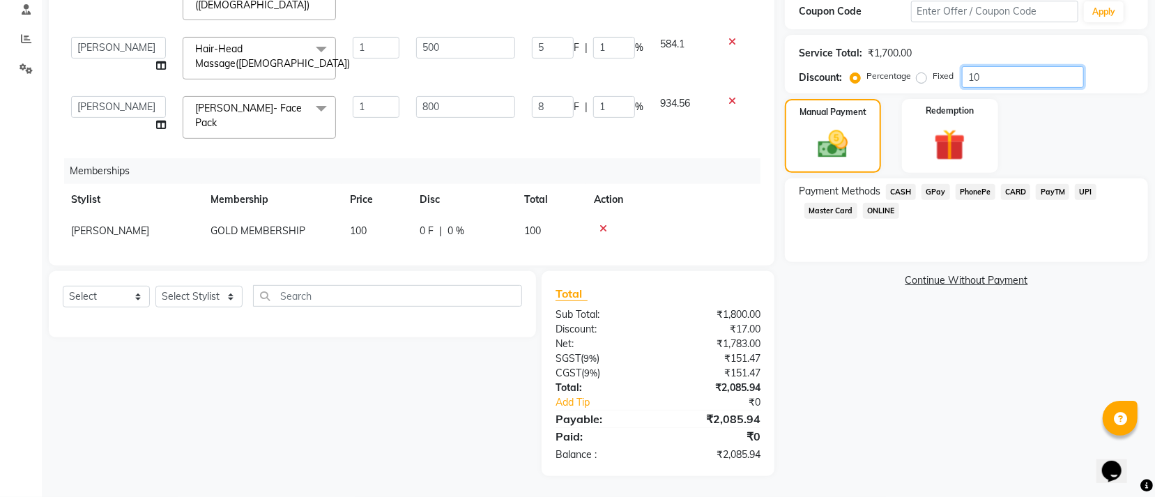
type input "50"
type input "10"
type input "80"
type input "10"
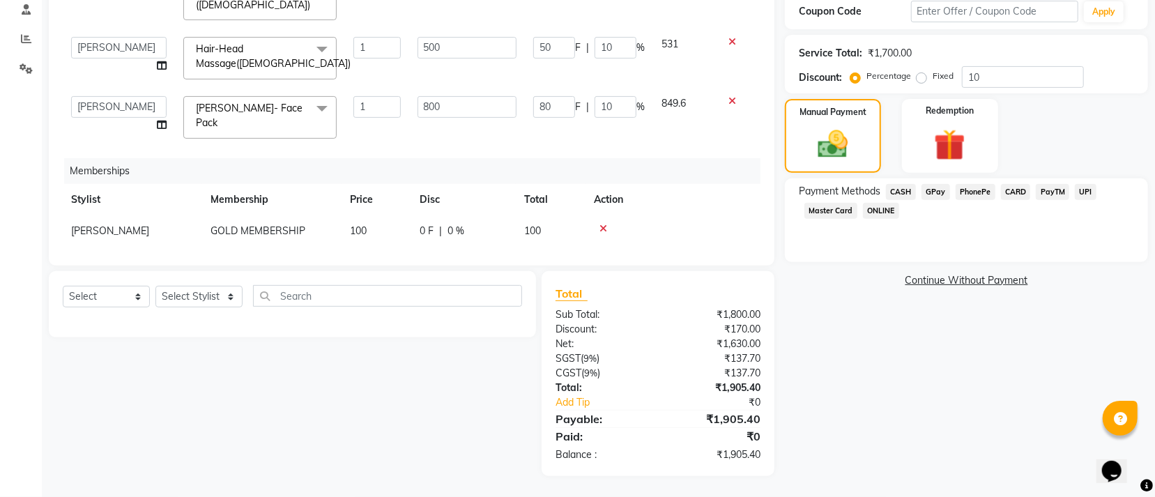
click at [1009, 190] on span "CARD" at bounding box center [1016, 192] width 30 height 16
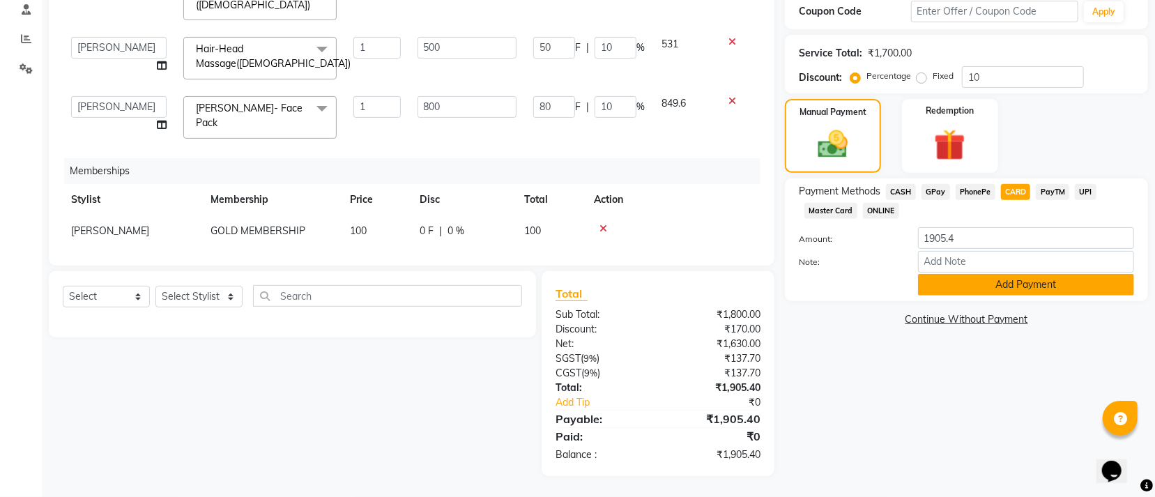
click at [981, 286] on button "Add Payment" at bounding box center [1026, 285] width 216 height 22
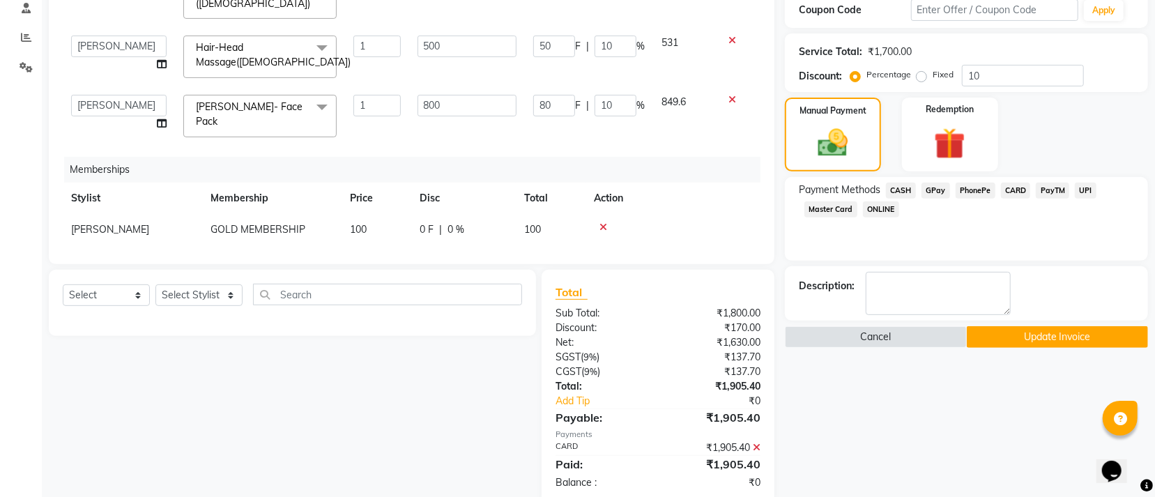
scroll to position [300, 0]
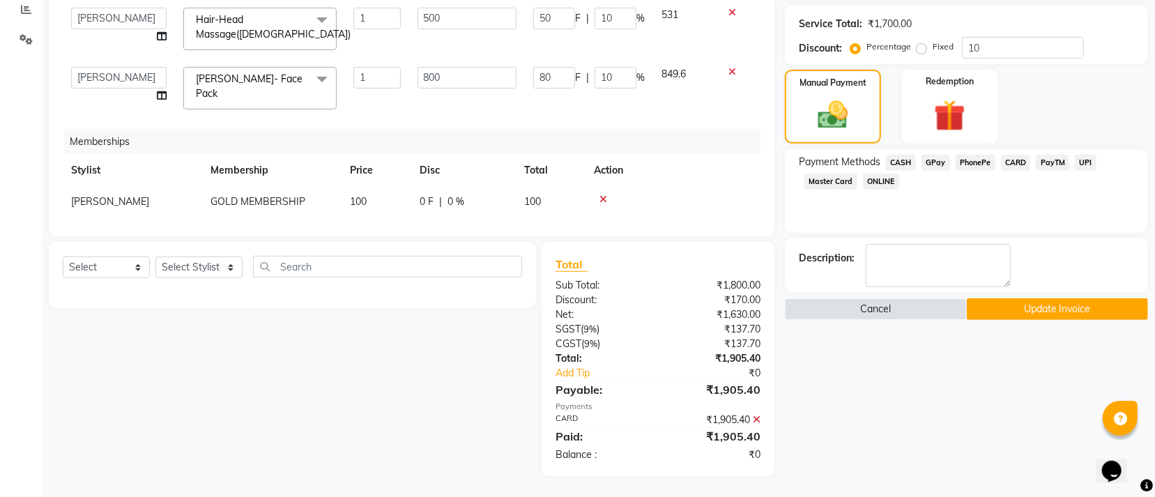
click at [1023, 307] on button "Update Invoice" at bounding box center [1057, 309] width 181 height 22
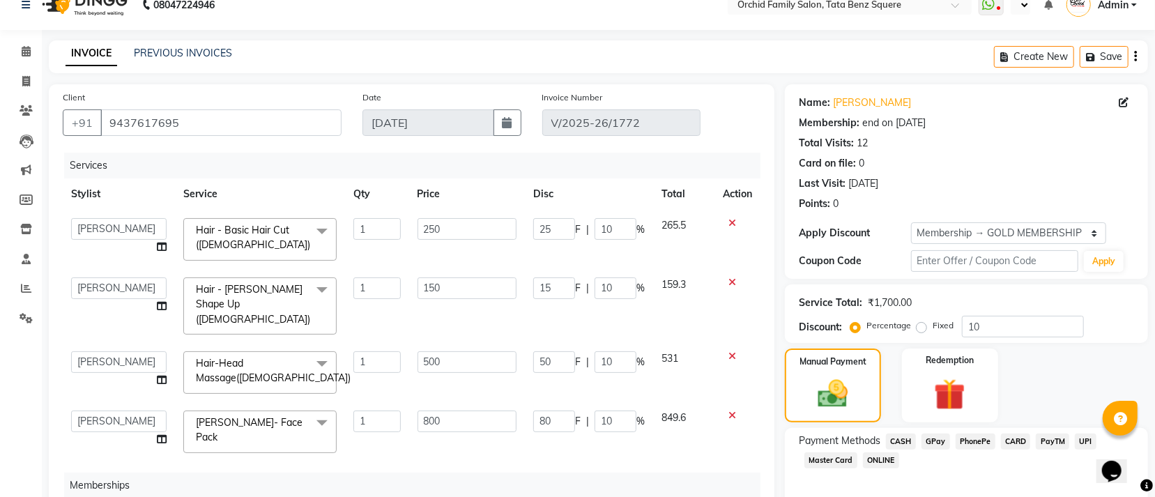
scroll to position [0, 0]
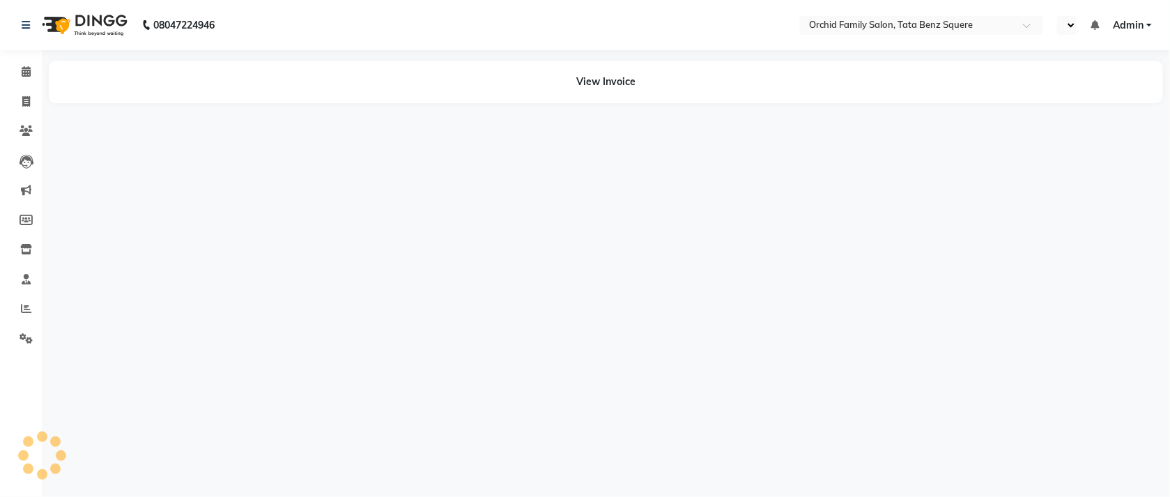
select select "en"
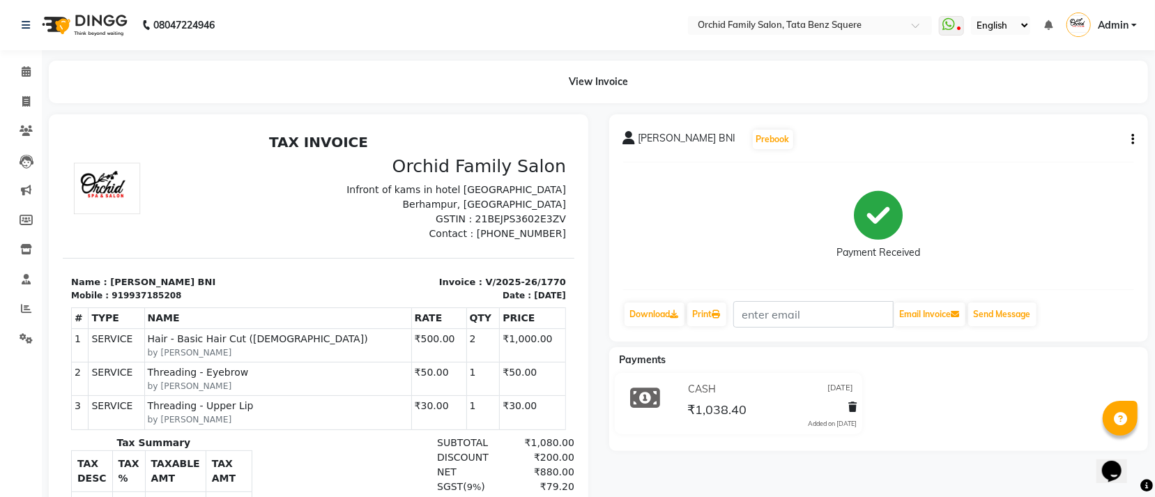
click at [1133, 141] on button "button" at bounding box center [1130, 139] width 8 height 15
click at [1056, 154] on div "Edit Invoice" at bounding box center [1062, 156] width 95 height 17
select select "service"
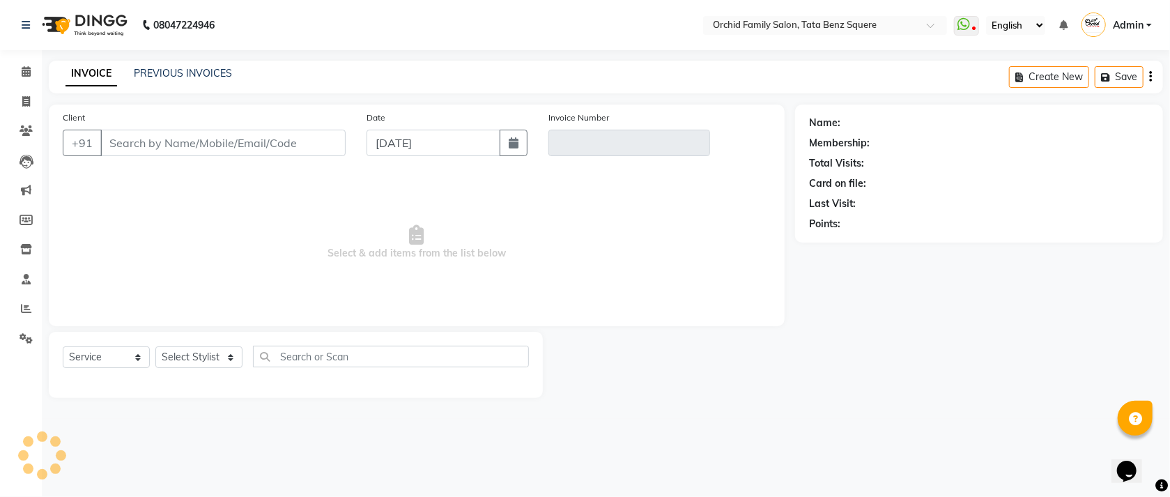
type input "9937185208"
type input "V/2025-26/1770"
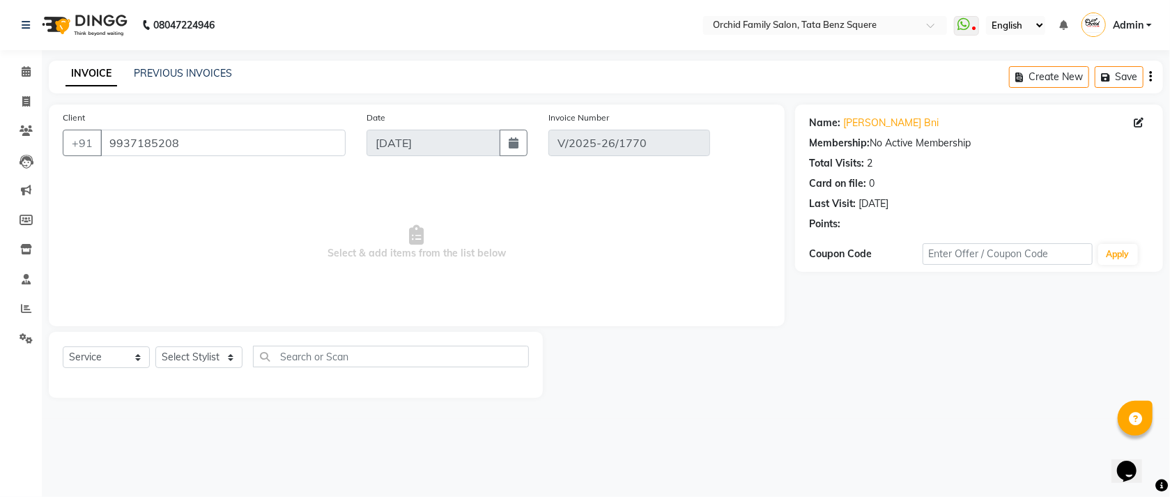
type input "[DATE]"
select select "select"
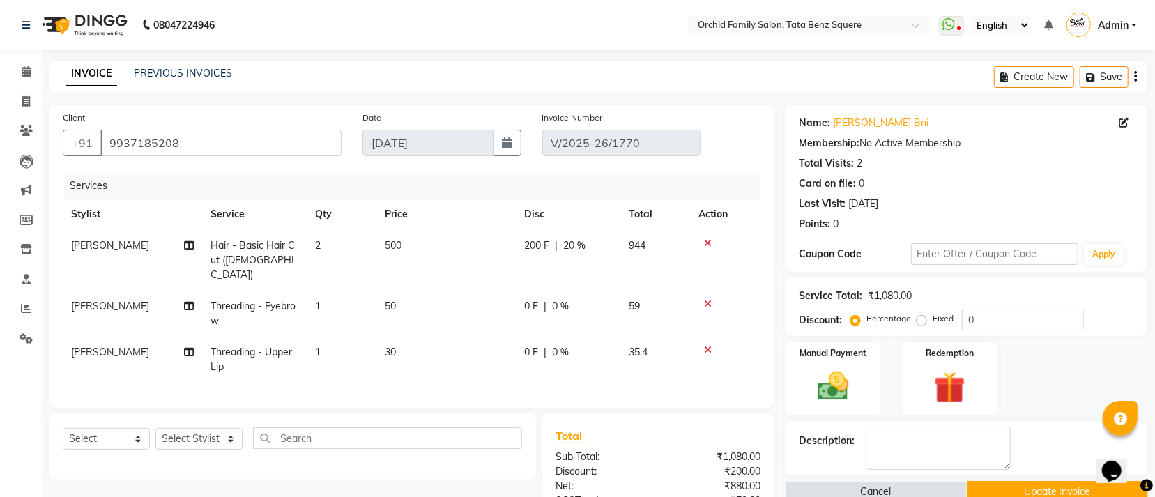
click at [123, 241] on td "[PERSON_NAME]" at bounding box center [132, 260] width 139 height 61
select select "44690"
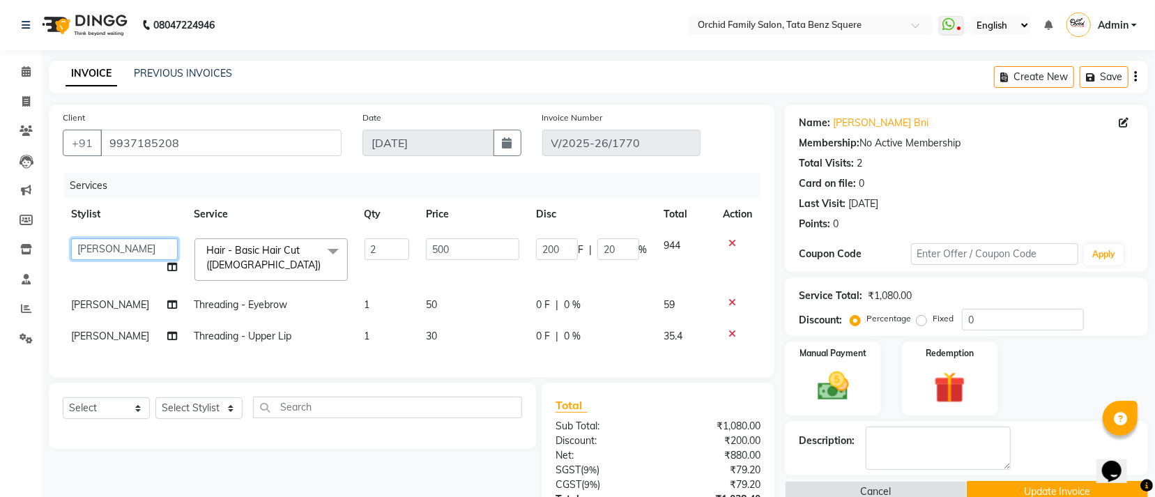
click at [123, 241] on select "Accountant [PERSON_NAME] [PERSON_NAME] [PERSON_NAME] [PERSON_NAME] PRANTI [PERS…" at bounding box center [124, 249] width 107 height 22
select select "40047"
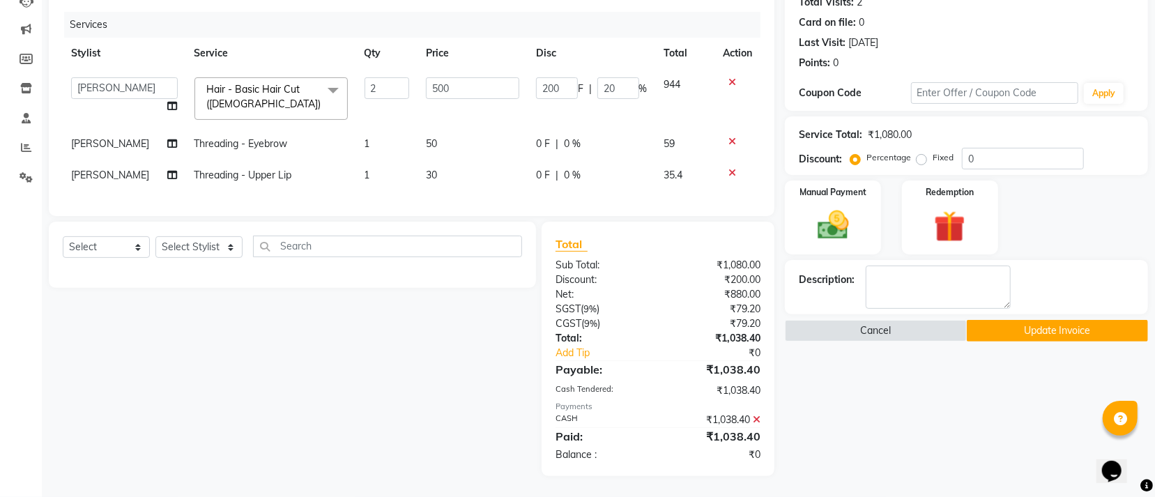
scroll to position [177, 0]
click at [1122, 320] on button "Update Invoice" at bounding box center [1057, 331] width 181 height 22
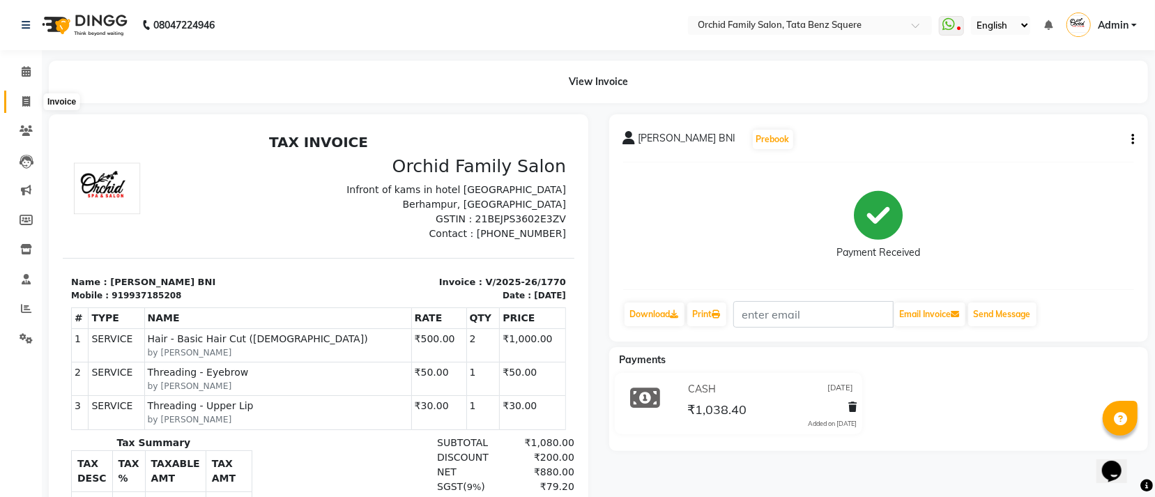
click at [20, 102] on span at bounding box center [26, 102] width 24 height 16
select select "service"
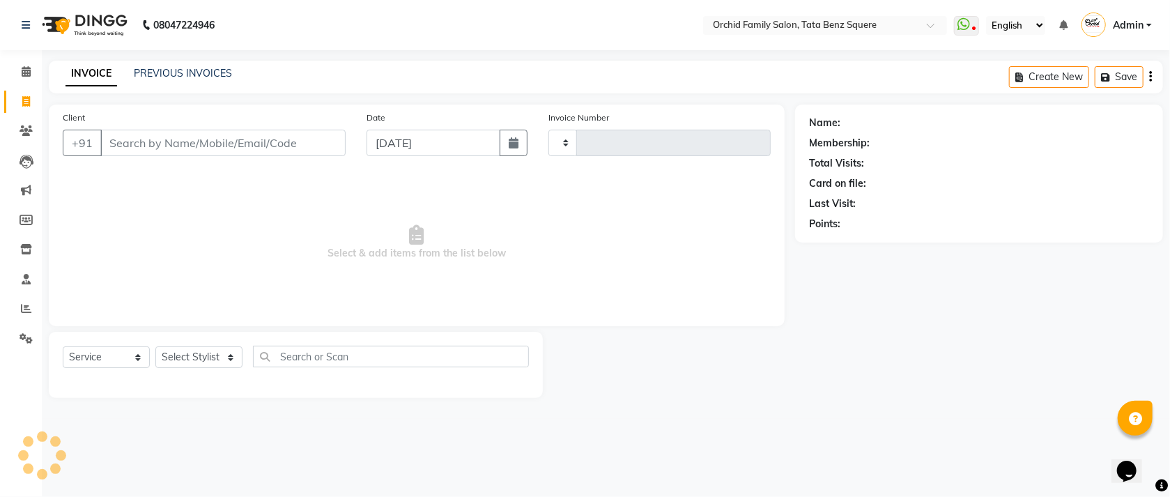
type input "2230"
select select "107"
click at [192, 79] on link "PREVIOUS INVOICES" at bounding box center [183, 73] width 98 height 13
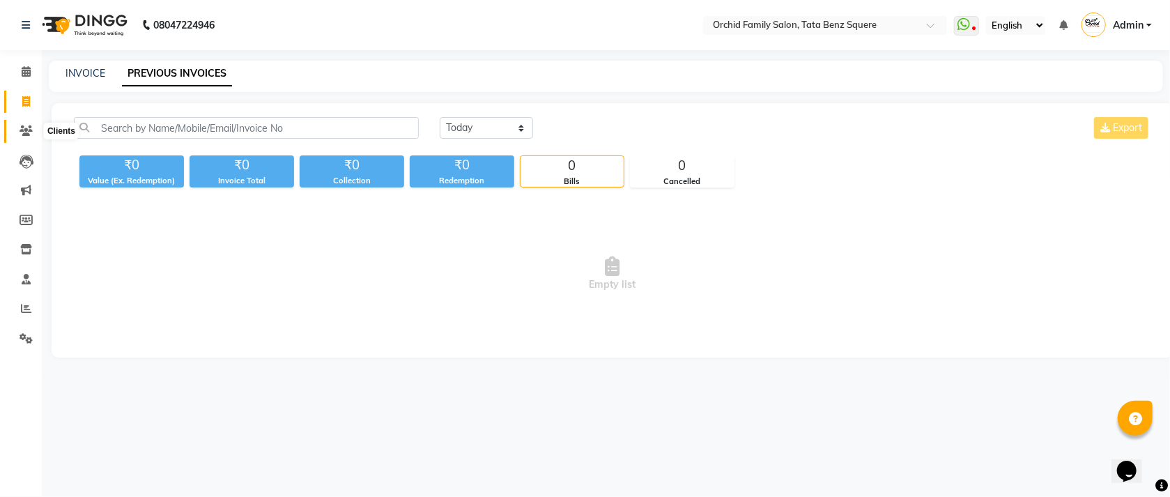
click at [20, 127] on icon at bounding box center [26, 130] width 13 height 10
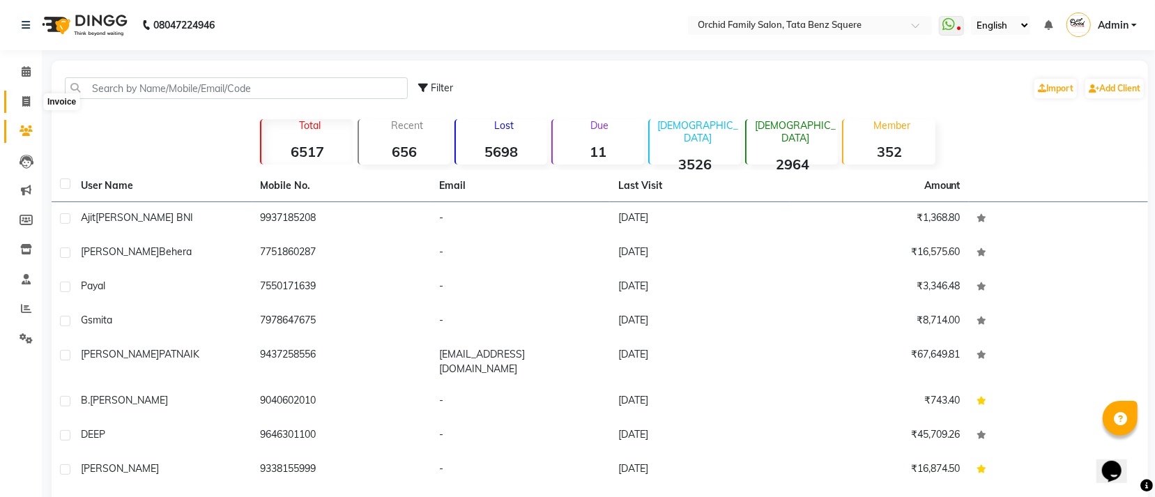
click at [28, 100] on icon at bounding box center [26, 101] width 8 height 10
select select "service"
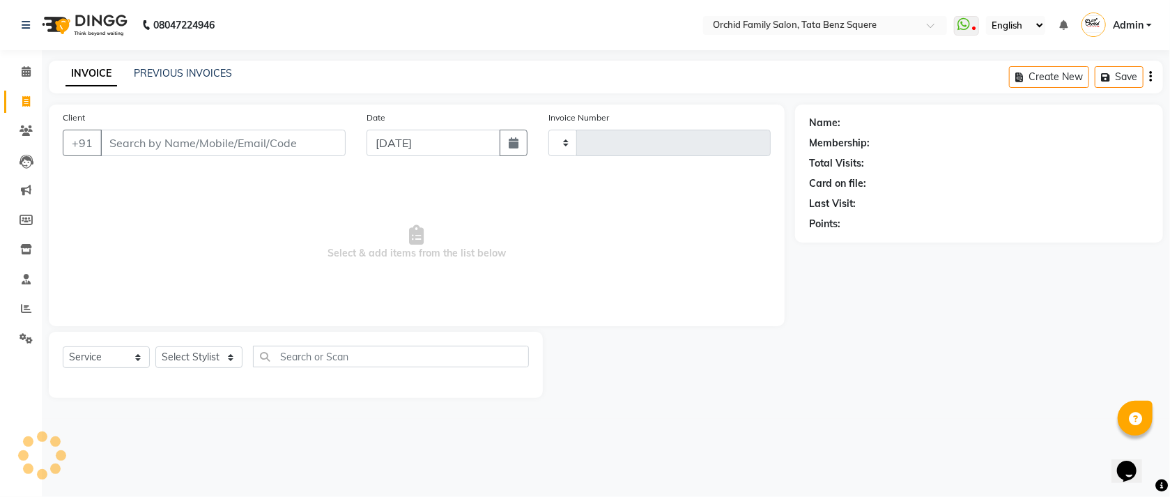
type input "2230"
select select "107"
click at [176, 74] on link "PREVIOUS INVOICES" at bounding box center [183, 73] width 98 height 13
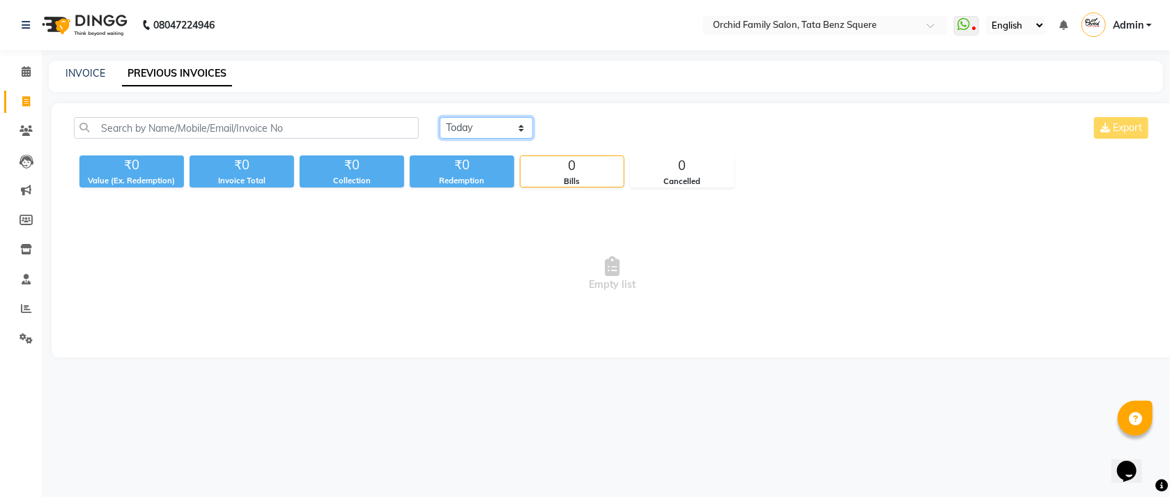
drag, startPoint x: 461, startPoint y: 123, endPoint x: 493, endPoint y: 136, distance: 35.3
click at [461, 123] on select "[DATE] [DATE] Custom Range" at bounding box center [486, 128] width 93 height 22
select select "range"
click at [440, 117] on select "[DATE] [DATE] Custom Range" at bounding box center [486, 128] width 93 height 22
click at [614, 142] on div "[DATE] [DATE] Custom Range [DATE] - [DATE] Export" at bounding box center [795, 133] width 733 height 33
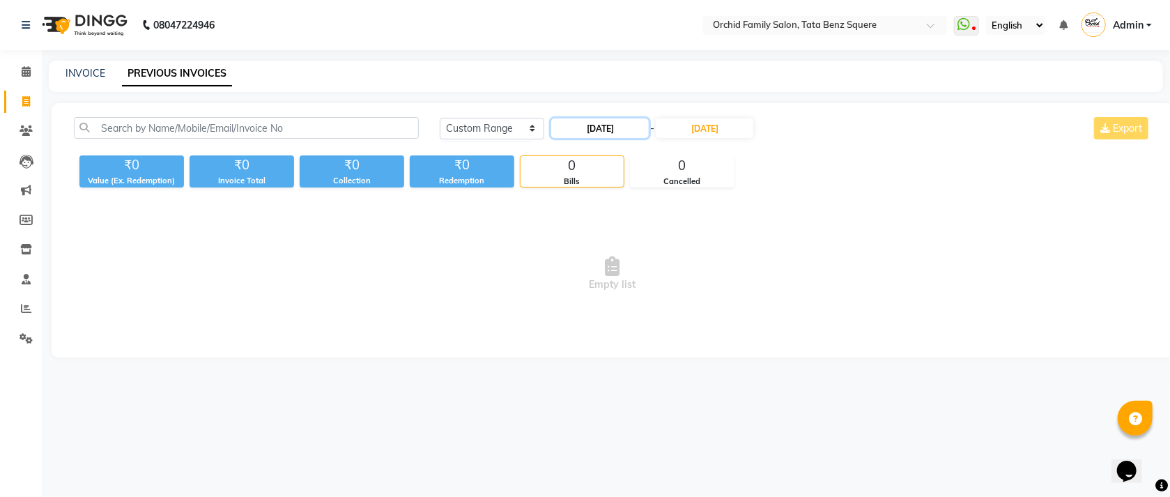
click at [616, 137] on input "[DATE]" at bounding box center [600, 128] width 98 height 20
select select "9"
select select "2025"
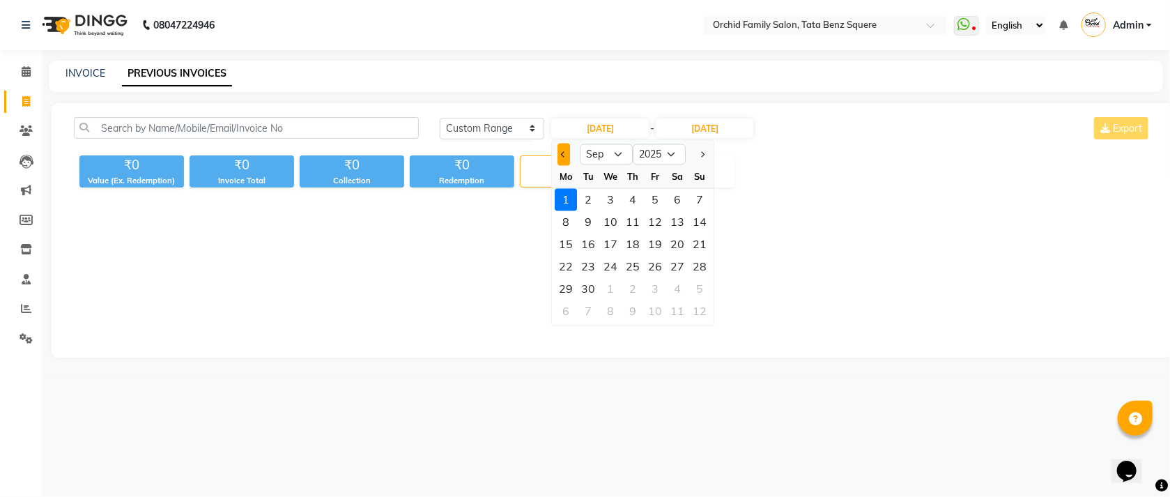
click at [563, 155] on span "Previous month" at bounding box center [564, 154] width 6 height 6
select select "8"
click at [632, 242] on div "14" at bounding box center [633, 245] width 22 height 22
type input "[DATE]"
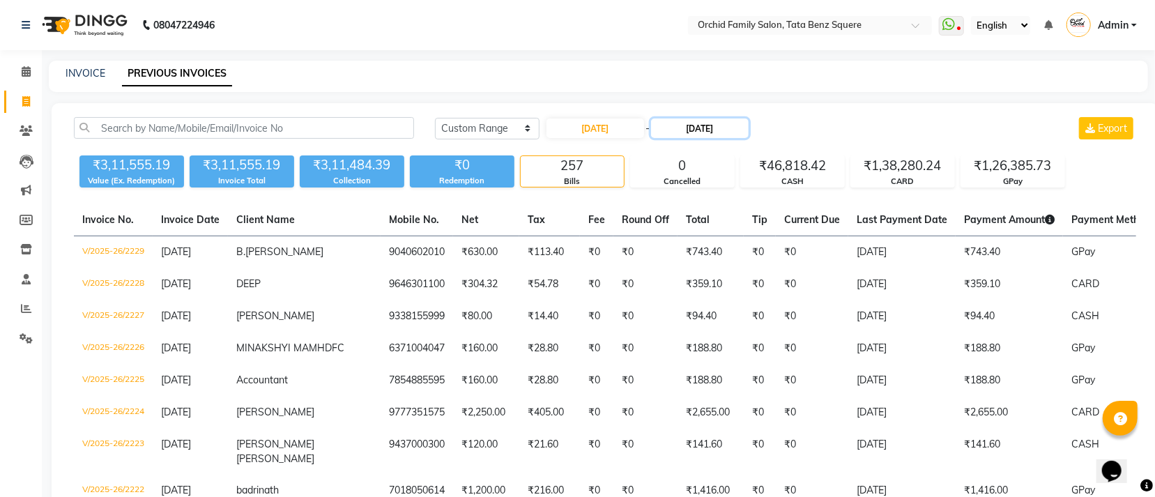
click at [719, 136] on input "[DATE]" at bounding box center [700, 128] width 98 height 20
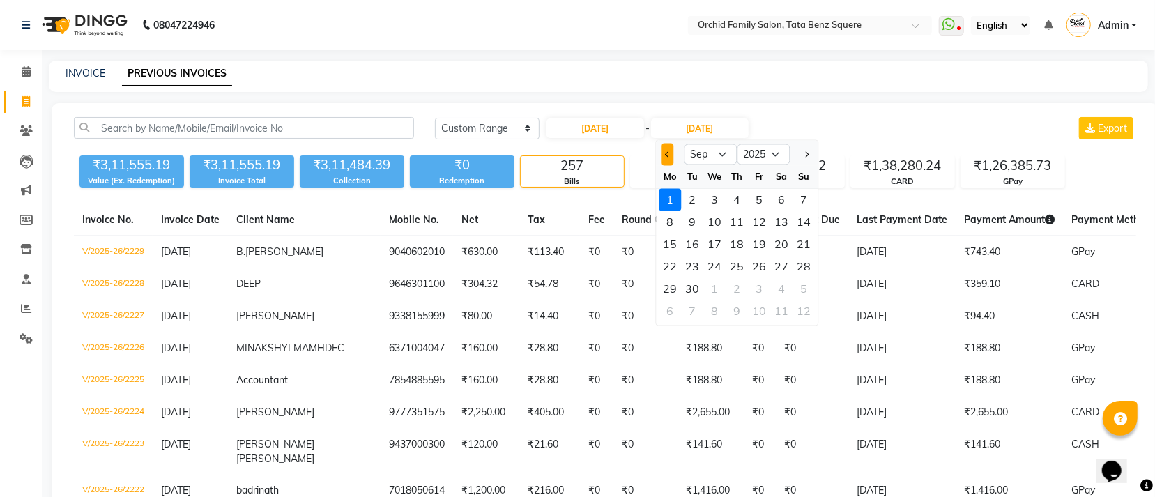
click at [669, 160] on button "Previous month" at bounding box center [667, 155] width 12 height 22
select select "8"
click at [741, 238] on div "14" at bounding box center [737, 245] width 22 height 22
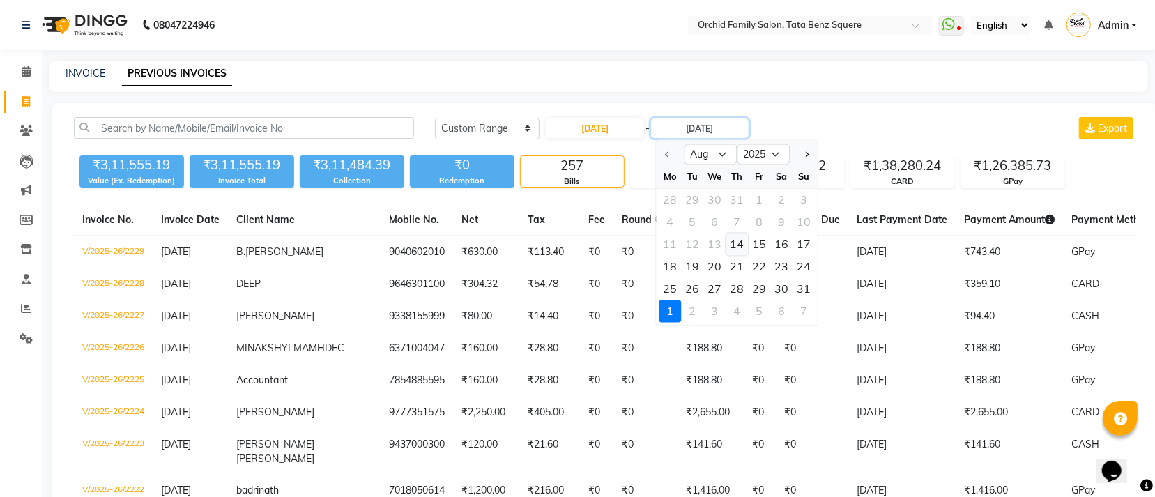
type input "[DATE]"
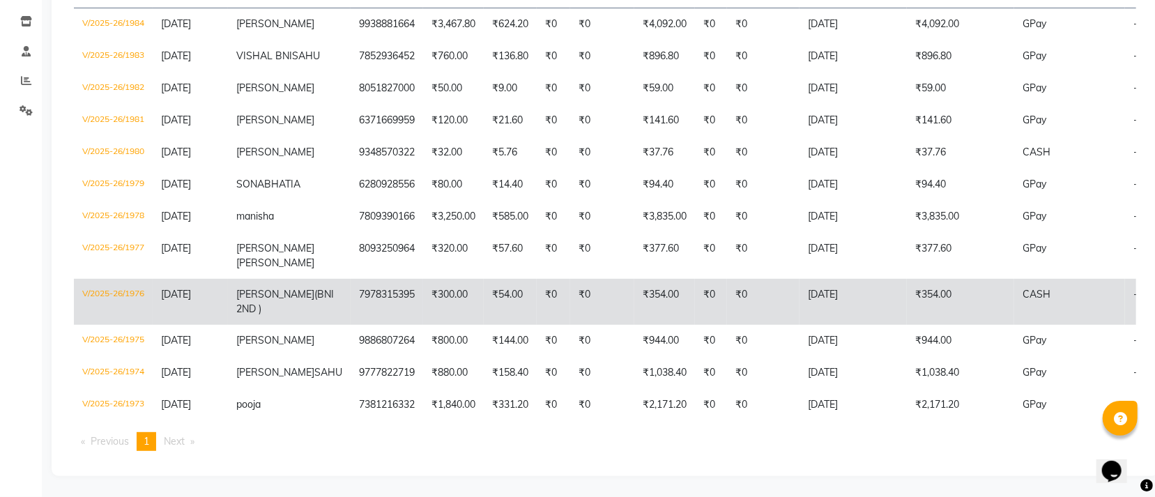
scroll to position [209, 0]
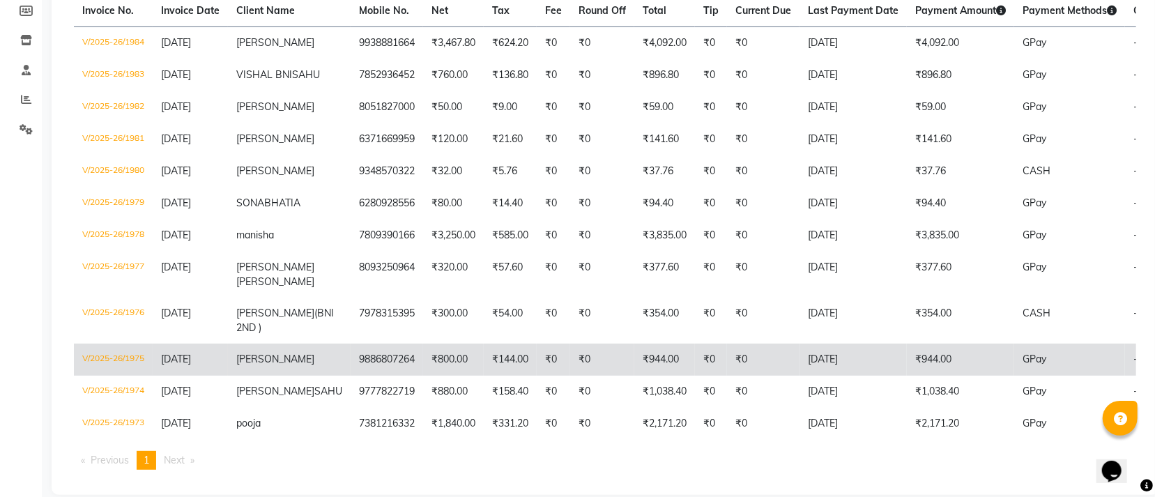
click at [803, 376] on td "[DATE]" at bounding box center [852, 360] width 107 height 32
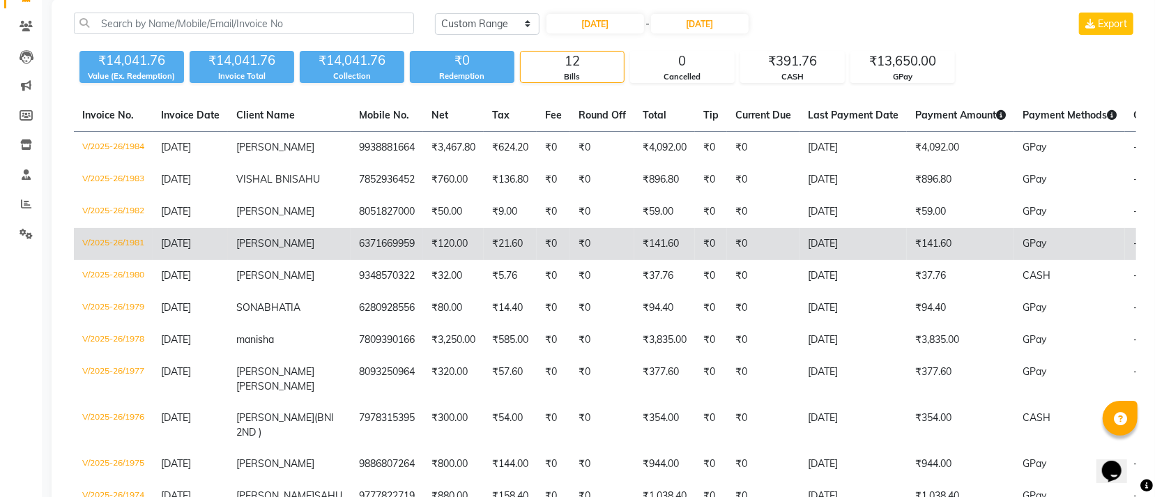
scroll to position [0, 0]
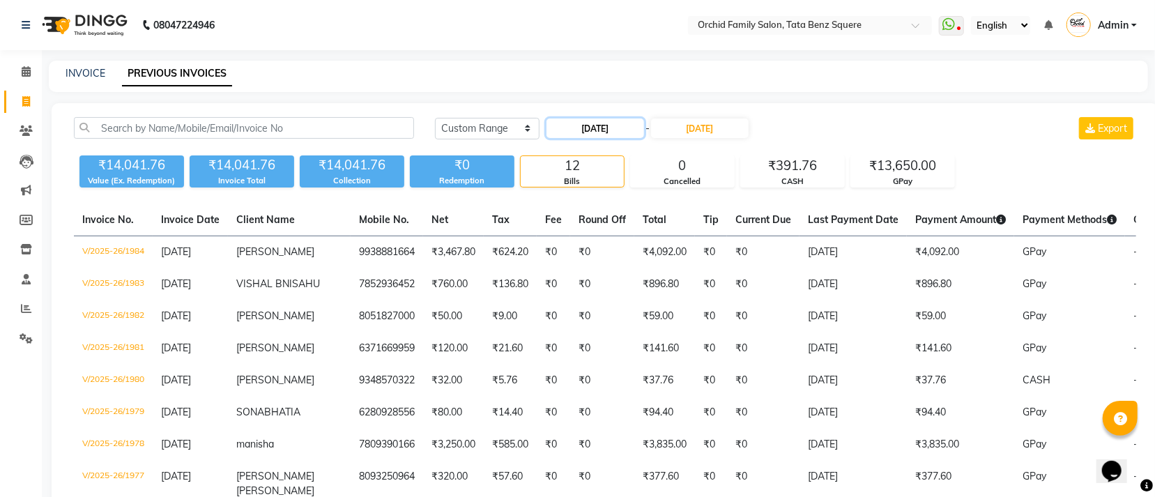
click at [634, 134] on input "[DATE]" at bounding box center [595, 128] width 98 height 20
select select "8"
select select "2025"
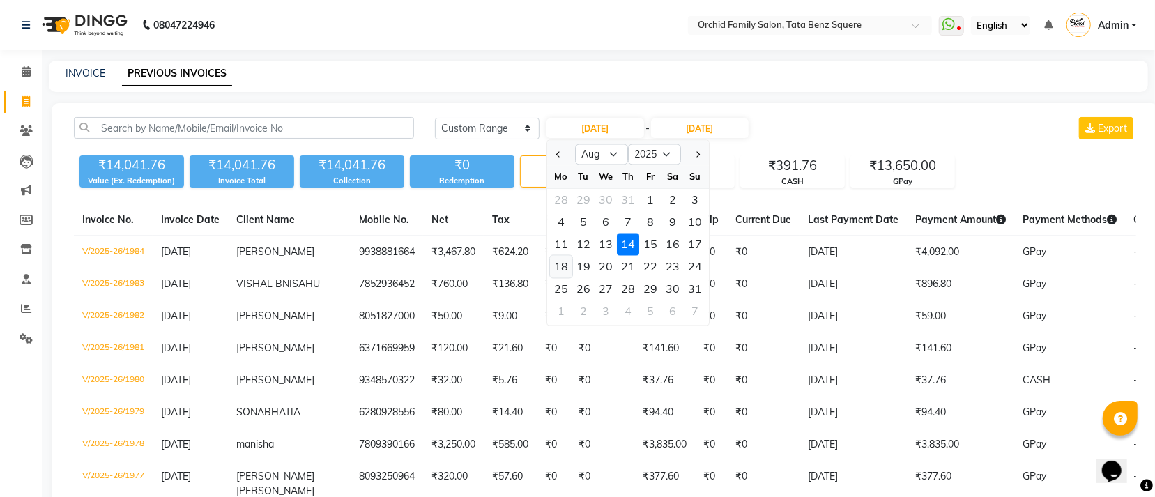
click at [565, 259] on div "18" at bounding box center [561, 267] width 22 height 22
type input "18-08-2025"
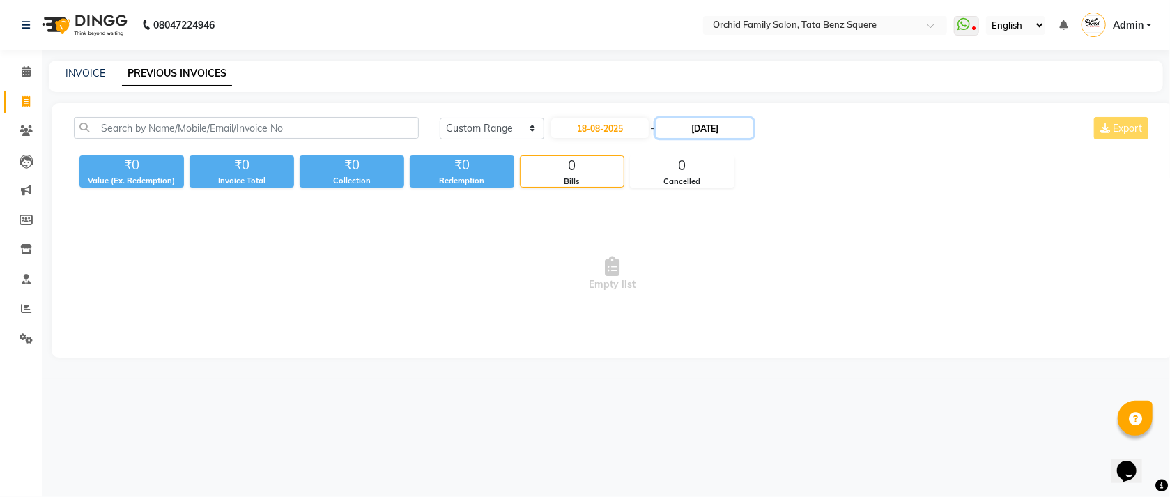
click at [735, 125] on input "[DATE]" at bounding box center [705, 128] width 98 height 20
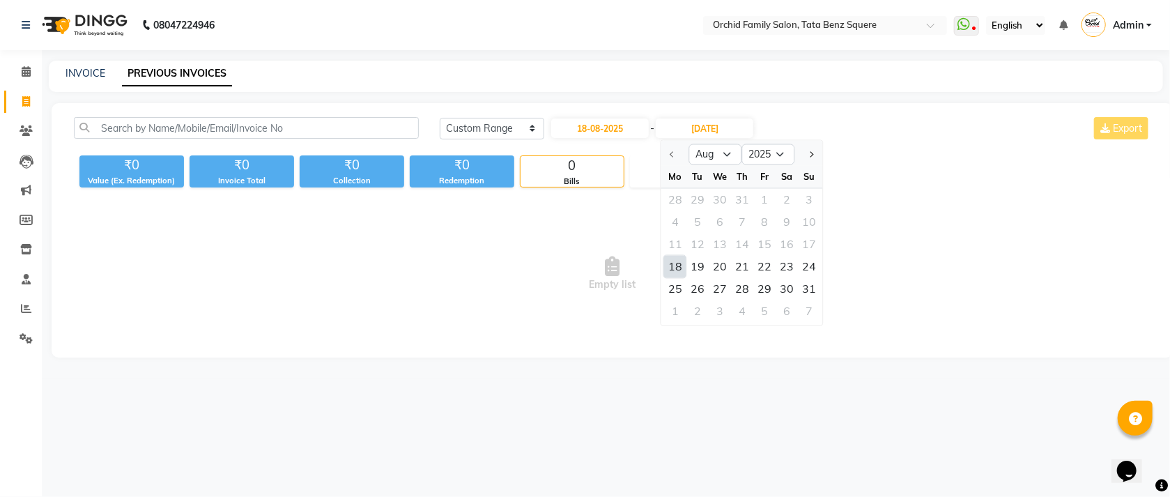
click at [682, 266] on div "18" at bounding box center [675, 267] width 22 height 22
type input "18-08-2025"
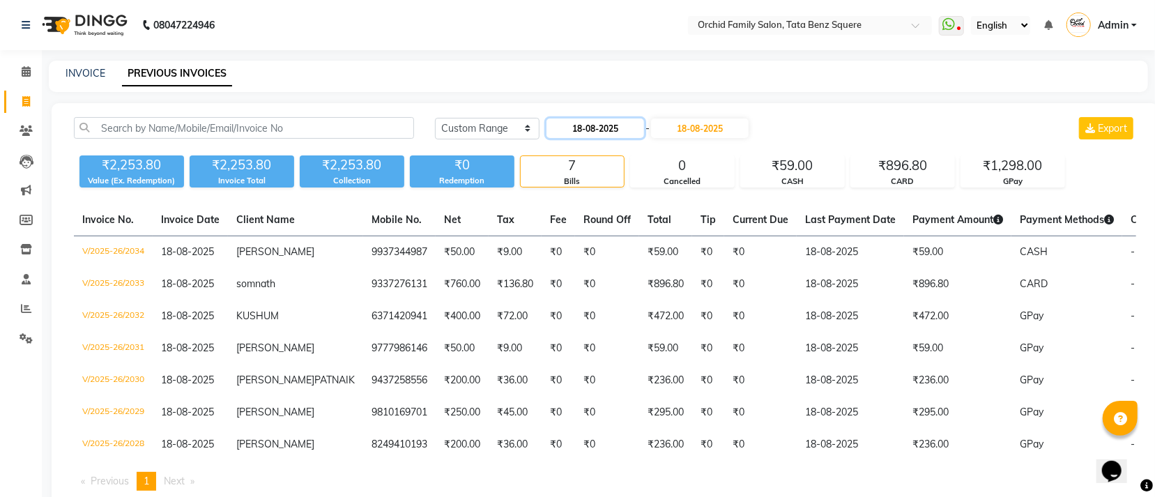
click at [630, 130] on input "18-08-2025" at bounding box center [595, 128] width 98 height 20
select select "8"
select select "2025"
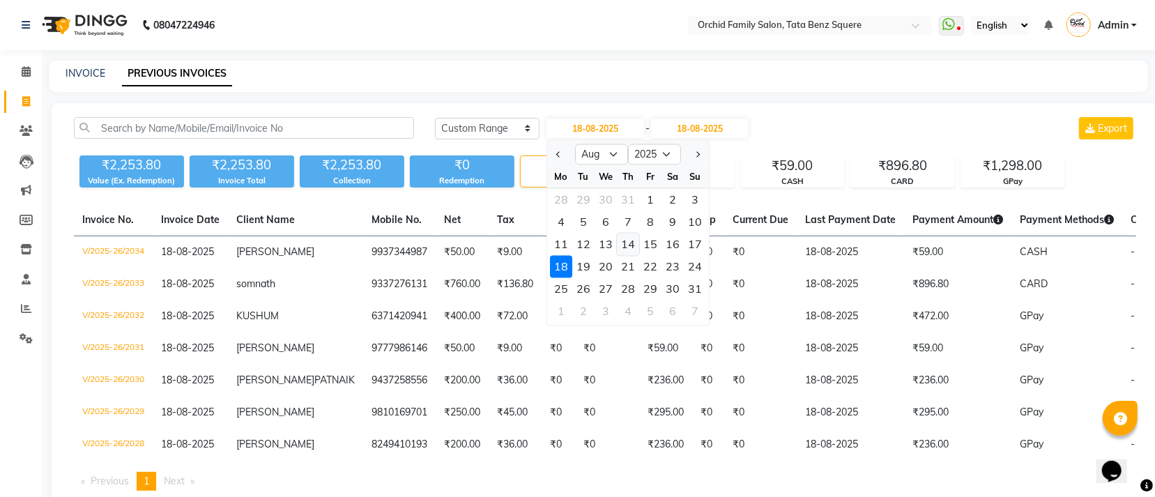
click at [632, 243] on div "14" at bounding box center [628, 245] width 22 height 22
type input "14-08-2025"
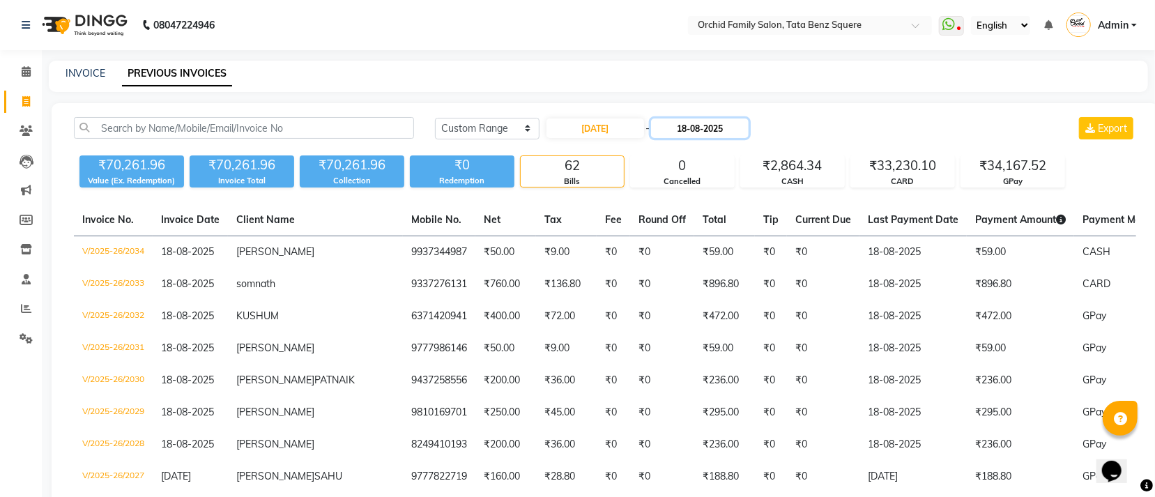
click at [710, 130] on input "18-08-2025" at bounding box center [700, 128] width 98 height 20
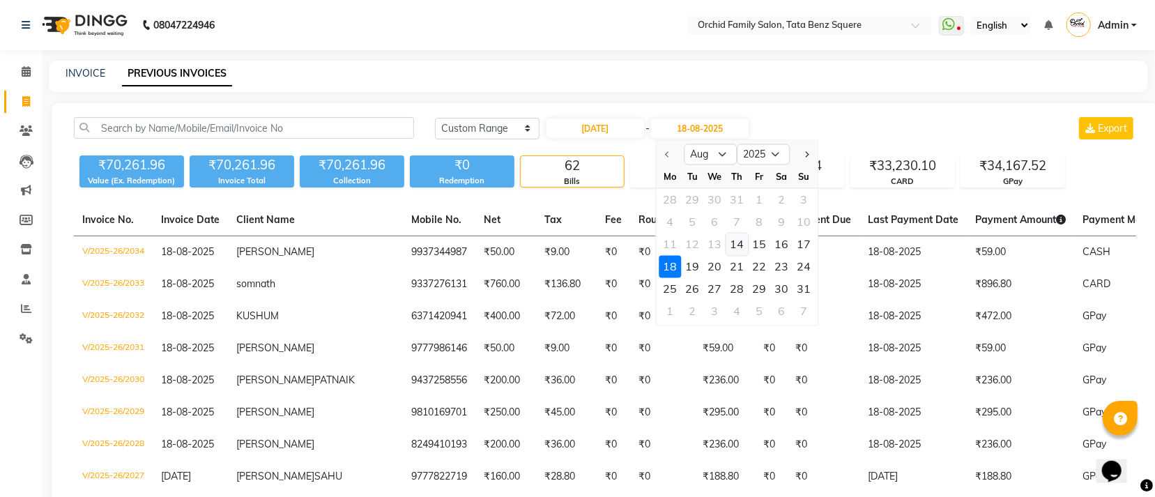
click at [743, 249] on div "14" at bounding box center [737, 245] width 22 height 22
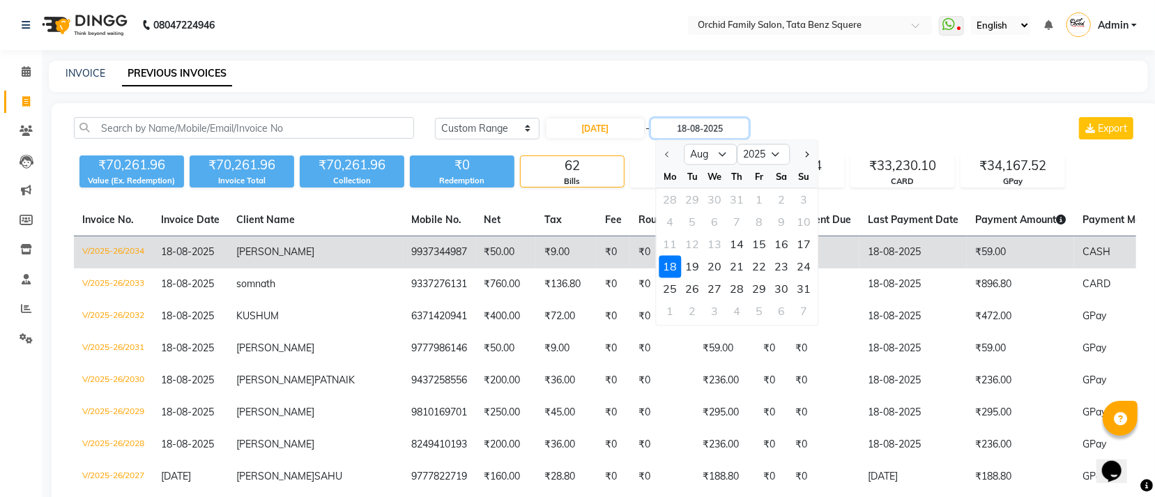
type input "14-08-2025"
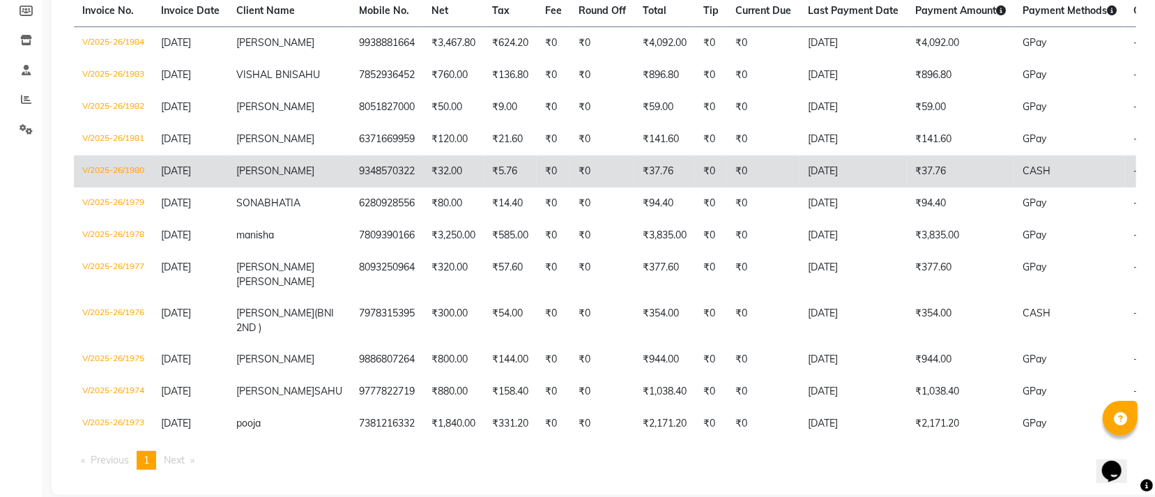
scroll to position [314, 0]
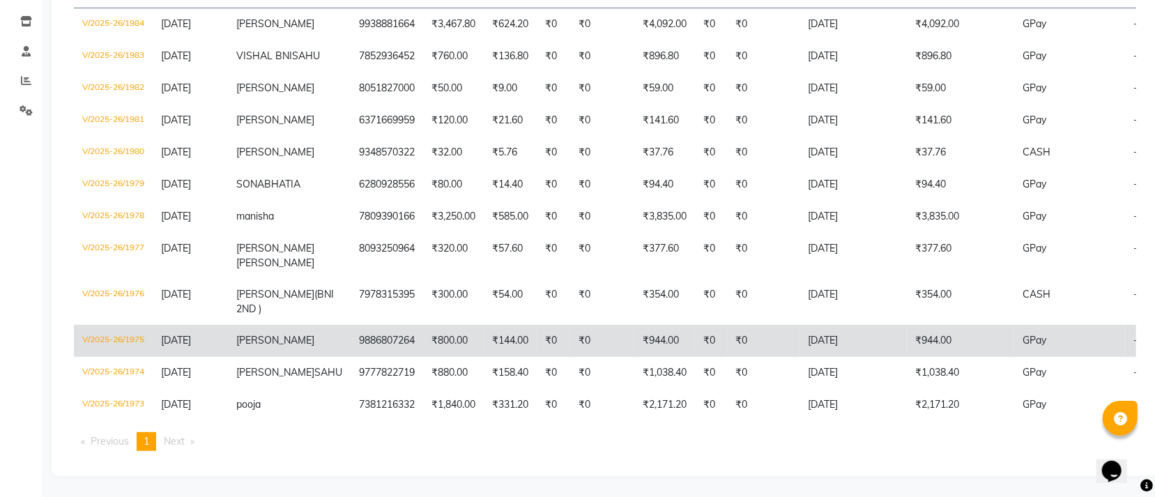
click at [839, 325] on td "14-08-2025" at bounding box center [852, 341] width 107 height 32
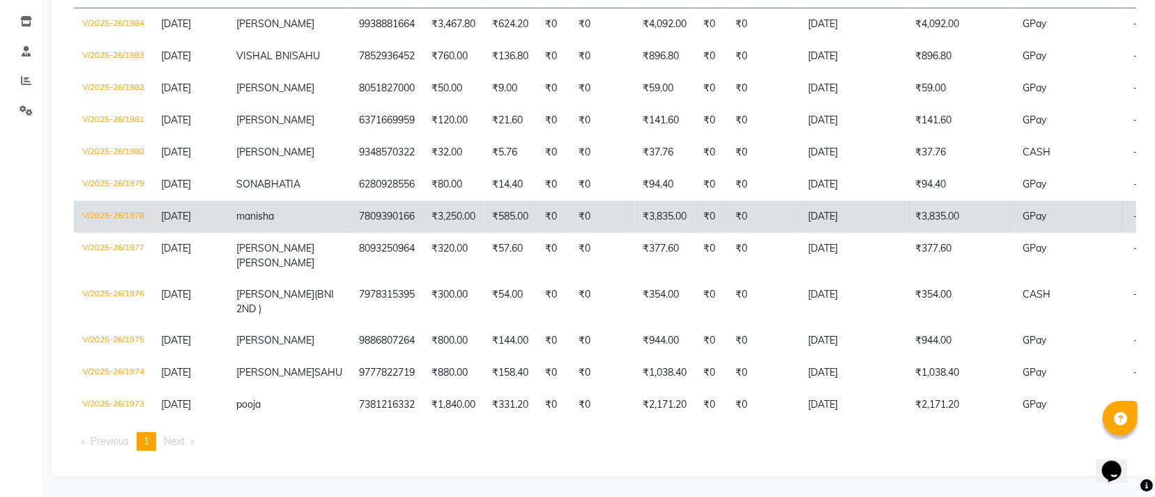
click at [907, 201] on td "₹3,835.00" at bounding box center [960, 217] width 107 height 32
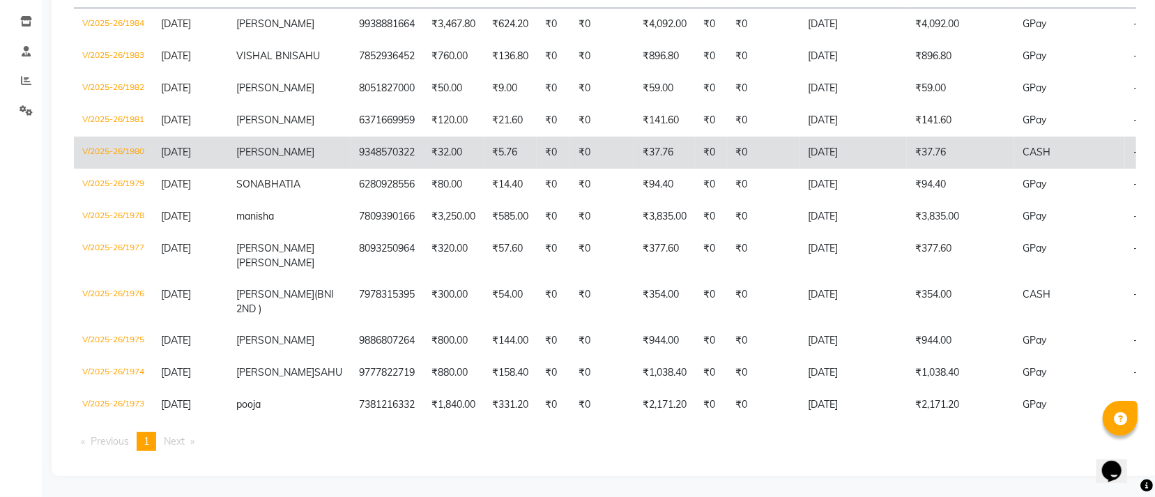
scroll to position [316, 0]
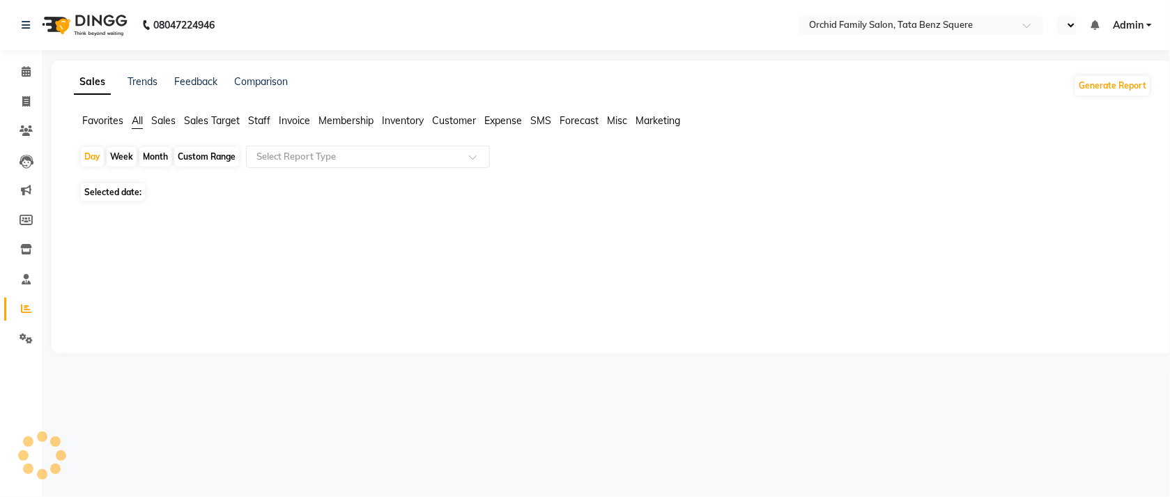
select select "en"
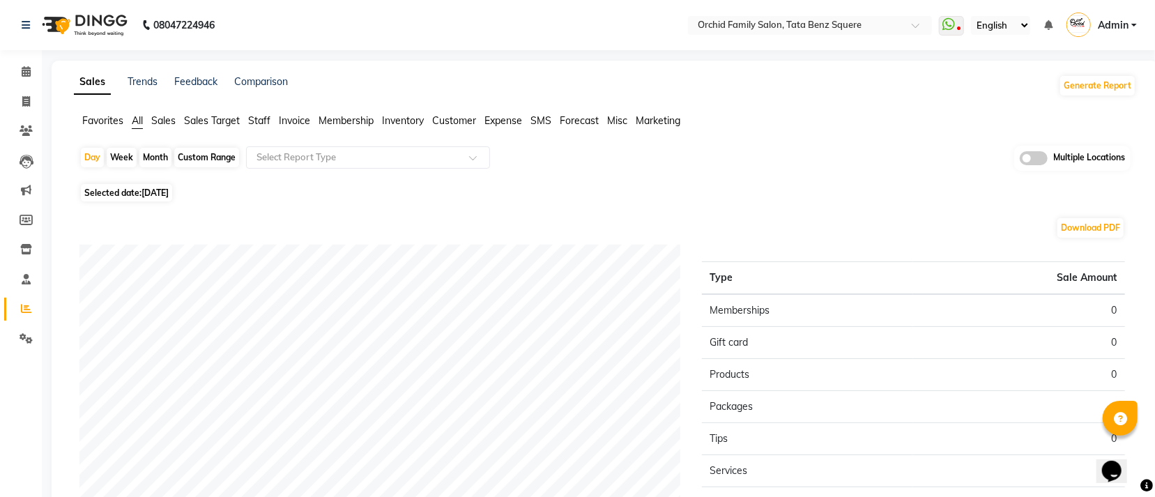
click at [162, 158] on div "Month" at bounding box center [155, 158] width 32 height 20
select select "9"
select select "2025"
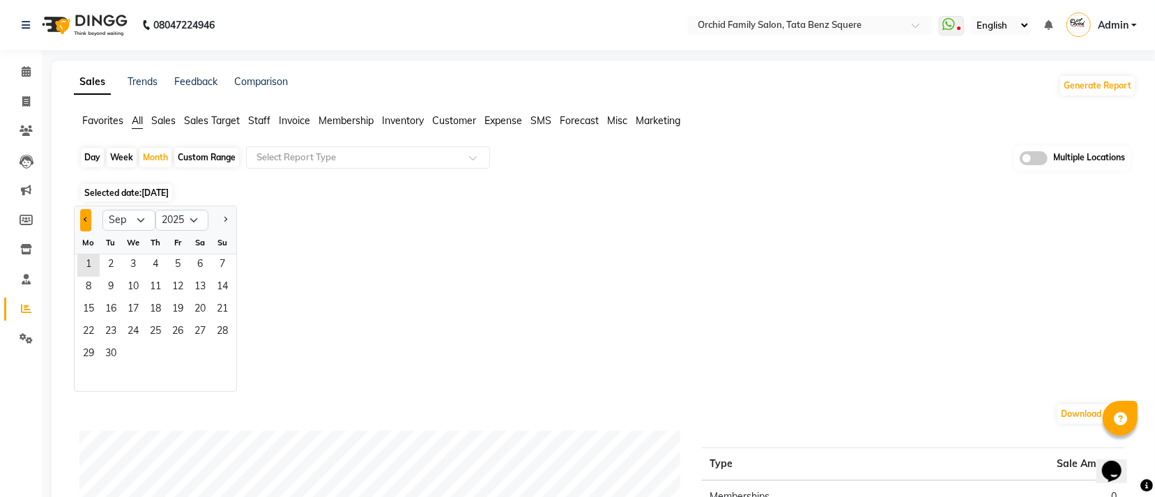
click at [80, 218] on button "Previous month" at bounding box center [85, 220] width 11 height 22
select select "8"
click at [170, 264] on span "1" at bounding box center [178, 265] width 22 height 22
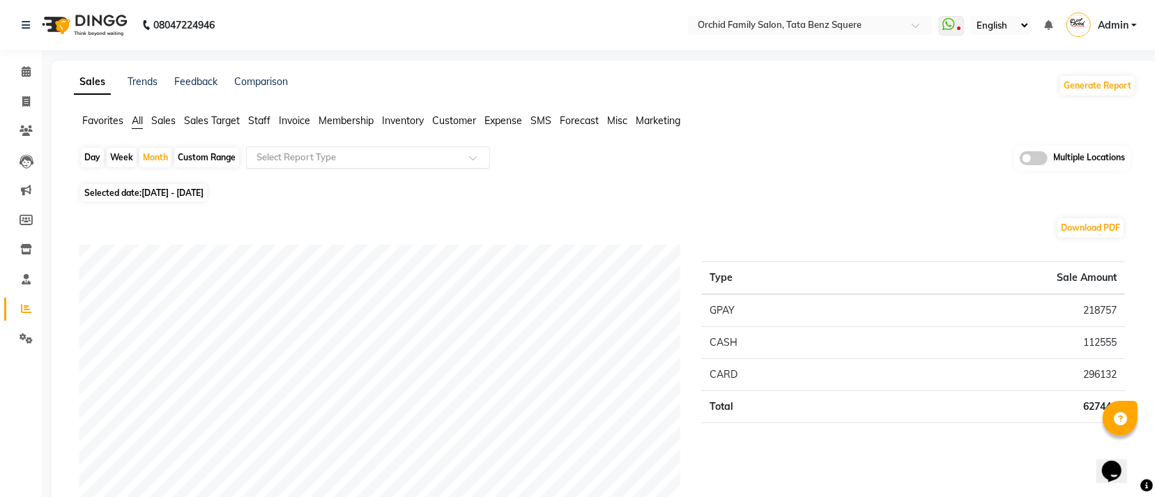
click at [305, 157] on input "text" at bounding box center [354, 158] width 201 height 14
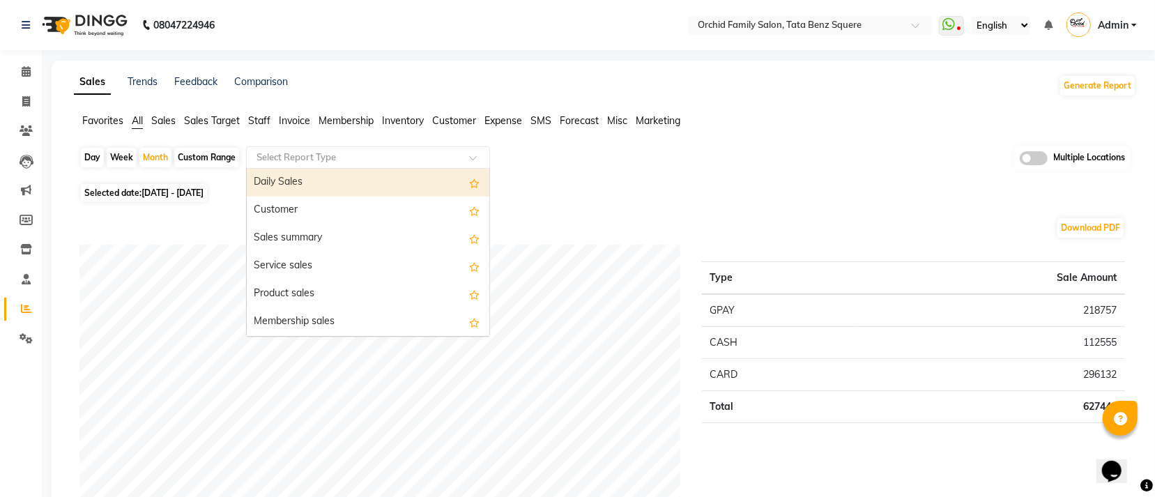
click at [266, 124] on span "Staff" at bounding box center [259, 120] width 22 height 13
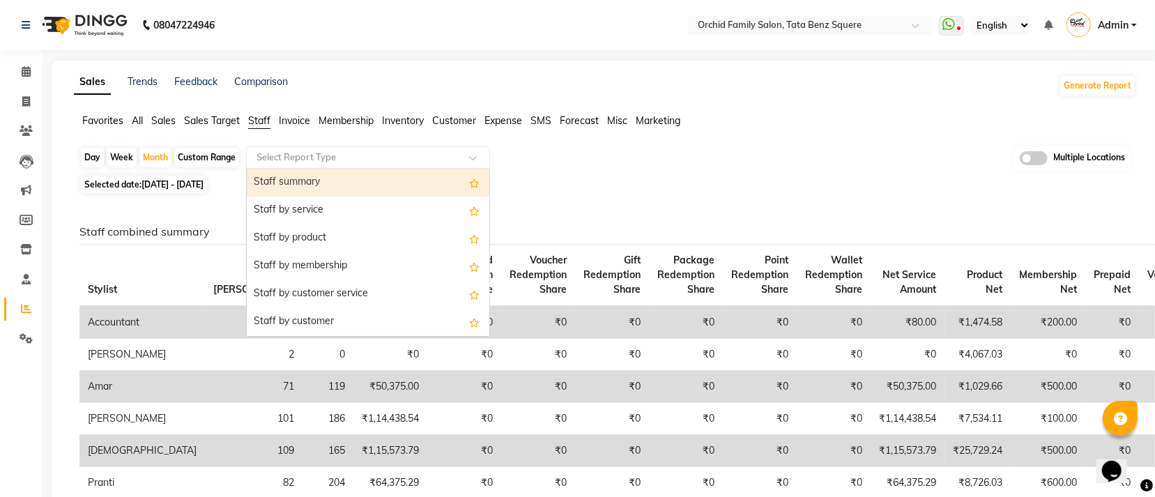
click at [316, 162] on input "text" at bounding box center [354, 158] width 201 height 14
click at [307, 176] on div "Staff summary" at bounding box center [368, 183] width 243 height 28
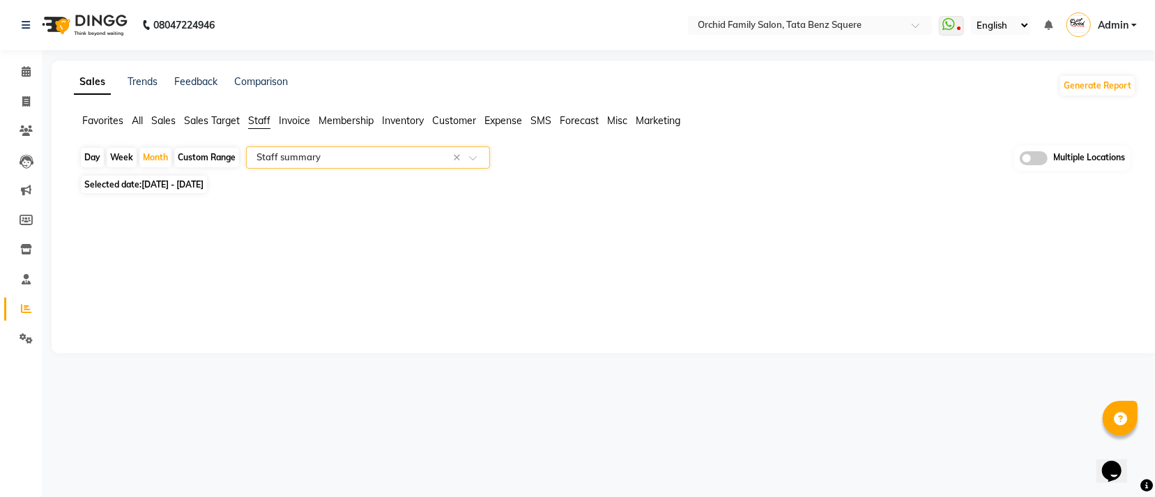
select select "full_report"
select select "csv"
click at [157, 159] on div "Month" at bounding box center [155, 158] width 32 height 20
select select "8"
select select "2025"
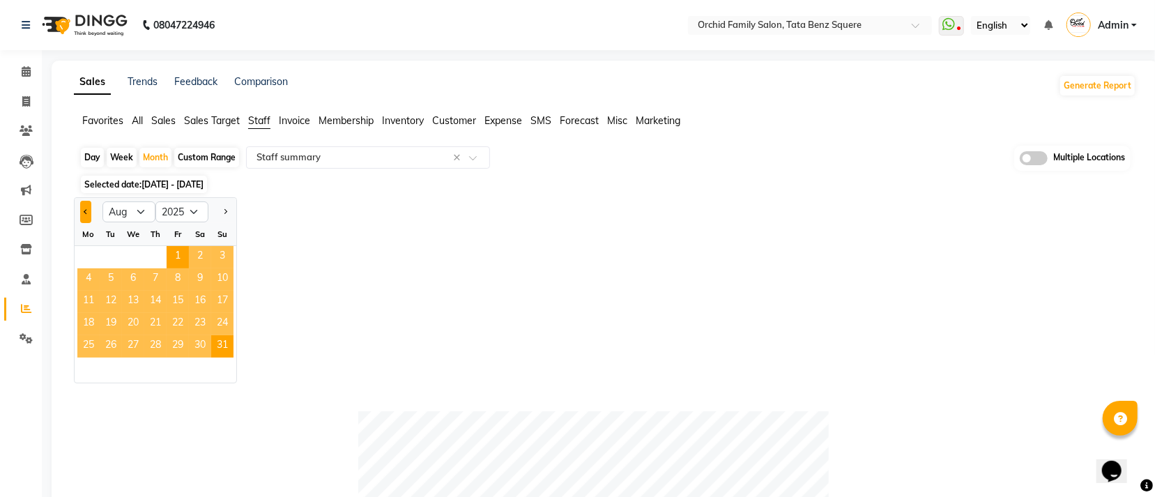
click at [88, 213] on button "Previous month" at bounding box center [85, 212] width 11 height 22
select select "7"
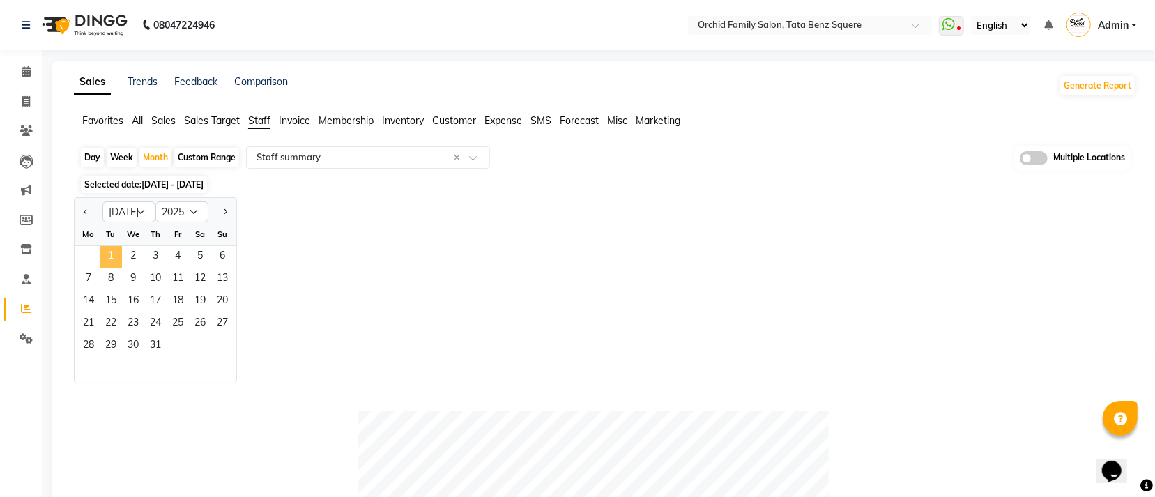
click at [107, 251] on span "1" at bounding box center [111, 257] width 22 height 22
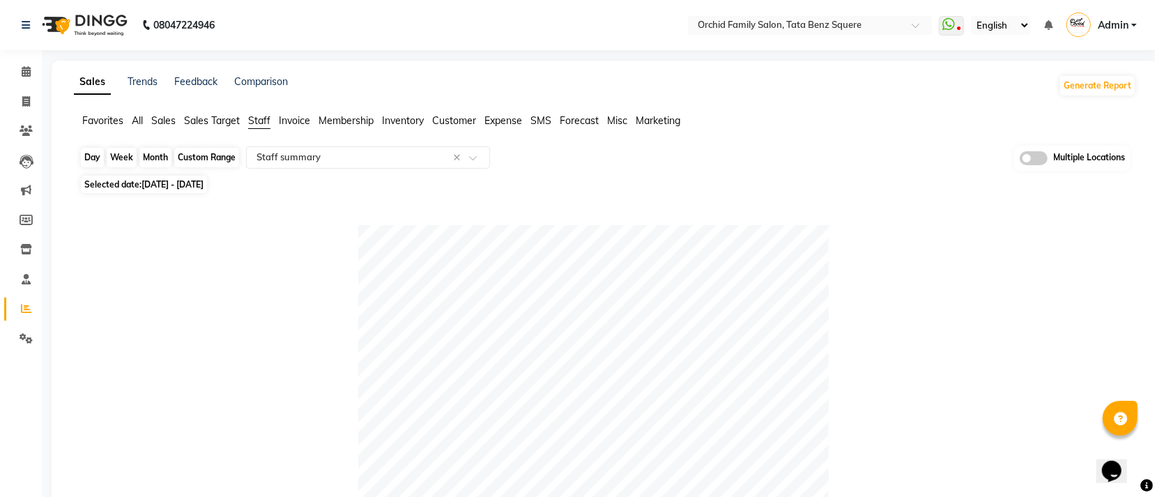
click at [155, 153] on div "Month" at bounding box center [155, 158] width 32 height 20
select select "7"
select select "2025"
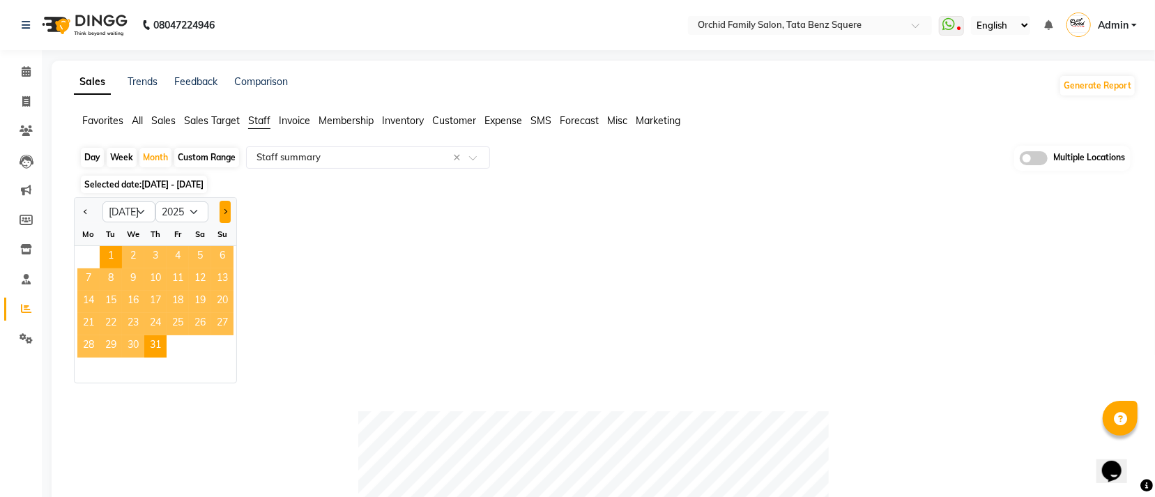
click at [223, 215] on button "Next month" at bounding box center [225, 212] width 11 height 22
select select "8"
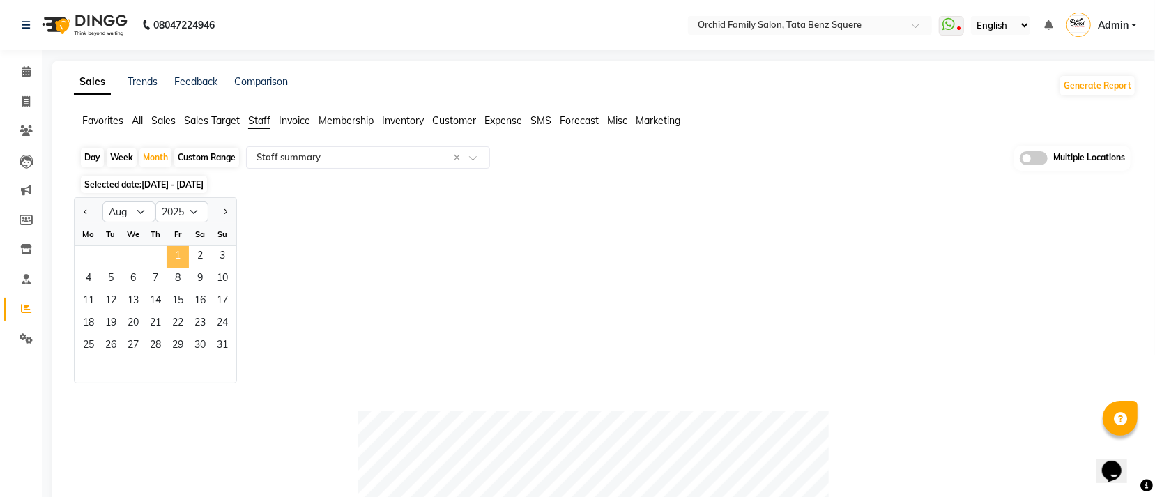
click at [186, 256] on span "1" at bounding box center [178, 257] width 22 height 22
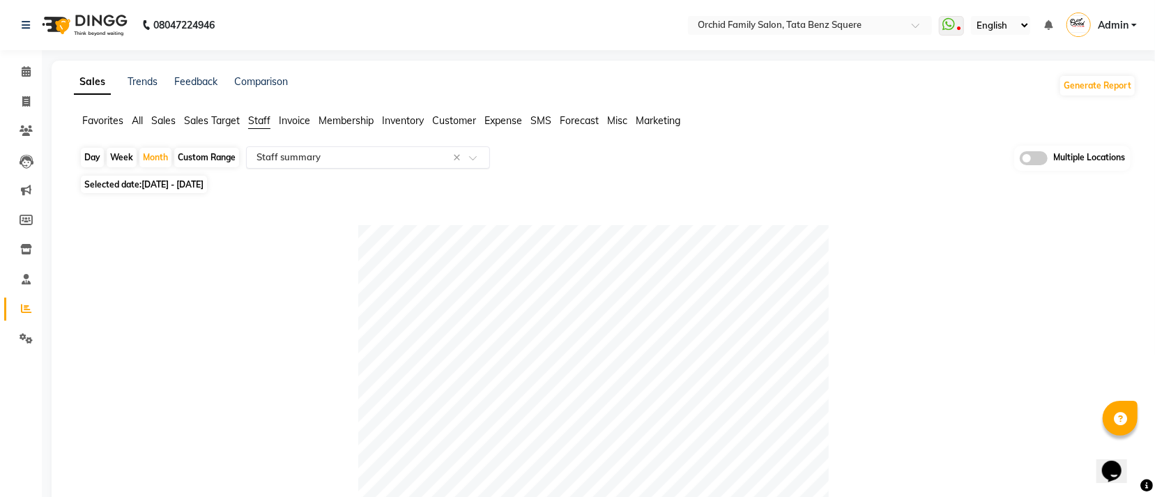
click at [385, 163] on input "text" at bounding box center [354, 158] width 201 height 14
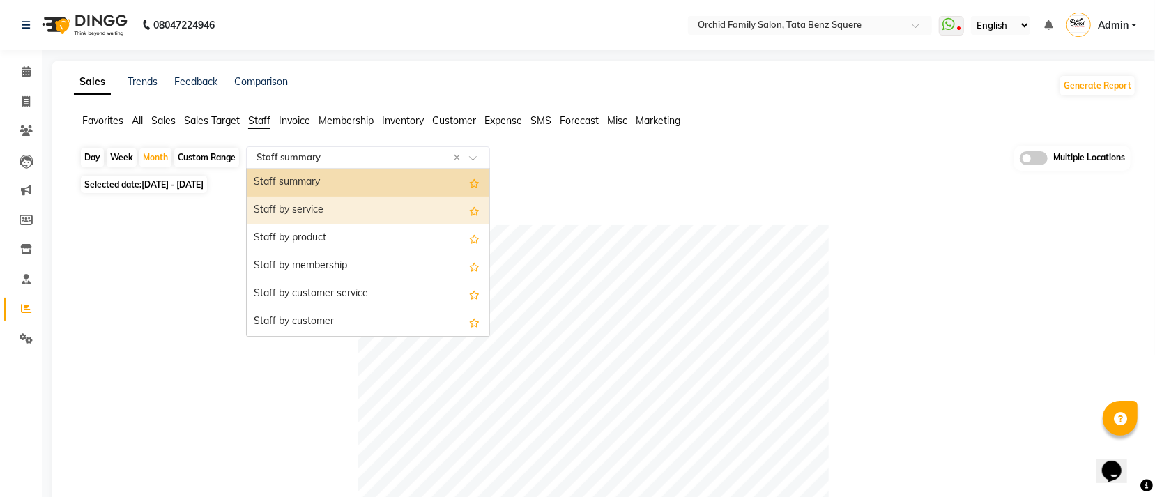
click at [346, 200] on div "Staff by service" at bounding box center [368, 211] width 243 height 28
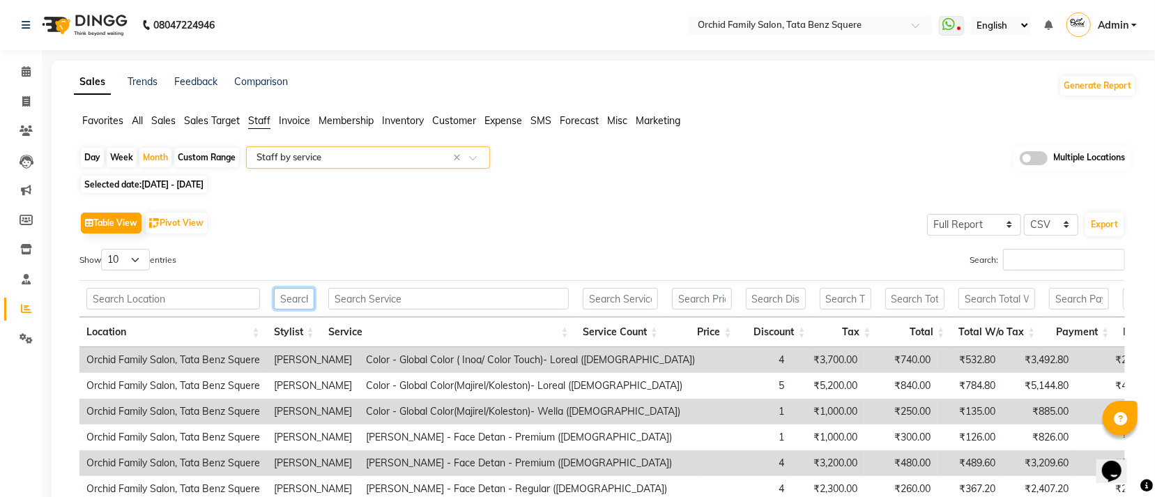
click at [293, 297] on input "text" at bounding box center [294, 299] width 40 height 22
click at [1105, 260] on input "Search:" at bounding box center [1064, 260] width 122 height 22
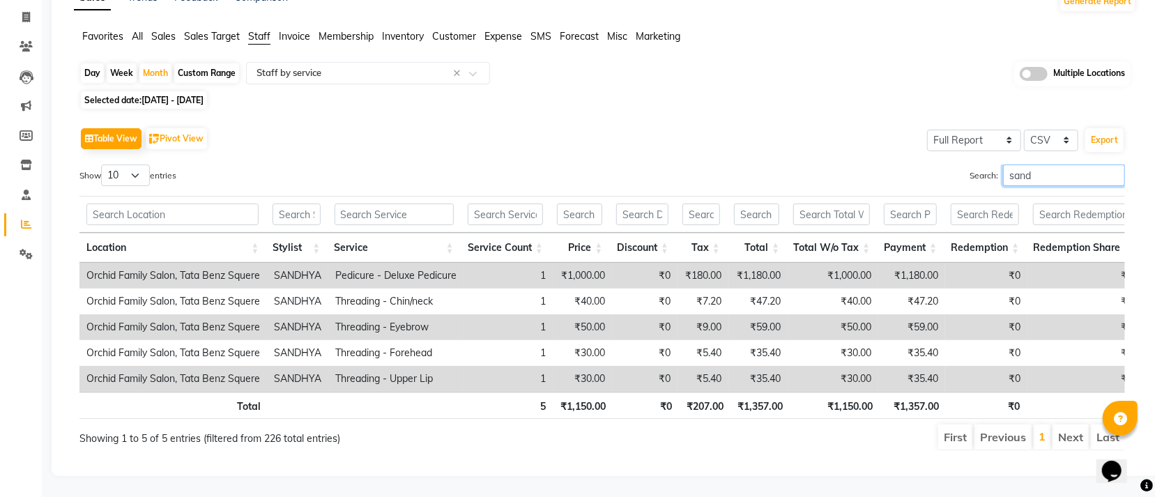
scroll to position [114, 0]
type input "sand"
click at [419, 204] on input "text" at bounding box center [394, 215] width 119 height 22
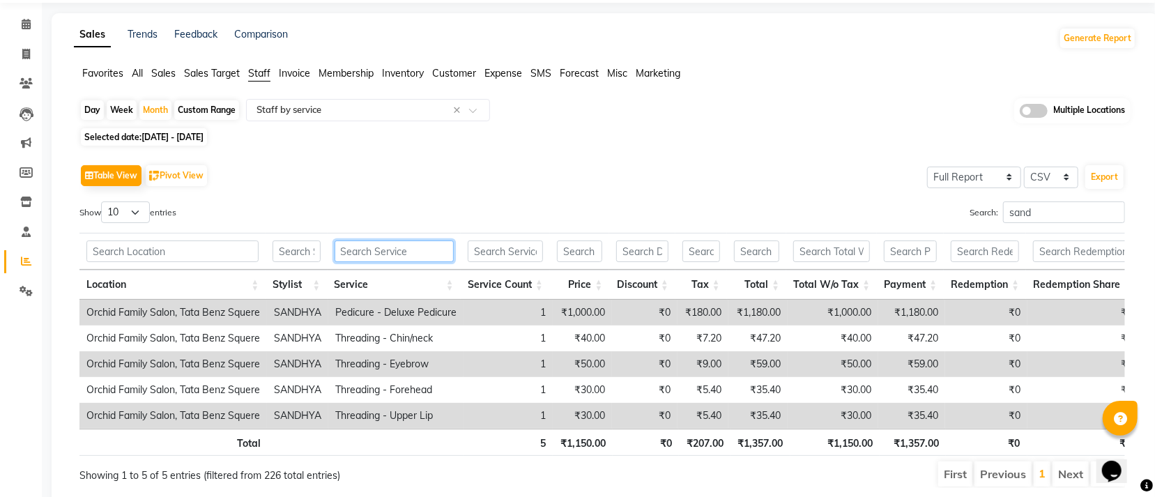
scroll to position [0, 0]
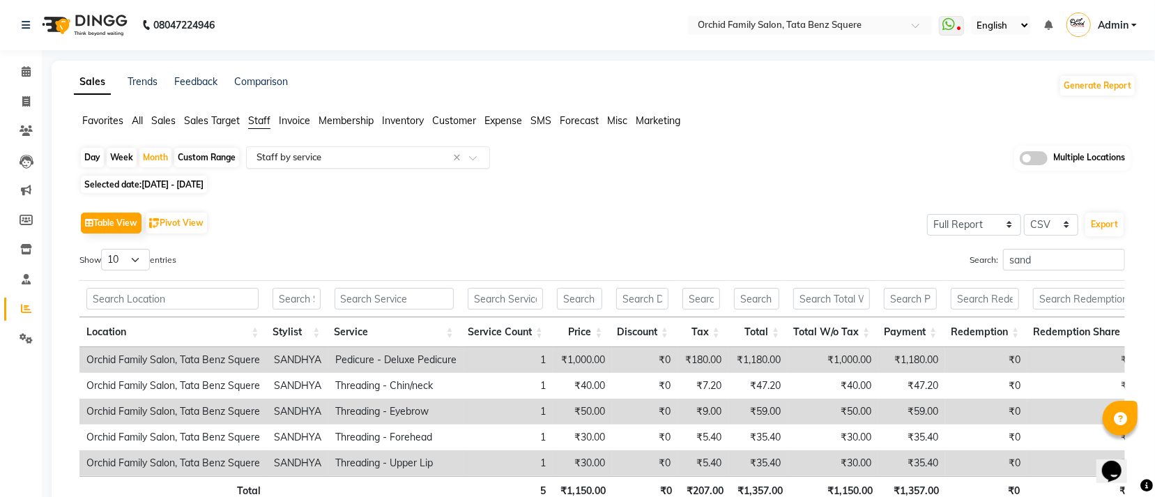
click at [282, 153] on input "text" at bounding box center [354, 158] width 201 height 14
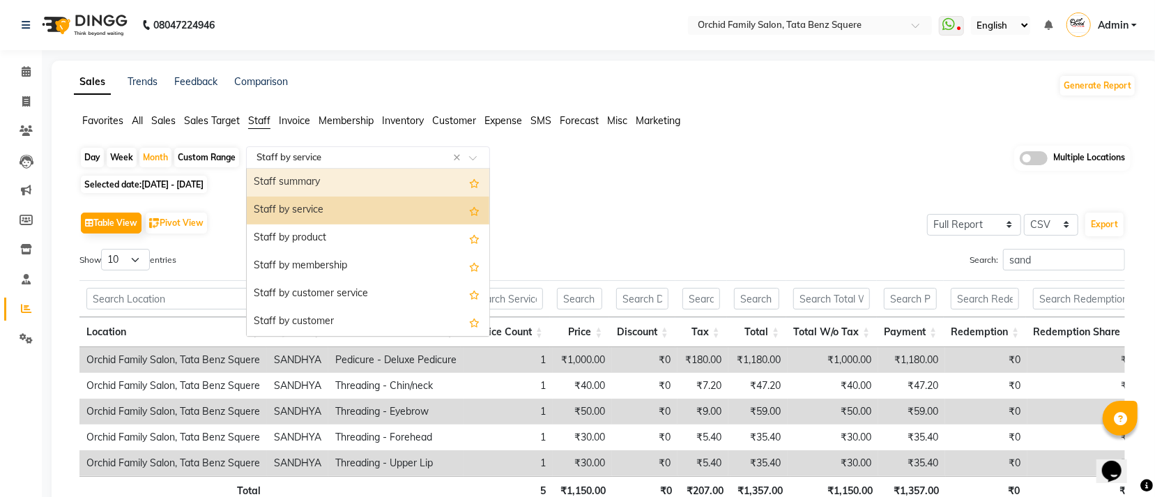
click at [286, 185] on div "Staff summary" at bounding box center [368, 183] width 243 height 28
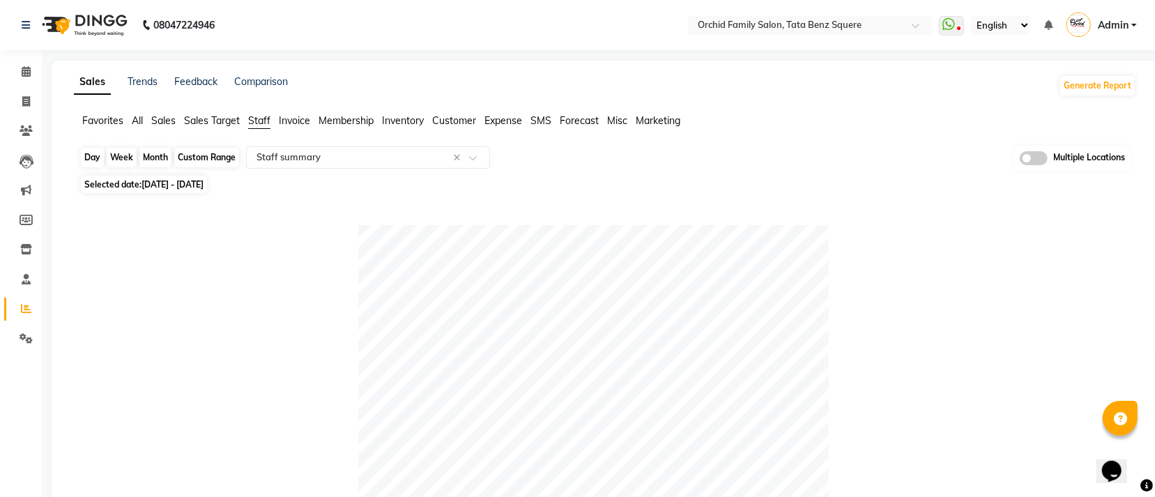
click at [148, 155] on div "Month" at bounding box center [155, 158] width 32 height 20
select select "8"
select select "2025"
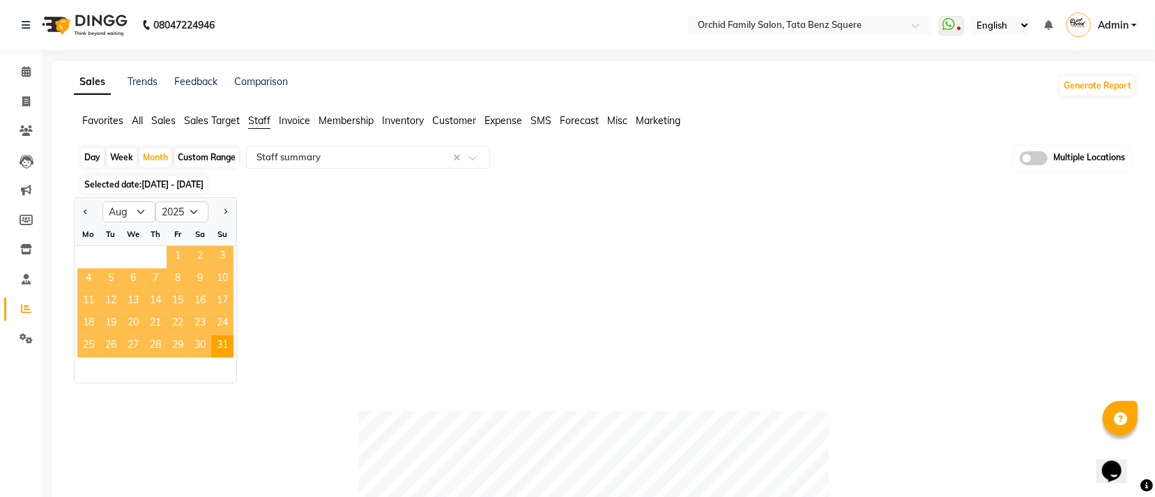
click at [181, 250] on span "1" at bounding box center [178, 257] width 22 height 22
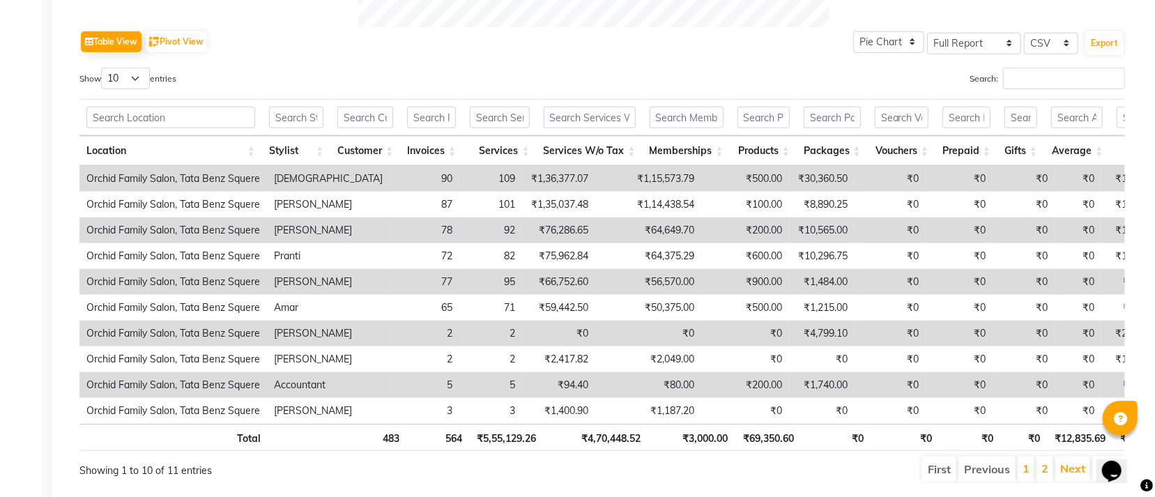
scroll to position [626, 0]
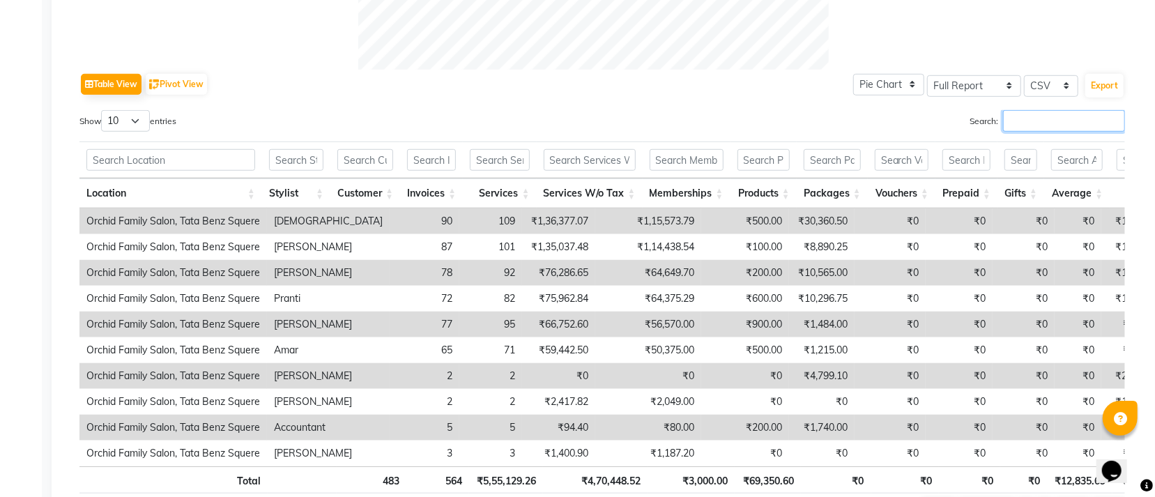
click at [1064, 126] on input "Search:" at bounding box center [1064, 121] width 122 height 22
click at [323, 154] on input "text" at bounding box center [296, 160] width 54 height 22
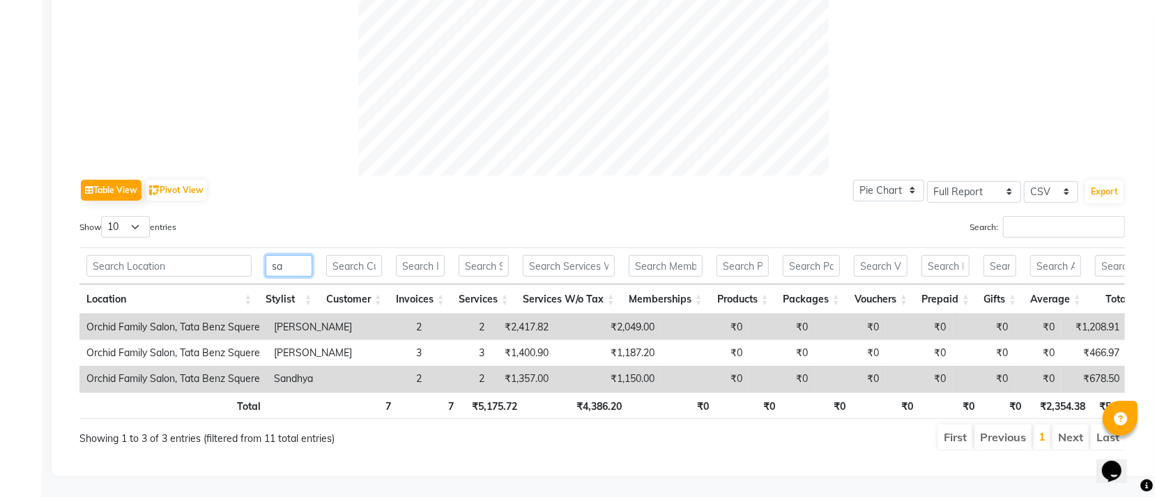
scroll to position [550, 0]
click at [282, 366] on td "Sandhya" at bounding box center [313, 379] width 92 height 26
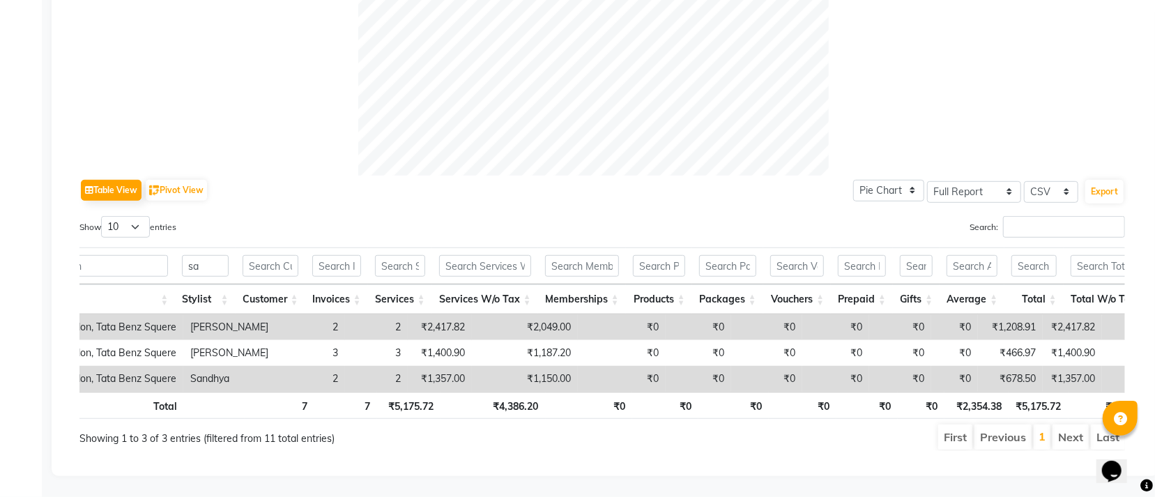
scroll to position [0, 0]
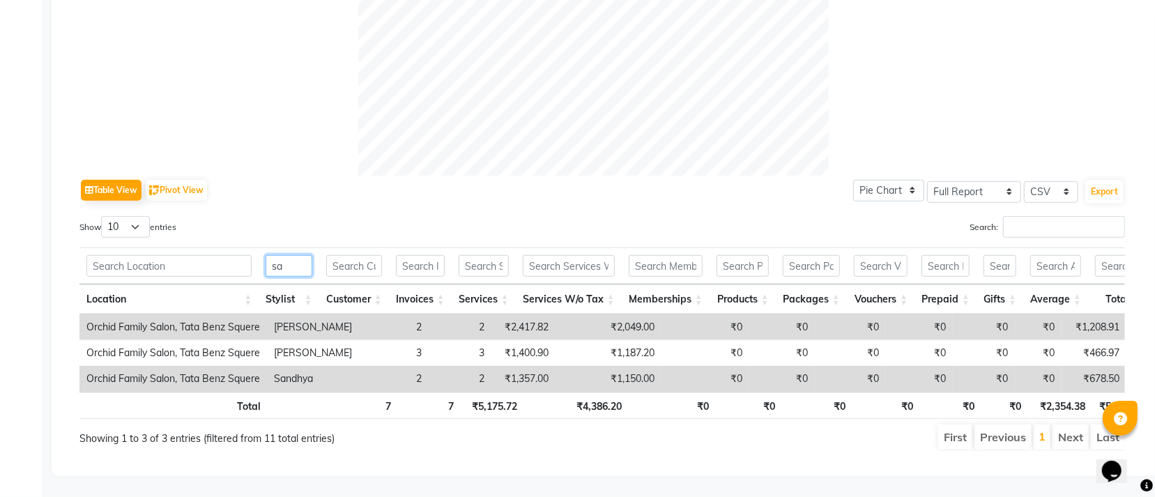
click at [294, 255] on input "sa" at bounding box center [289, 266] width 46 height 22
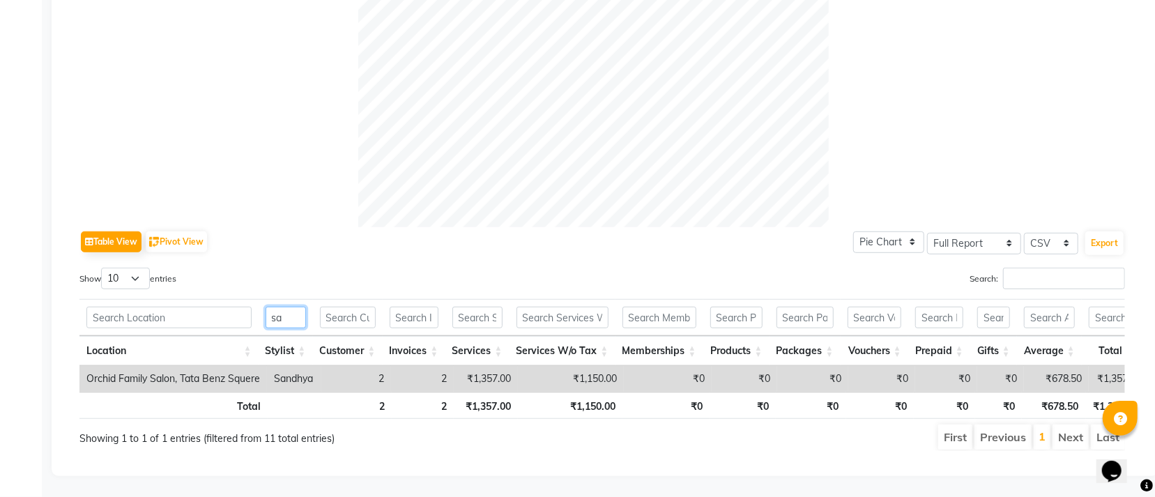
type input "s"
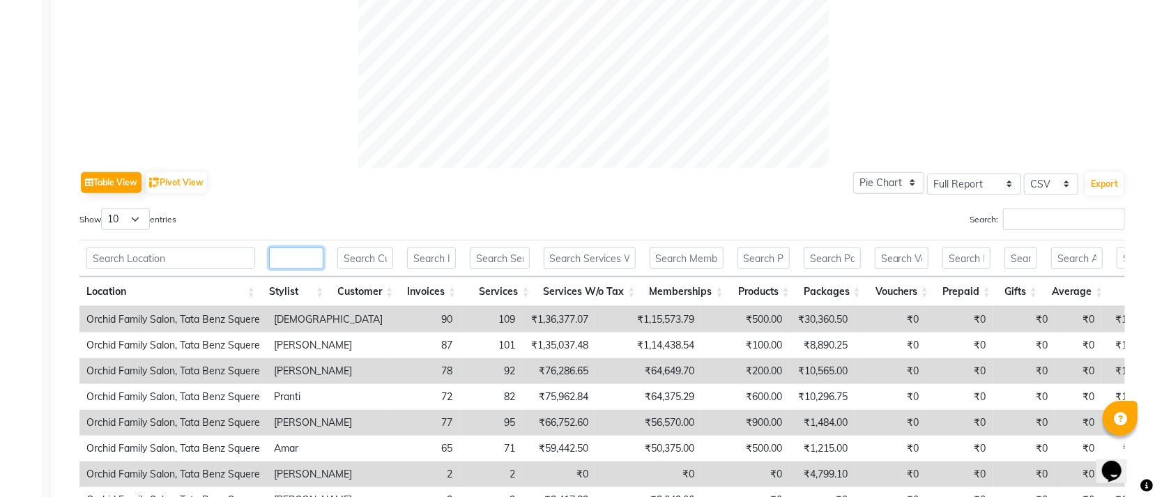
scroll to position [521, 0]
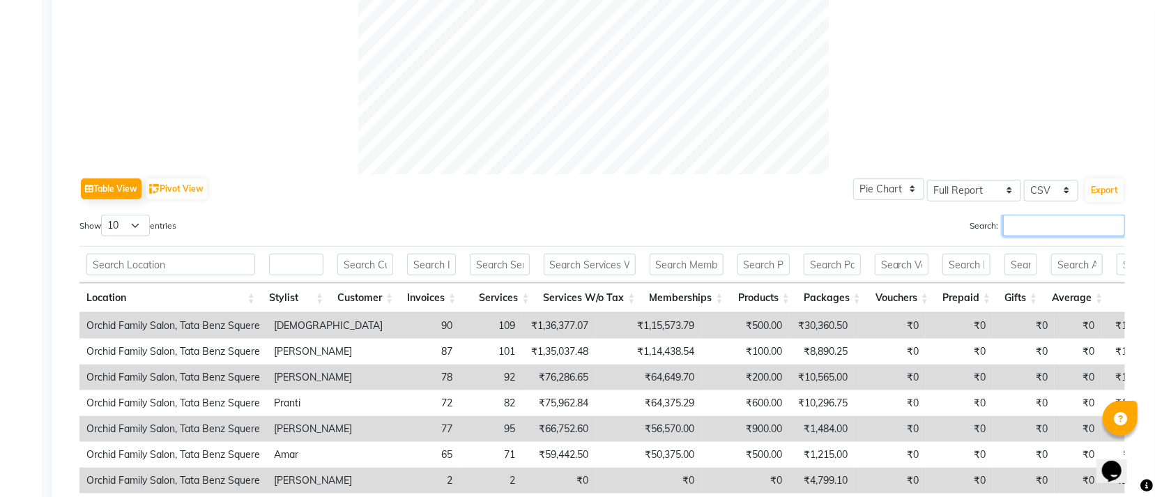
click at [1035, 230] on input "Search:" at bounding box center [1064, 226] width 122 height 22
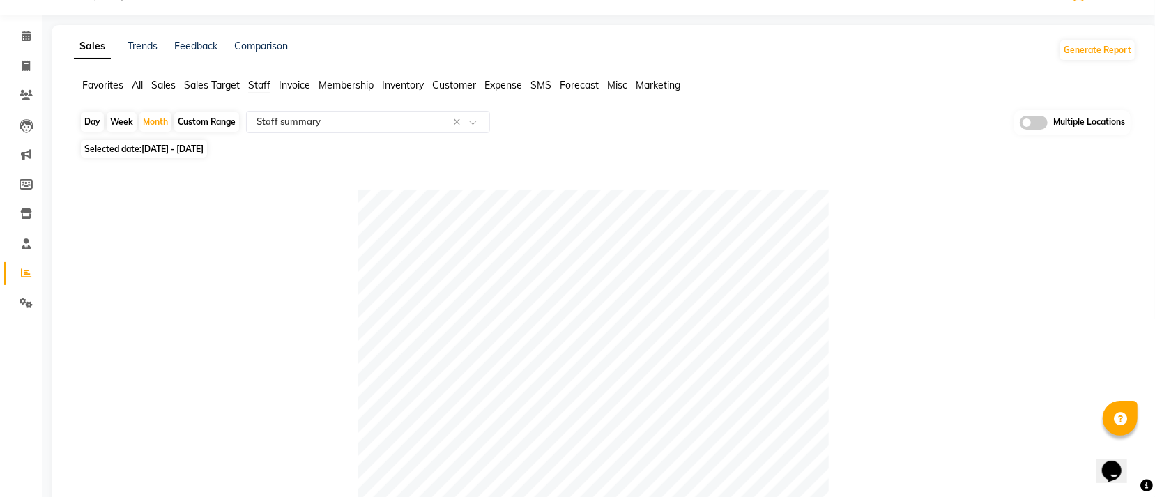
scroll to position [0, 0]
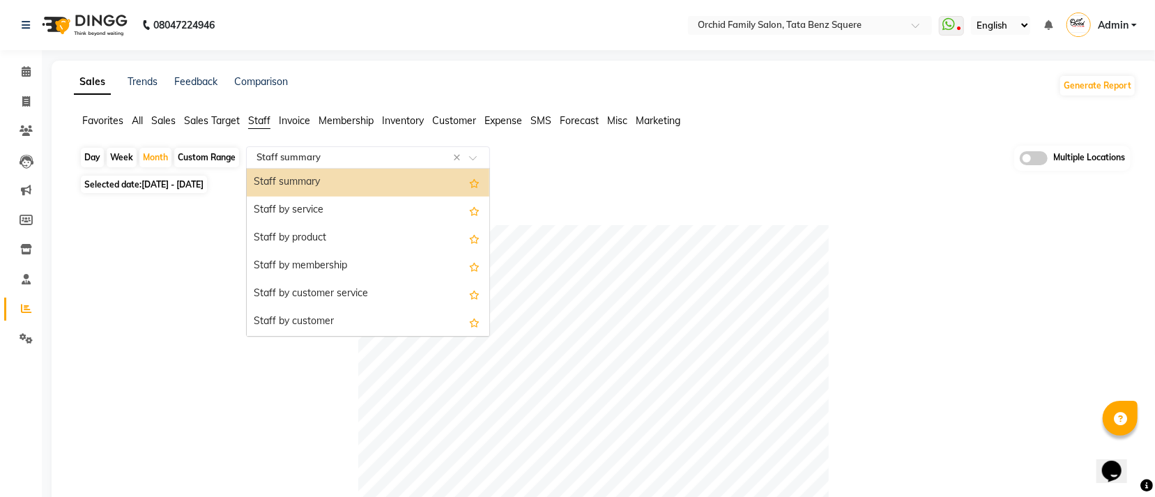
click at [307, 156] on input "text" at bounding box center [354, 158] width 201 height 14
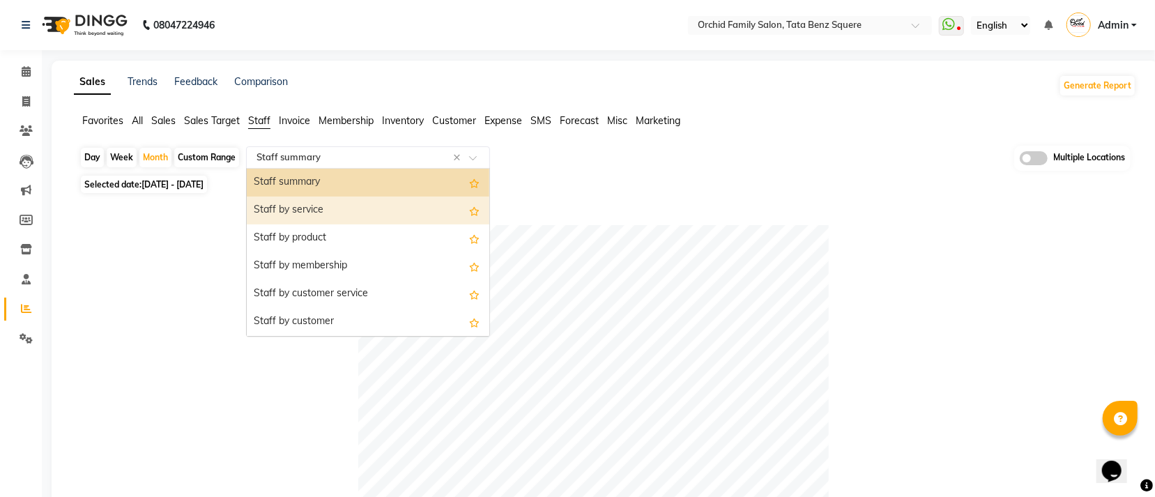
drag, startPoint x: 289, startPoint y: 202, endPoint x: 310, endPoint y: 178, distance: 32.1
click at [289, 202] on div "Staff by service" at bounding box center [368, 211] width 243 height 28
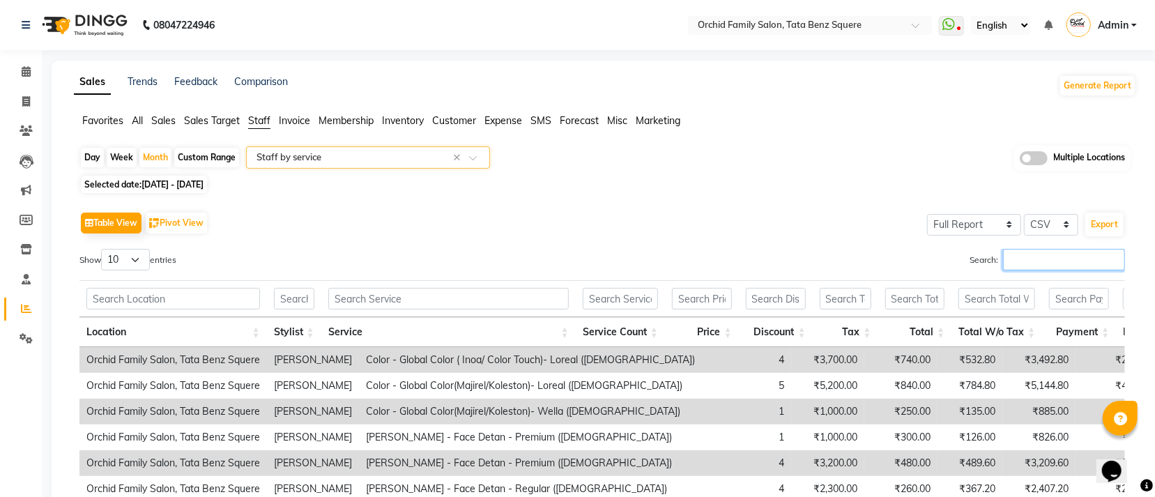
click at [1026, 254] on input "Search:" at bounding box center [1064, 260] width 122 height 22
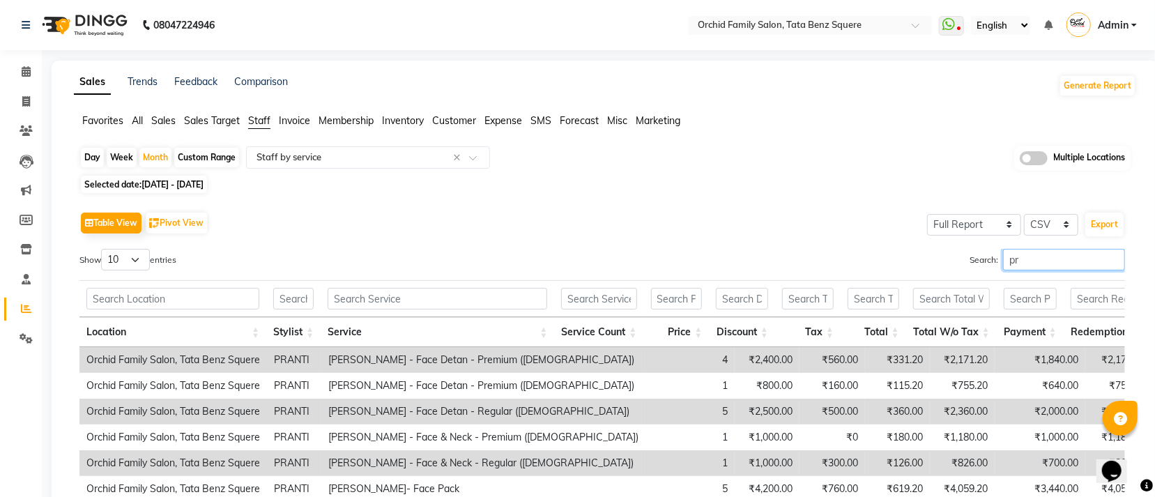
type input "p"
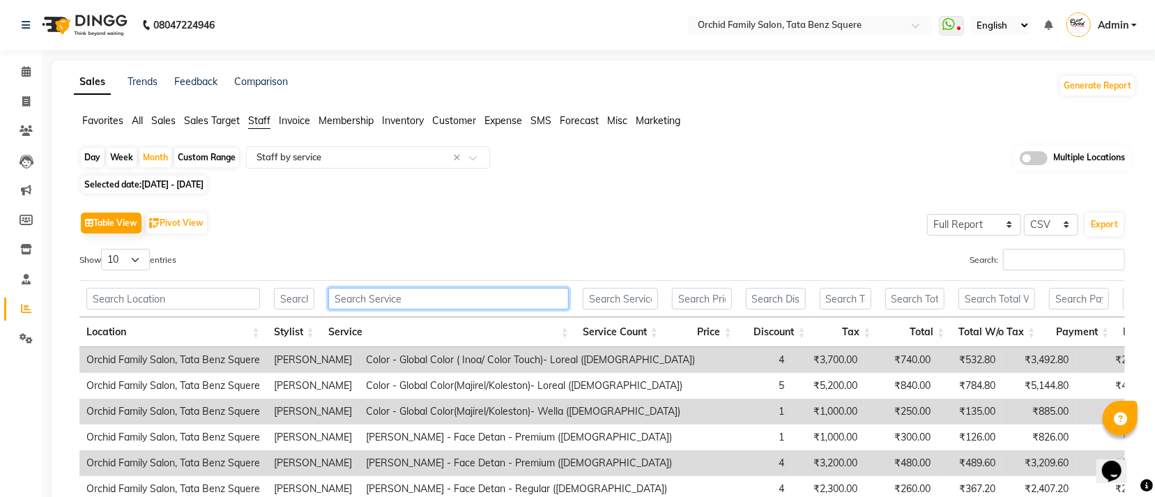
click at [482, 291] on input "text" at bounding box center [448, 299] width 240 height 22
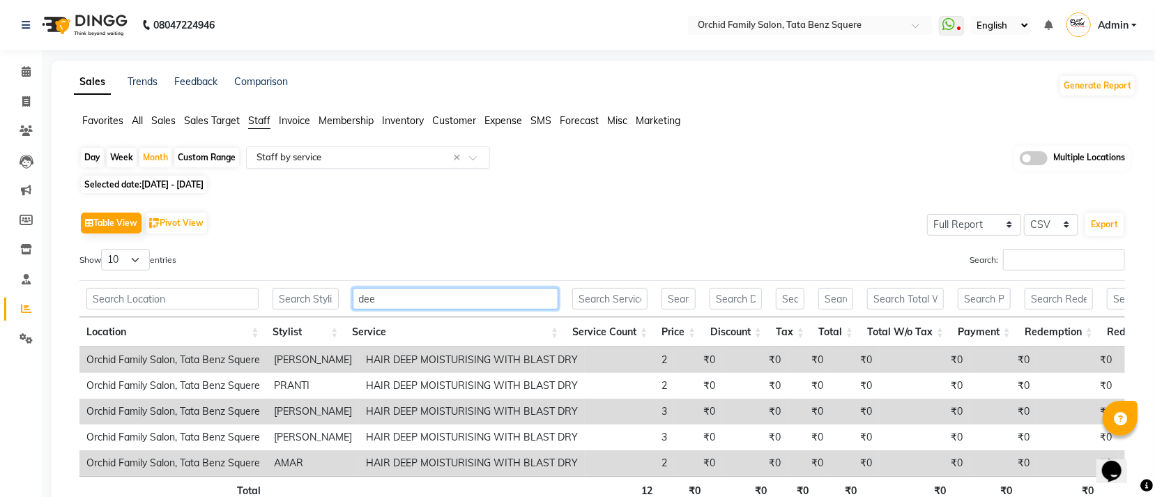
type input "dee"
click at [383, 163] on input "text" at bounding box center [354, 158] width 201 height 14
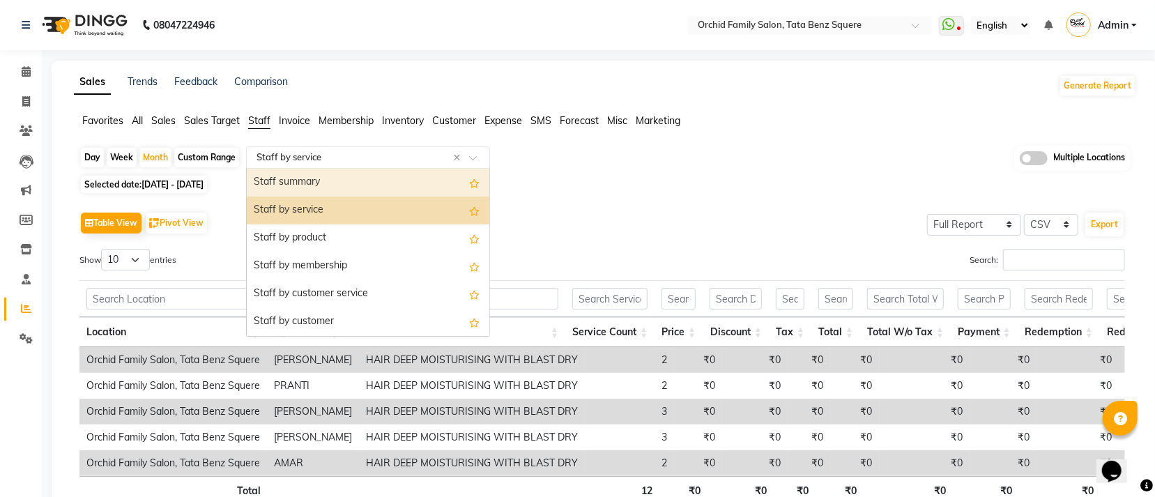
click at [367, 176] on div "Staff summary" at bounding box center [368, 183] width 243 height 28
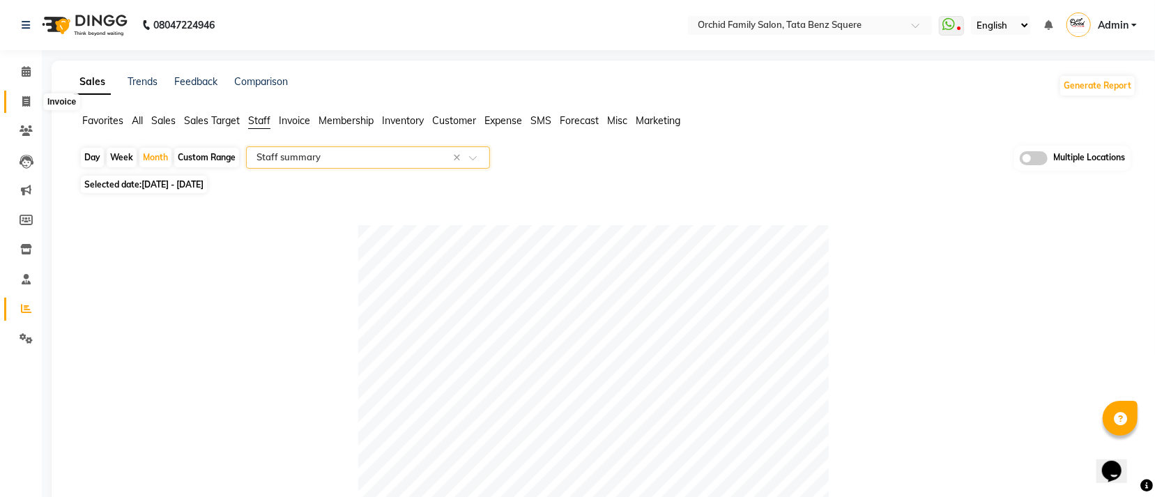
click at [22, 103] on icon at bounding box center [26, 101] width 8 height 10
select select "service"
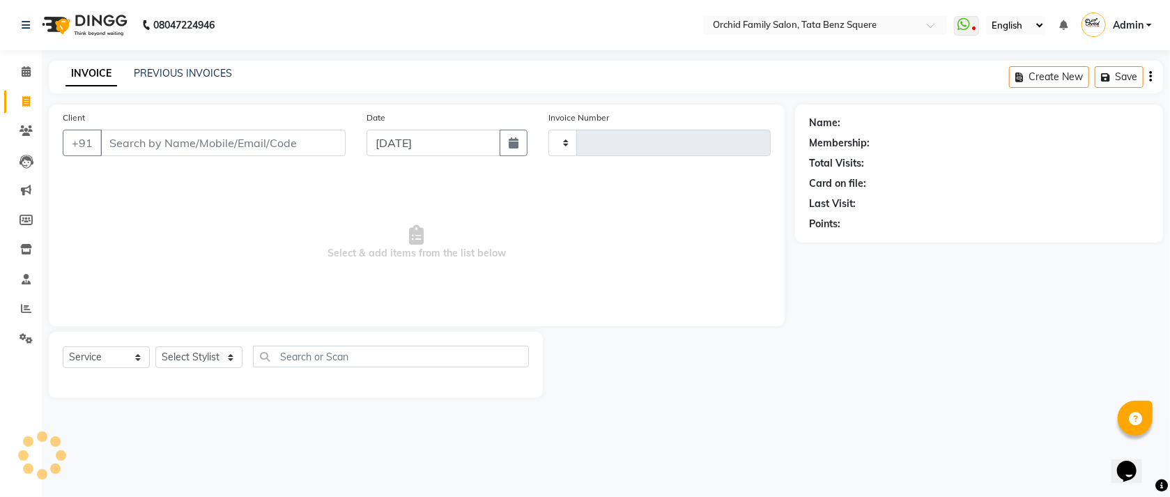
type input "2230"
select select "107"
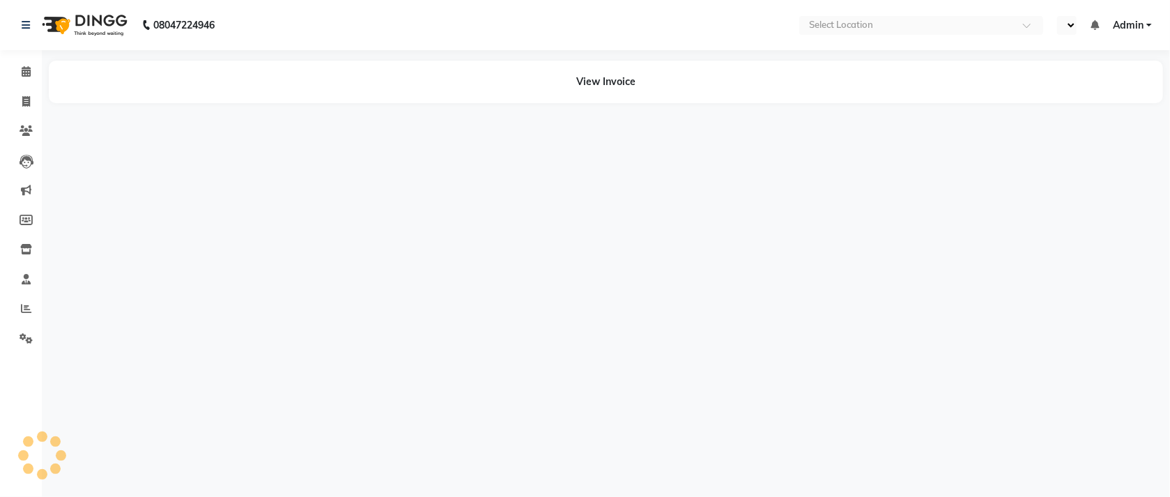
select select "en"
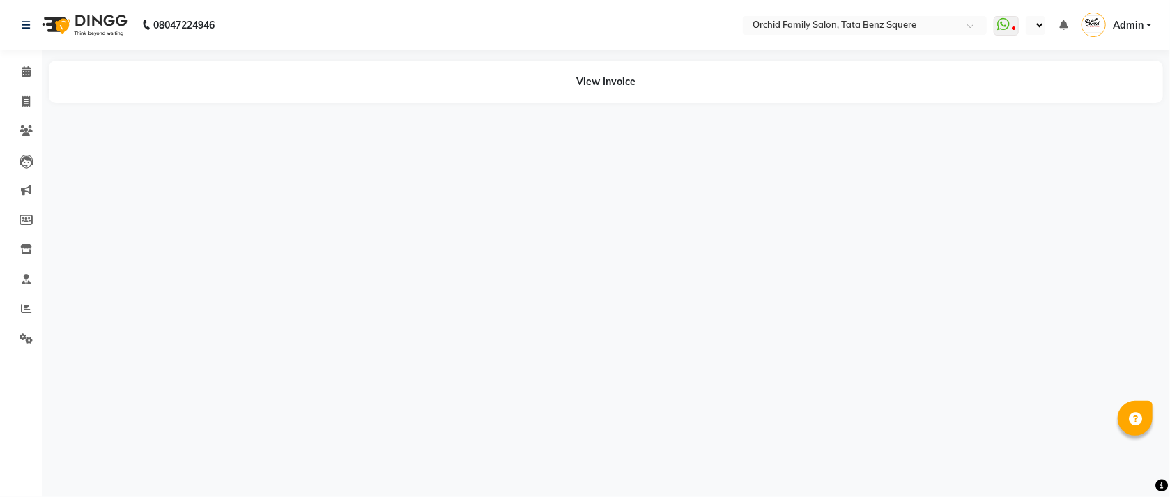
select select "en"
